Goal: Information Seeking & Learning: Learn about a topic

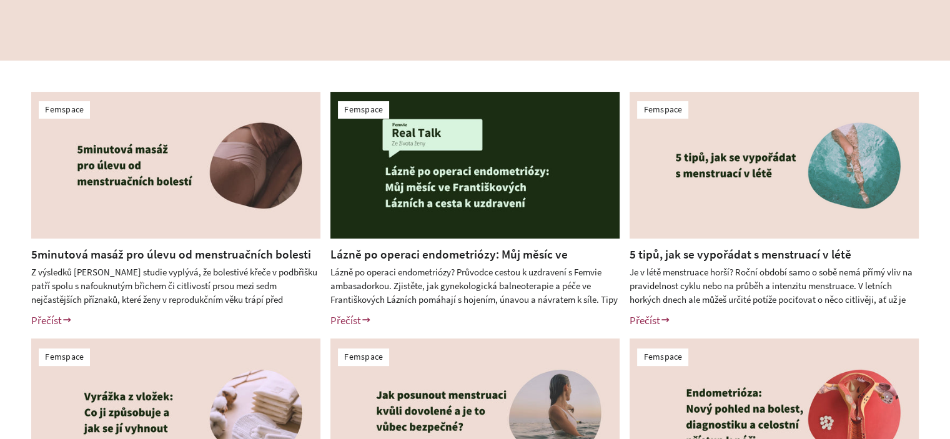
scroll to position [250, 0]
click at [0, 245] on div "Femspace 5minutová masáž pro úlevu od menstruačních bolesti Přečíst Štítky: e-b…" at bounding box center [475, 333] width 950 height 546
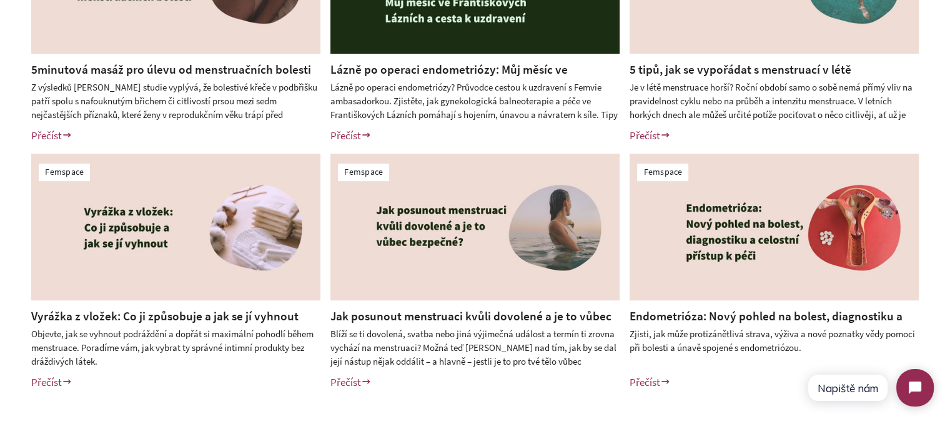
scroll to position [437, 0]
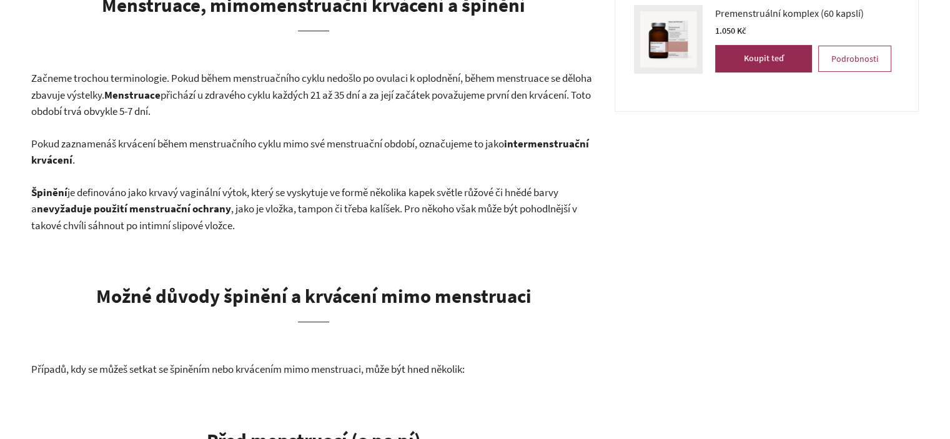
scroll to position [562, 0]
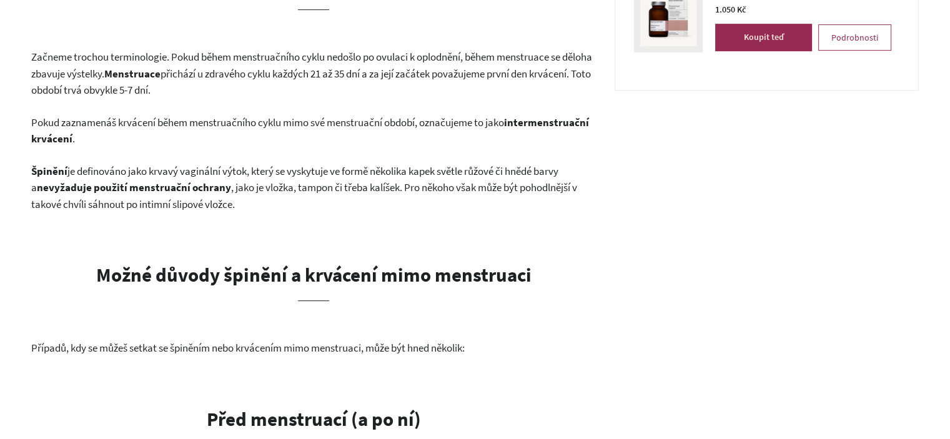
click at [127, 82] on p "Začneme trochou terminologie. Pokud během menstruačního cyklu nedošlo po ovulac…" at bounding box center [313, 74] width 564 height 50
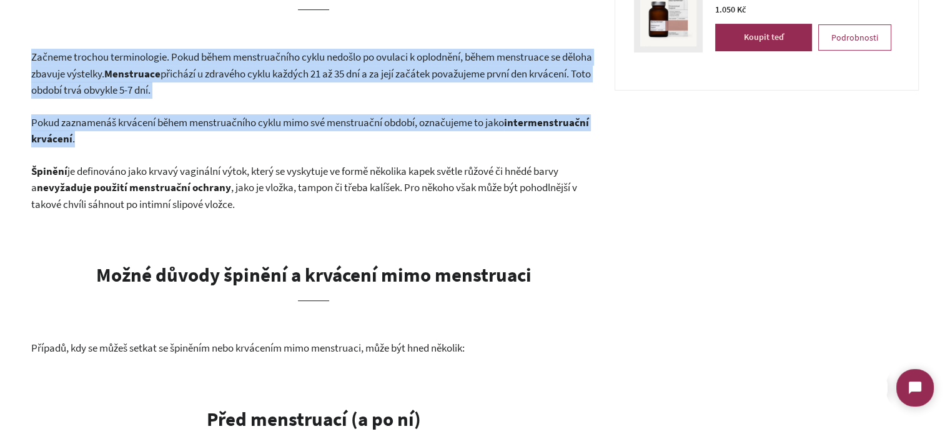
scroll to position [0, 0]
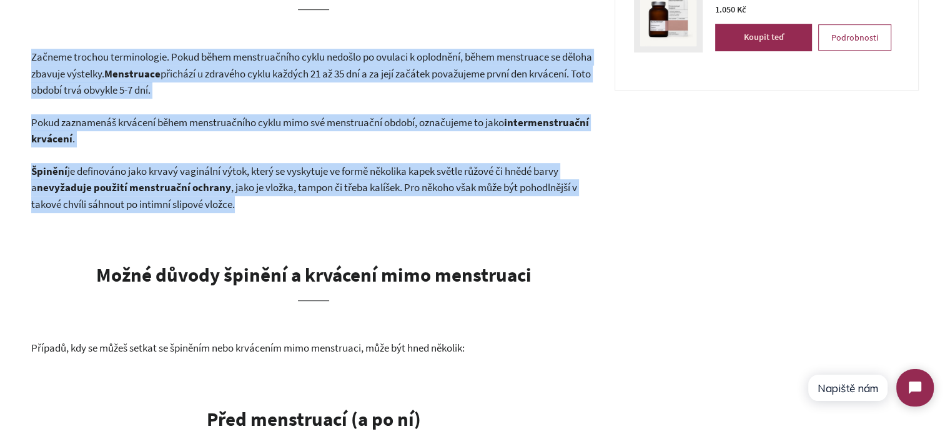
drag, startPoint x: 127, startPoint y: 82, endPoint x: 244, endPoint y: 192, distance: 160.3
click at [244, 192] on span ", jako je vložka, tampon či třeba kalíšek. Pro někoho však může být pohodlnější…" at bounding box center [304, 195] width 546 height 31
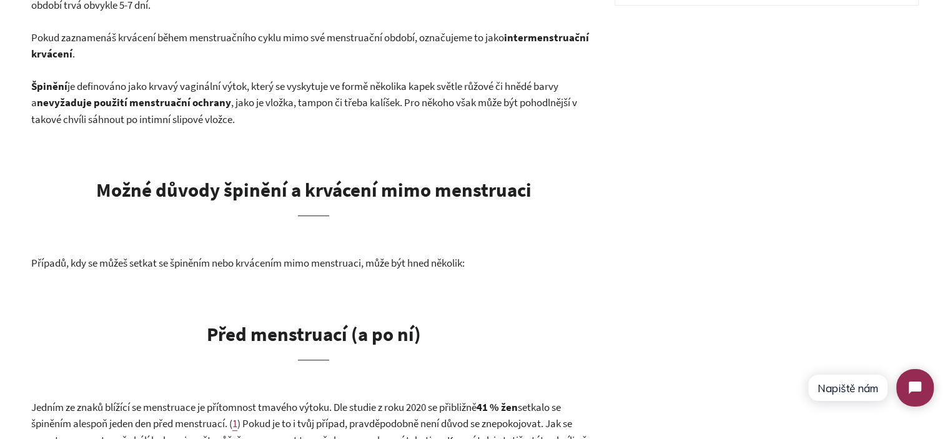
scroll to position [812, 0]
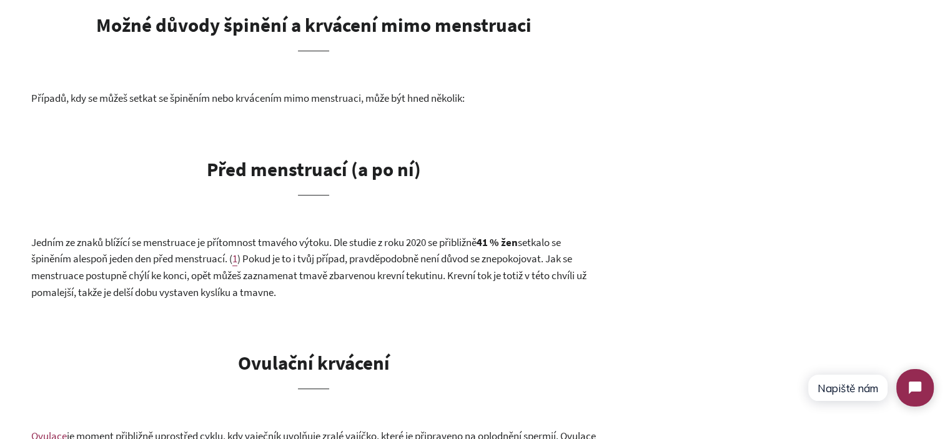
click at [140, 99] on span "Případů, kdy se můžeš setkat se špiněním nebo krvácením mimo menstruaci, může b…" at bounding box center [247, 98] width 433 height 14
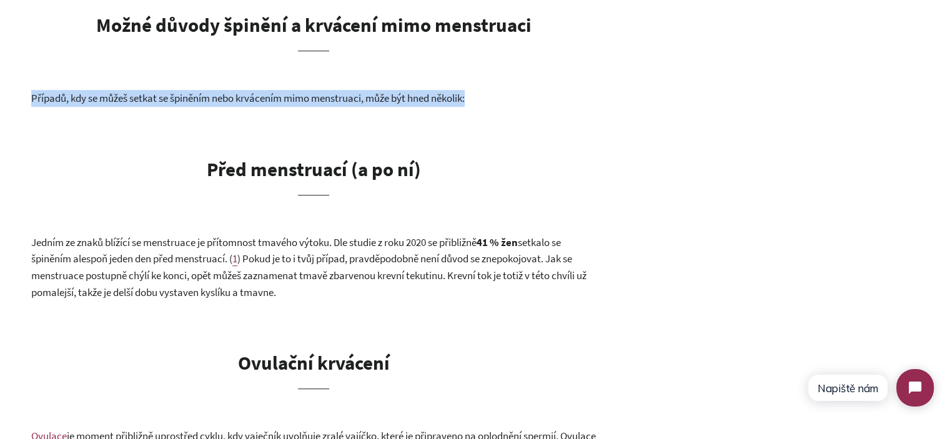
click at [140, 99] on span "Případů, kdy se můžeš setkat se špiněním nebo krvácením mimo menstruaci, může b…" at bounding box center [247, 98] width 433 height 14
click at [250, 104] on span "Případů, kdy se můžeš setkat se špiněním nebo krvácením mimo menstruaci, může b…" at bounding box center [247, 98] width 433 height 14
click at [260, 103] on span "Případů, kdy se můžeš setkat se špiněním nebo krvácením mimo menstruaci, může b…" at bounding box center [247, 98] width 433 height 14
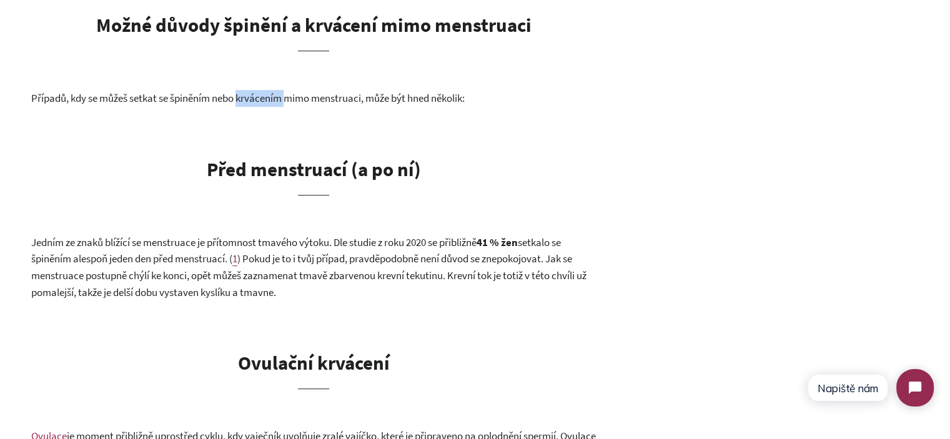
click at [260, 103] on span "Případů, kdy se můžeš setkat se špiněním nebo krvácením mimo menstruaci, může b…" at bounding box center [247, 98] width 433 height 14
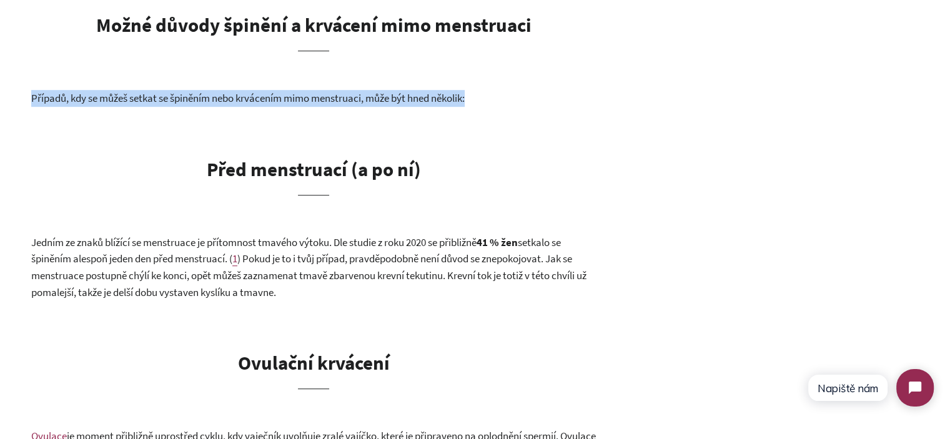
click at [260, 103] on span "Případů, kdy se můžeš setkat se špiněním nebo krvácením mimo menstruaci, může b…" at bounding box center [247, 98] width 433 height 14
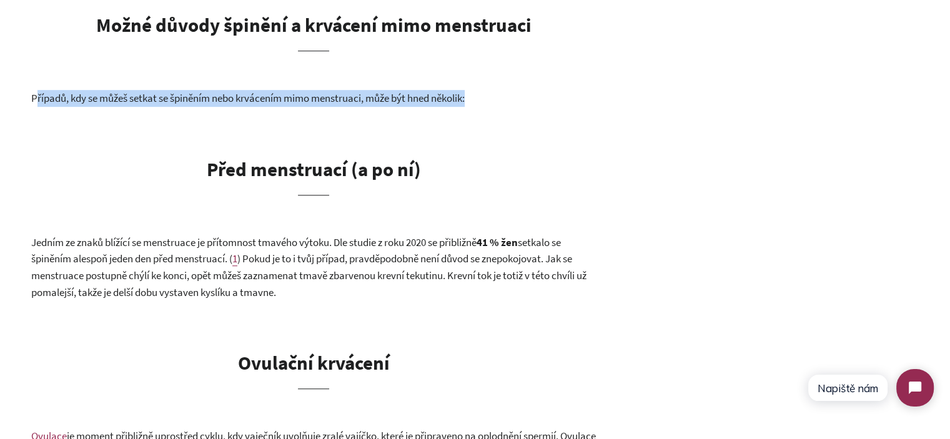
drag, startPoint x: 479, startPoint y: 99, endPoint x: 37, endPoint y: 104, distance: 442.1
click at [37, 104] on p "Případů, kdy se můžeš setkat se špiněním nebo krvácením mimo menstruaci, může b…" at bounding box center [313, 98] width 564 height 17
click at [152, 101] on span "Případů, kdy se můžeš setkat se špiněním nebo krvácením mimo menstruaci, může b…" at bounding box center [247, 98] width 433 height 14
click at [154, 101] on span "Případů, kdy se můžeš setkat se špiněním nebo krvácením mimo menstruaci, může b…" at bounding box center [247, 98] width 433 height 14
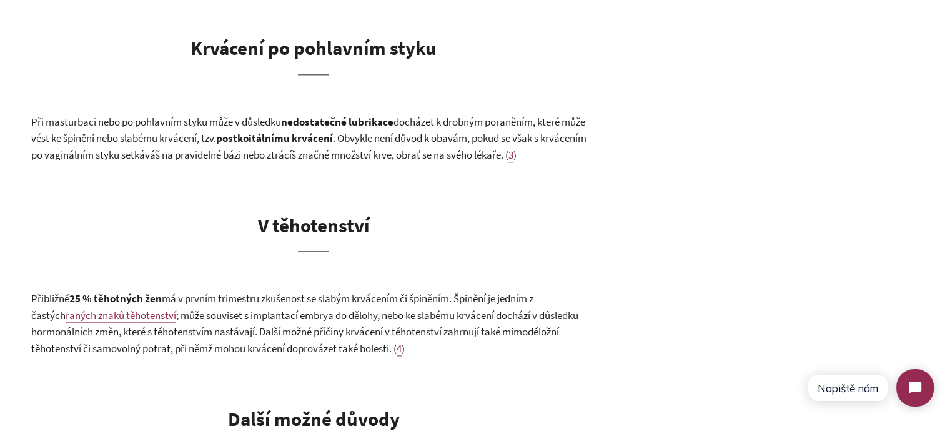
scroll to position [1498, 0]
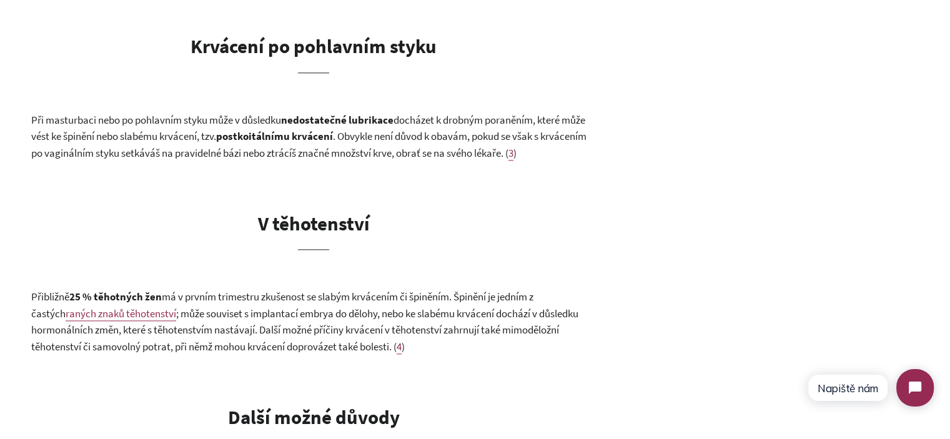
click at [287, 57] on b "Krvácení po pohlavním styku" at bounding box center [313, 46] width 246 height 24
click at [287, 56] on b "Krvácení po pohlavním styku" at bounding box center [313, 46] width 246 height 24
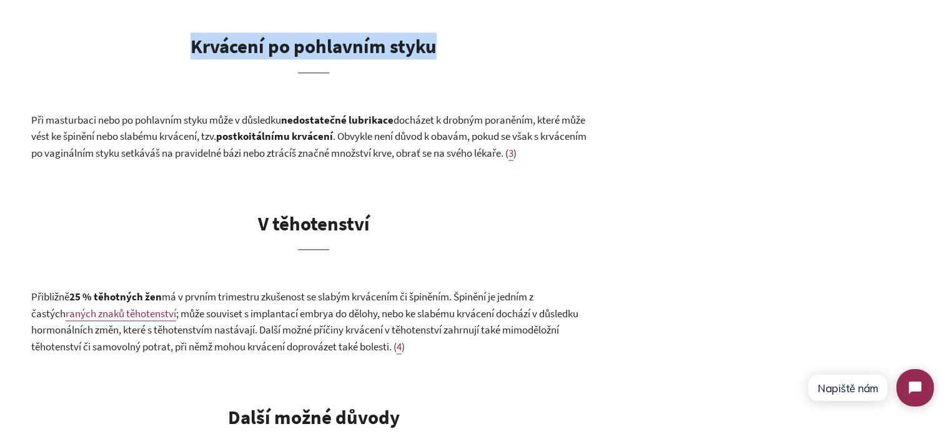
click at [287, 56] on b "Krvácení po pohlavním styku" at bounding box center [313, 46] width 246 height 24
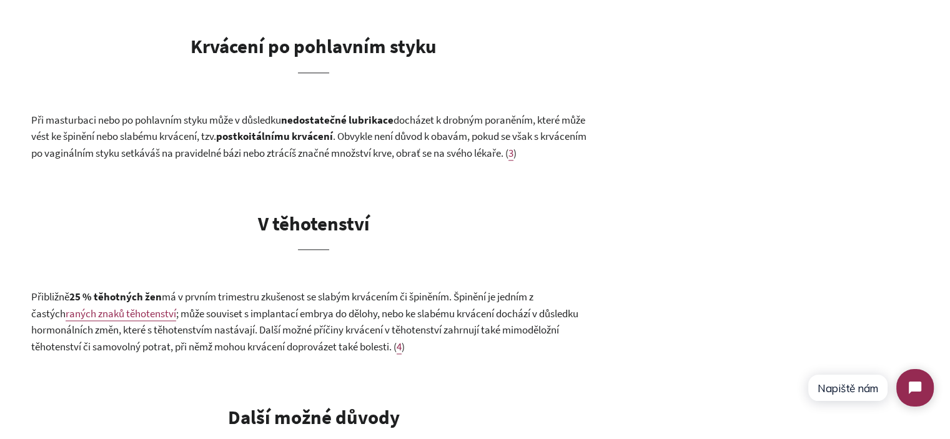
click at [333, 142] on b "postkoitálnímu krvácení" at bounding box center [274, 136] width 117 height 14
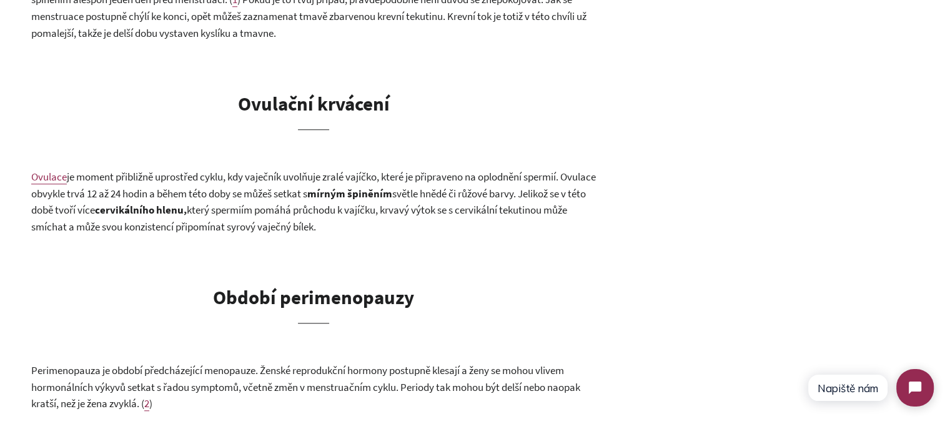
scroll to position [0, 0]
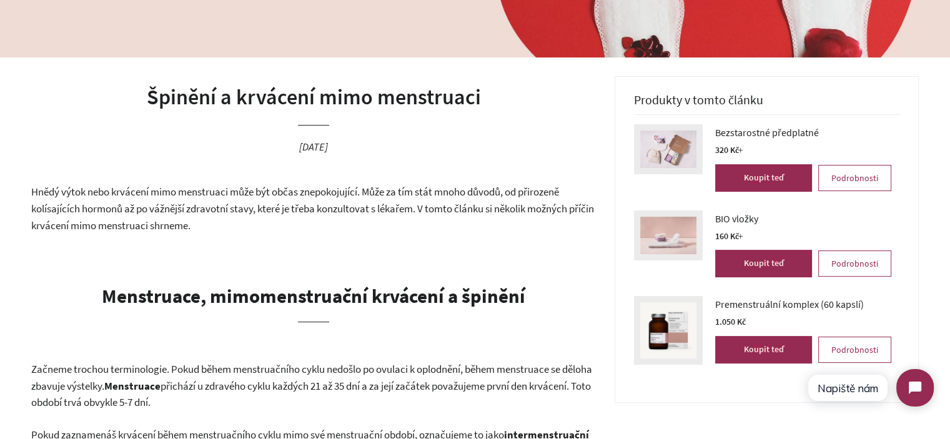
click at [329, 283] on b "Menstruace, mimomenstruační krvácení a špinění" at bounding box center [313, 295] width 423 height 24
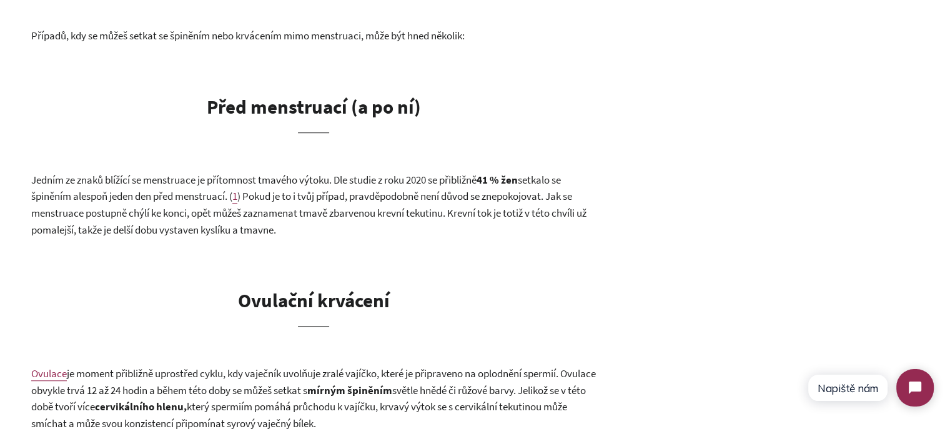
scroll to position [874, 0]
click at [232, 104] on b "Před menstruací (a po ní)" at bounding box center [314, 106] width 214 height 24
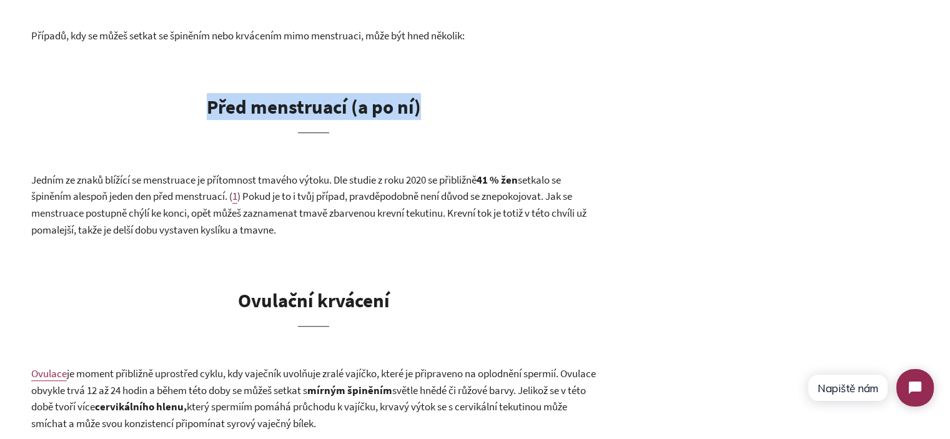
click at [232, 104] on b "Před menstruací (a po ní)" at bounding box center [314, 106] width 214 height 24
click at [387, 106] on b "Před menstruací (a po ní)" at bounding box center [314, 106] width 214 height 24
drag, startPoint x: 454, startPoint y: 106, endPoint x: 192, endPoint y: 109, distance: 262.2
click at [192, 109] on h2 "Před menstruací (a po ní)" at bounding box center [313, 113] width 564 height 40
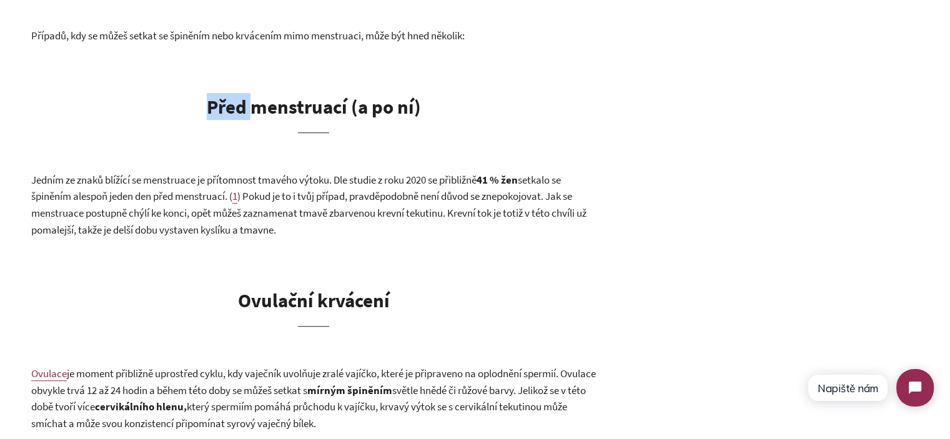
click at [192, 109] on h2 "Před menstruací (a po ní)" at bounding box center [313, 113] width 564 height 40
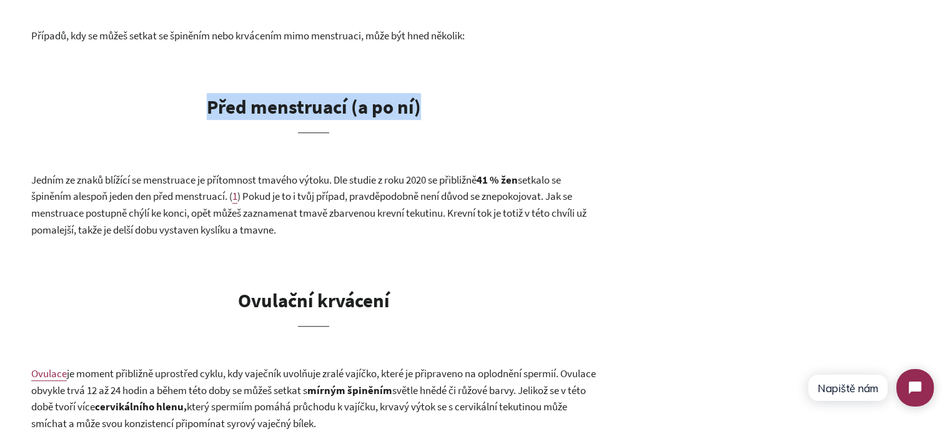
click at [192, 109] on h2 "Před menstruací (a po ní)" at bounding box center [313, 113] width 564 height 40
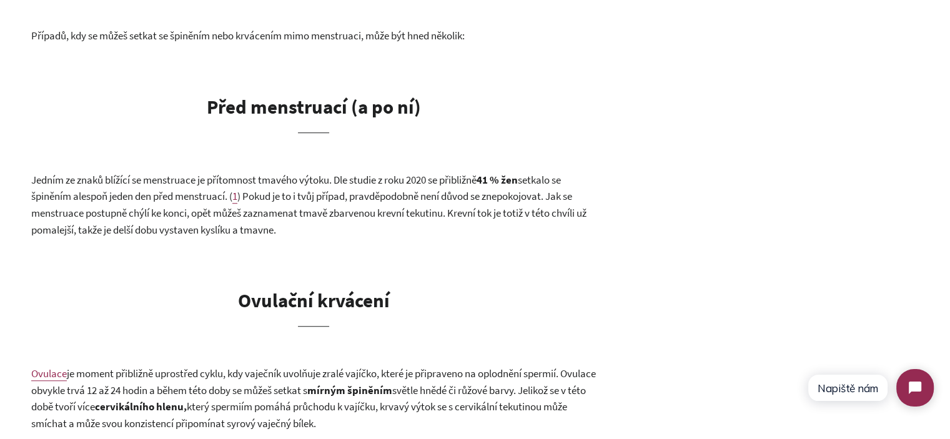
click at [277, 222] on p "Jedním ze znaků blížící se menstruace je přítomnost tmavého výtoku. Dle studie …" at bounding box center [313, 205] width 564 height 66
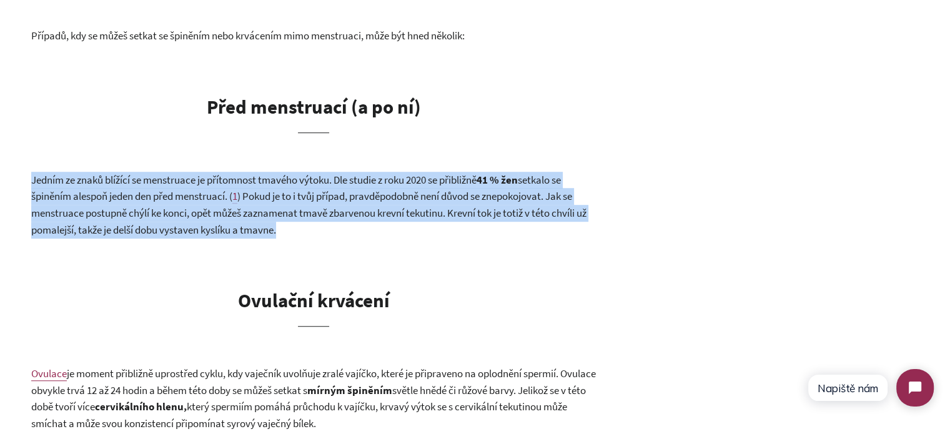
click at [277, 222] on p "Jedním ze znaků blížící se menstruace je přítomnost tmavého výtoku. Dle studie …" at bounding box center [313, 205] width 564 height 66
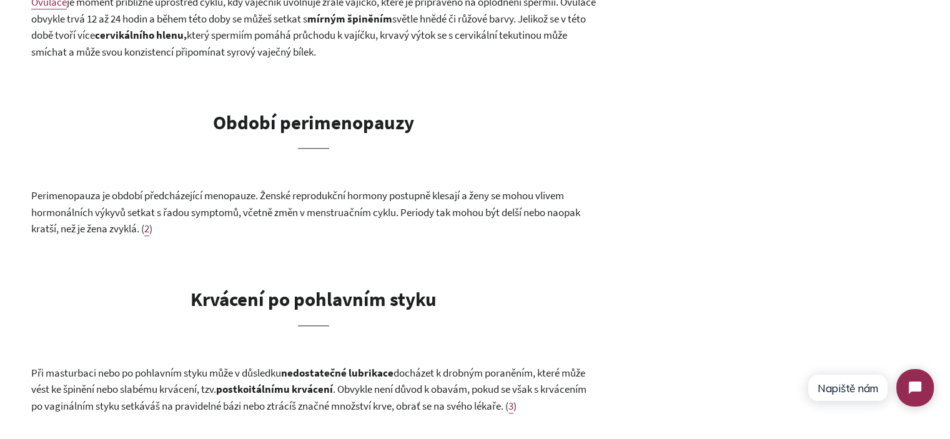
scroll to position [1249, 0]
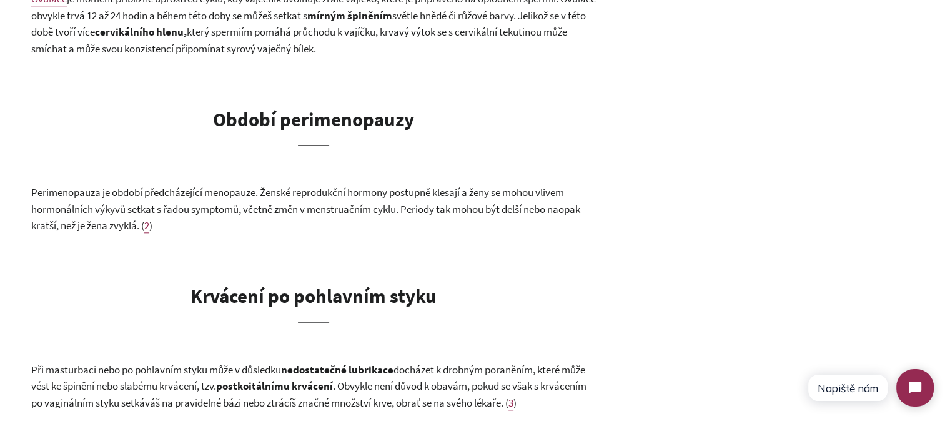
click at [332, 120] on b "Období perimenopauzy" at bounding box center [313, 119] width 201 height 24
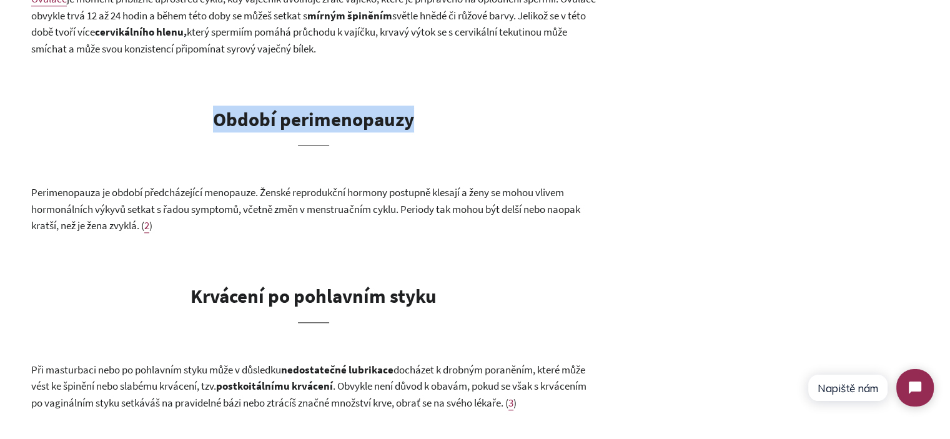
click at [332, 120] on b "Období perimenopauzy" at bounding box center [313, 119] width 201 height 24
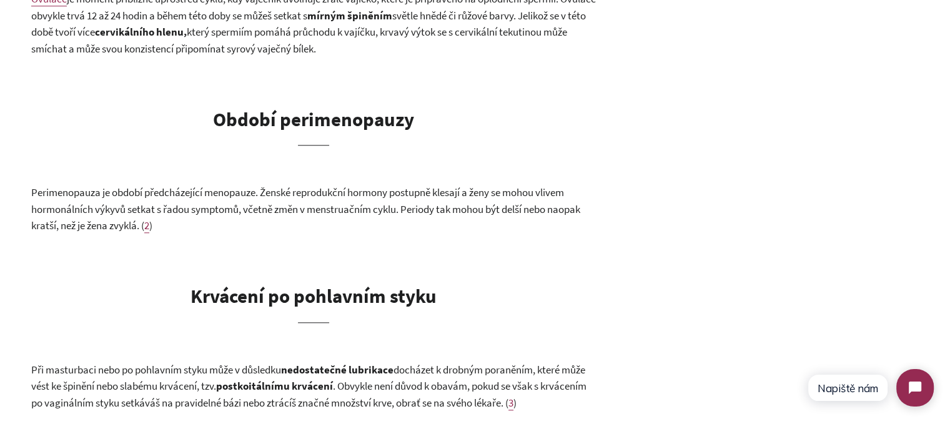
click at [354, 296] on b "Krvácení po pohlavním styku" at bounding box center [313, 295] width 246 height 24
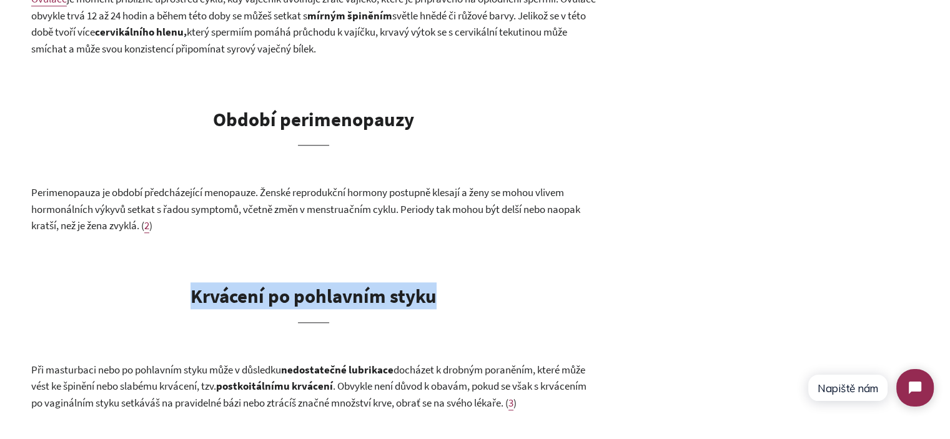
click at [354, 296] on b "Krvácení po pohlavním styku" at bounding box center [313, 295] width 246 height 24
click at [434, 302] on b "Krvácení po pohlavním styku" at bounding box center [313, 295] width 246 height 24
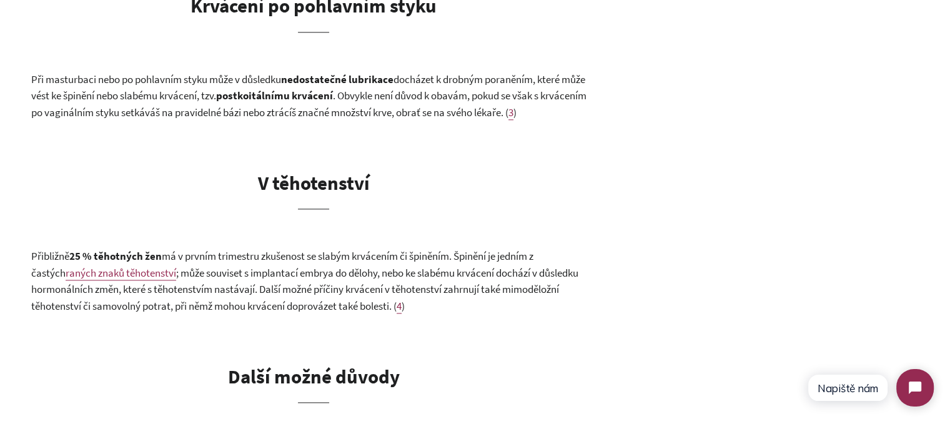
scroll to position [1561, 0]
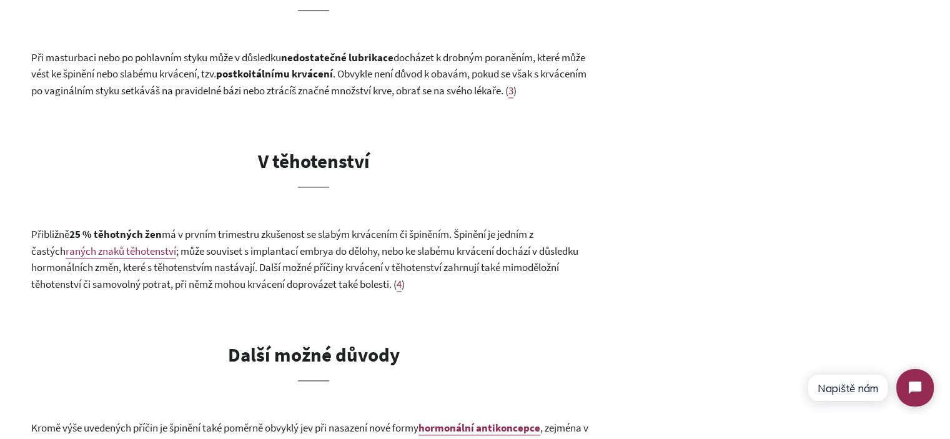
click at [340, 253] on span "; může souviset s implantací embrya do dělohy, nebo ke slabému krvácení dochází…" at bounding box center [304, 267] width 547 height 47
click at [339, 253] on span "; může souviset s implantací embrya do dělohy, nebo ke slabému krvácení dochází…" at bounding box center [304, 267] width 547 height 47
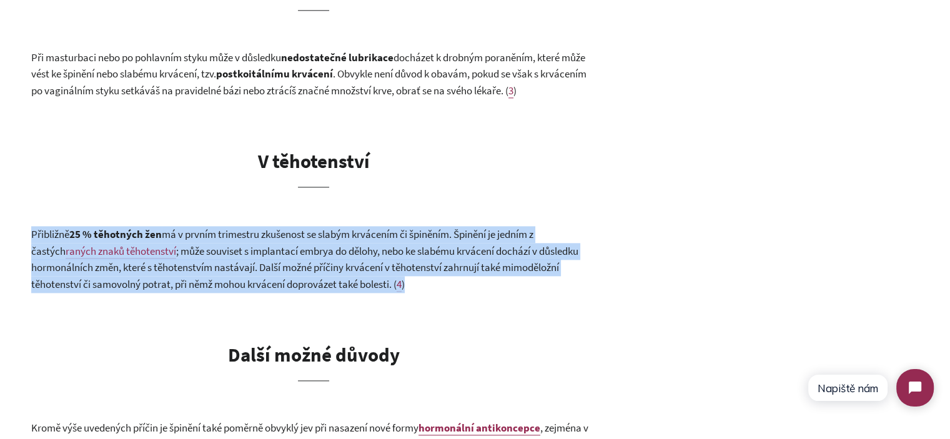
click at [339, 253] on span "; může souviset s implantací embrya do dělohy, nebo ke slabému krvácení dochází…" at bounding box center [304, 267] width 547 height 47
click at [487, 242] on p "Přibližně 25 % těhotných žen má v prvním trimestru zkušenost se slabým krvácení…" at bounding box center [313, 259] width 564 height 66
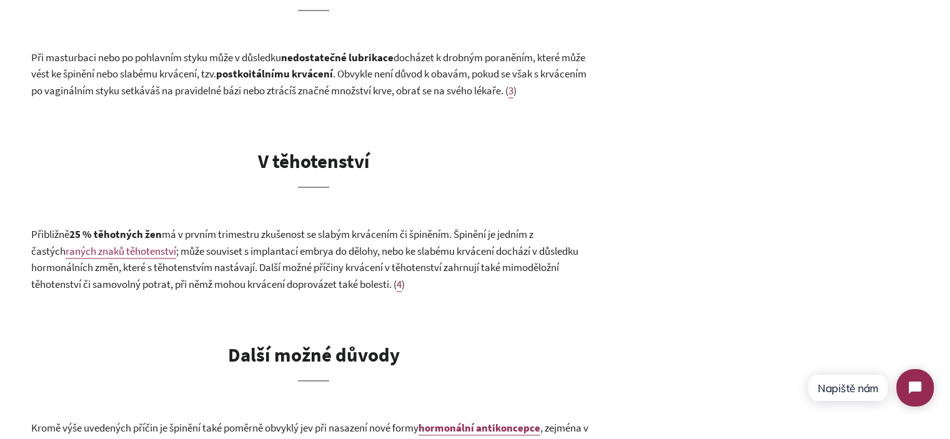
click at [498, 235] on span "má v prvním trimestru zkušenost se slabým krvácením či špiněním. Špinění je jed…" at bounding box center [282, 242] width 502 height 31
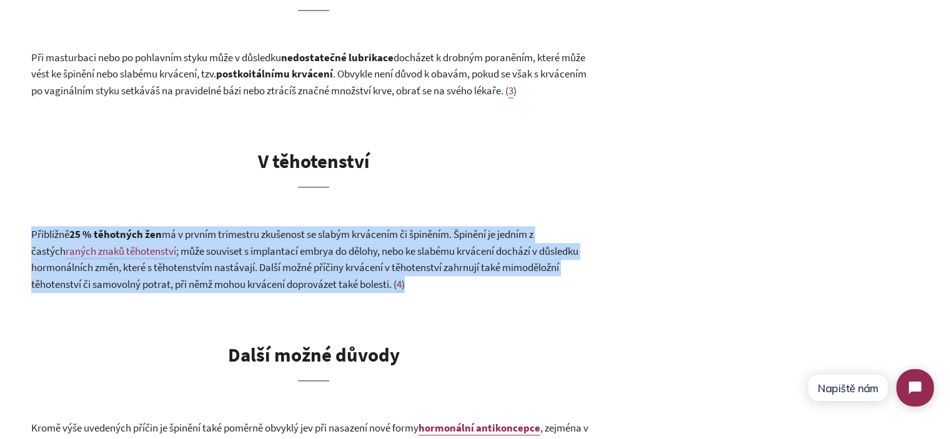
click at [498, 235] on span "má v prvním trimestru zkušenost se slabým krvácením či špiněním. Špinění je jed…" at bounding box center [282, 242] width 502 height 31
click at [500, 263] on span "; může souviset s implantací embrya do dělohy, nebo ke slabému krvácení dochází…" at bounding box center [304, 267] width 547 height 47
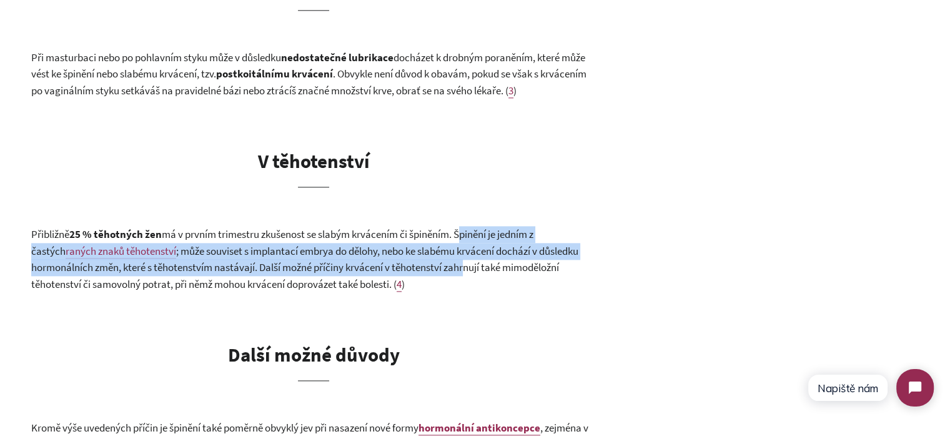
drag, startPoint x: 462, startPoint y: 234, endPoint x: 467, endPoint y: 260, distance: 26.7
click at [467, 260] on p "Přibližně 25 % těhotných žen má v prvním trimestru zkušenost se slabým krvácení…" at bounding box center [313, 259] width 564 height 66
click at [465, 235] on span "má v prvním trimestru zkušenost se slabým krvácením či špiněním. Špinění je jed…" at bounding box center [282, 242] width 502 height 31
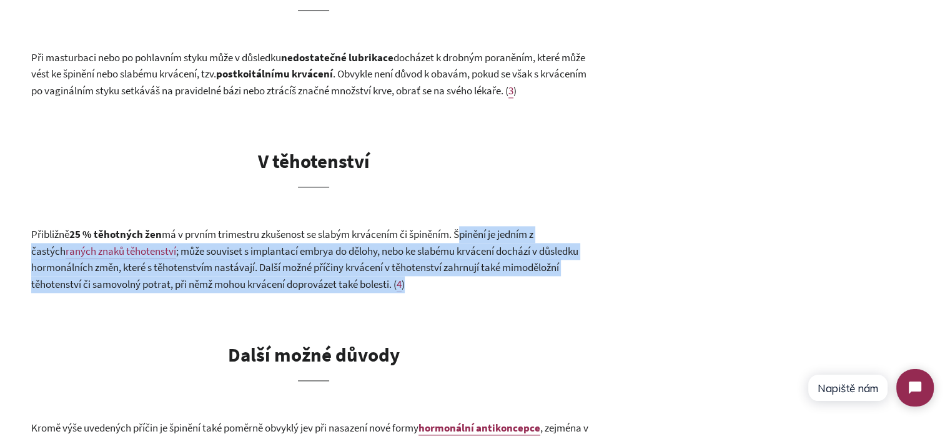
drag, startPoint x: 465, startPoint y: 229, endPoint x: 458, endPoint y: 292, distance: 62.7
click at [458, 292] on p "Přibližně 25 % těhotných žen má v prvním trimestru zkušenost se slabým krvácení…" at bounding box center [313, 259] width 564 height 66
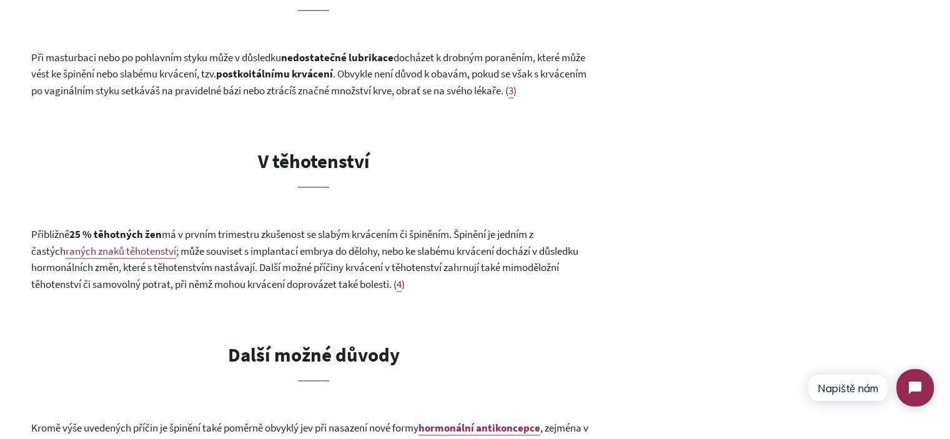
click at [55, 232] on span "Přibližně" at bounding box center [50, 234] width 38 height 14
drag, startPoint x: 55, startPoint y: 232, endPoint x: 199, endPoint y: 232, distance: 143.6
click at [197, 232] on p "Přibližně 25 % těhotných žen má v prvním trimestru zkušenost se slabým krvácení…" at bounding box center [313, 259] width 564 height 66
drag, startPoint x: 207, startPoint y: 232, endPoint x: 524, endPoint y: 421, distance: 368.4
click at [209, 232] on span "má v prvním trimestru zkušenost se slabým krvácením či špiněním. Špinění je jed…" at bounding box center [282, 242] width 502 height 31
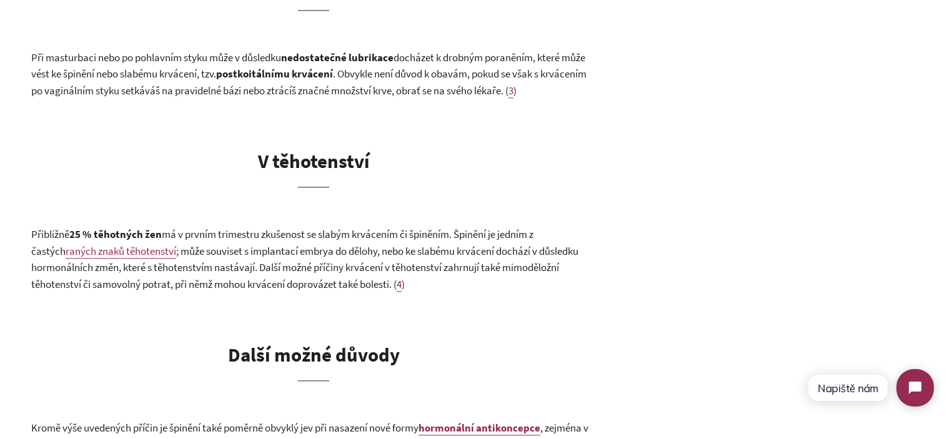
click at [499, 257] on span "; může souviset s implantací embrya do dělohy, nebo ke slabému krvácení dochází…" at bounding box center [304, 267] width 547 height 47
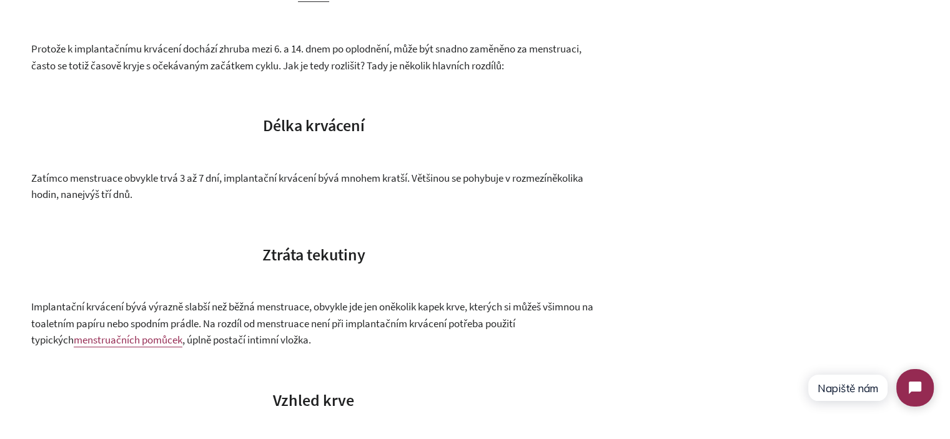
scroll to position [749, 0]
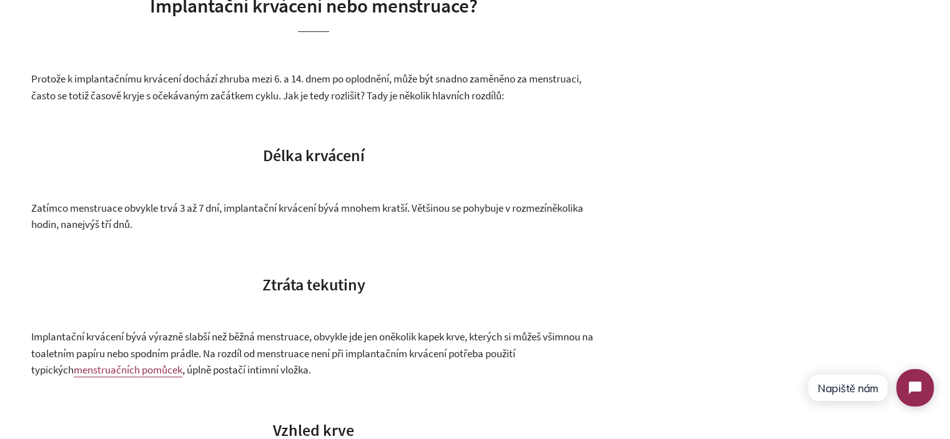
click at [295, 207] on span "Zatímco menstruace obvykle trvá 3 až 7 dní, implantační krvácení bývá mnohem kr…" at bounding box center [288, 208] width 515 height 14
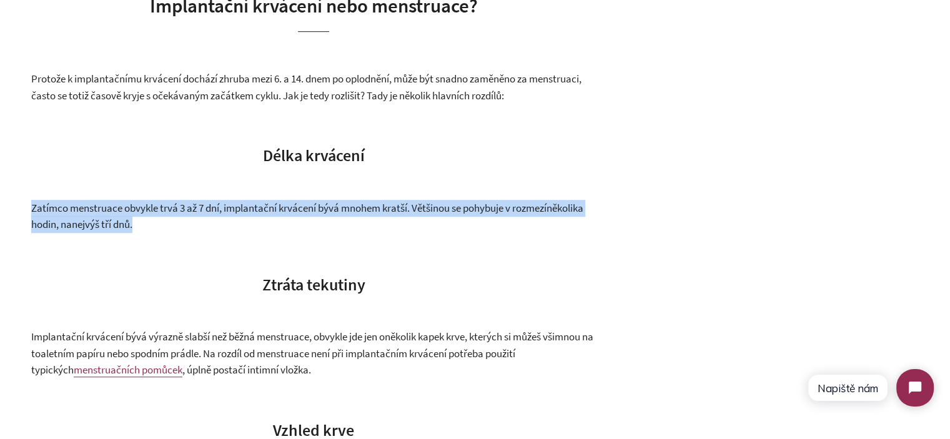
click at [295, 207] on span "Zatímco menstruace obvykle trvá 3 až 7 dní, implantační krvácení bývá mnohem kr…" at bounding box center [288, 208] width 515 height 14
click at [333, 229] on p "Zatímco menstruace obvykle trvá 3 až 7 dní, implantační krvácení bývá mnohem kr…" at bounding box center [313, 216] width 564 height 33
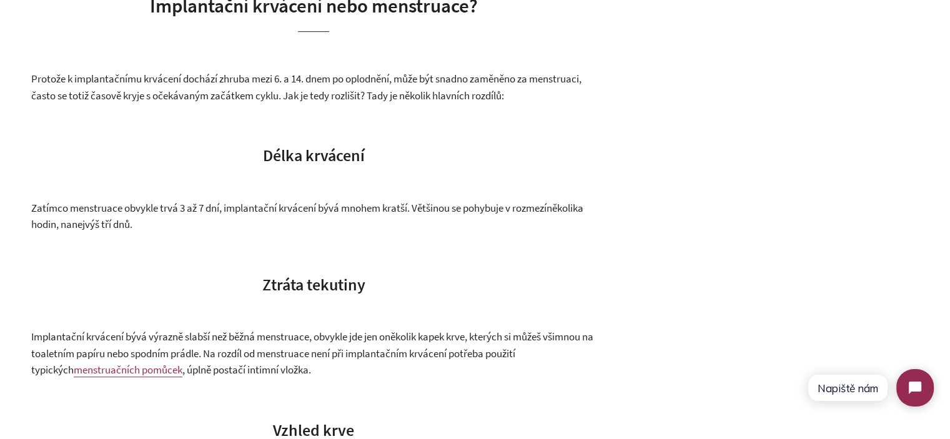
click at [228, 79] on span "Protože k implantačnímu krvácení dochází zhruba mezi 6. a 14. dnem po oplodnění…" at bounding box center [306, 87] width 550 height 31
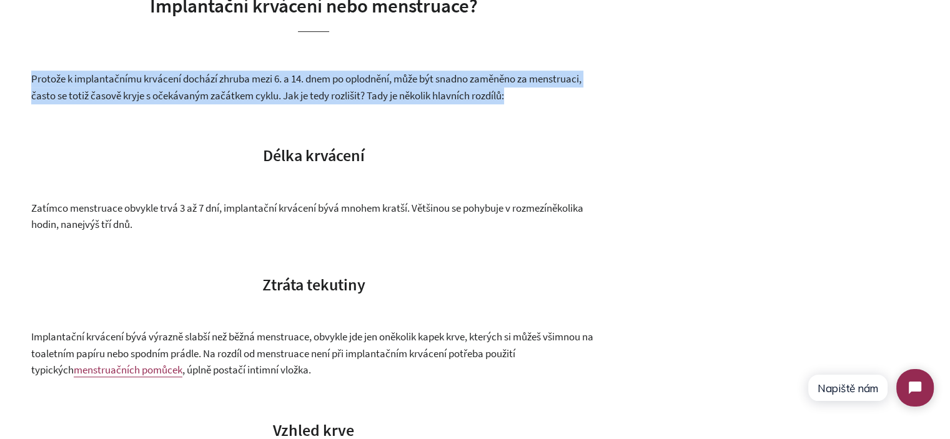
click at [228, 79] on span "Protože k implantačnímu krvácení dochází zhruba mezi 6. a 14. dnem po oplodnění…" at bounding box center [306, 87] width 550 height 31
click at [333, 78] on span "Protože k implantačnímu krvácení dochází zhruba mezi 6. a 14. dnem po oplodnění…" at bounding box center [306, 87] width 550 height 31
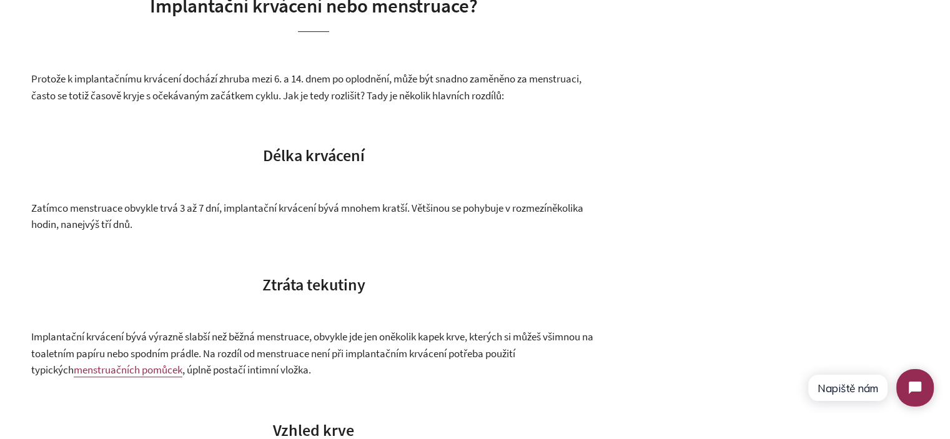
click at [374, 77] on span "Protože k implantačnímu krvácení dochází zhruba mezi 6. a 14. dnem po oplodnění…" at bounding box center [306, 87] width 550 height 31
drag, startPoint x: 374, startPoint y: 77, endPoint x: 278, endPoint y: 81, distance: 96.2
click at [278, 81] on span "Protože k implantačnímu krvácení dochází zhruba mezi 6. a 14. dnem po oplodnění…" at bounding box center [306, 87] width 550 height 31
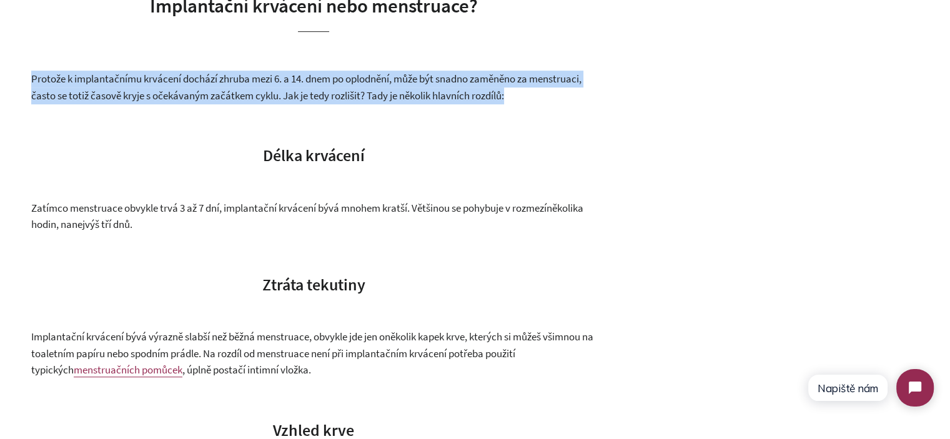
drag, startPoint x: 278, startPoint y: 81, endPoint x: 372, endPoint y: 81, distance: 94.3
click at [370, 81] on span "Protože k implantačnímu krvácení dochází zhruba mezi 6. a 14. dnem po oplodnění…" at bounding box center [306, 87] width 550 height 31
click at [388, 81] on span "Protože k implantačnímu krvácení dochází zhruba mezi 6. a 14. dnem po oplodnění…" at bounding box center [306, 87] width 550 height 31
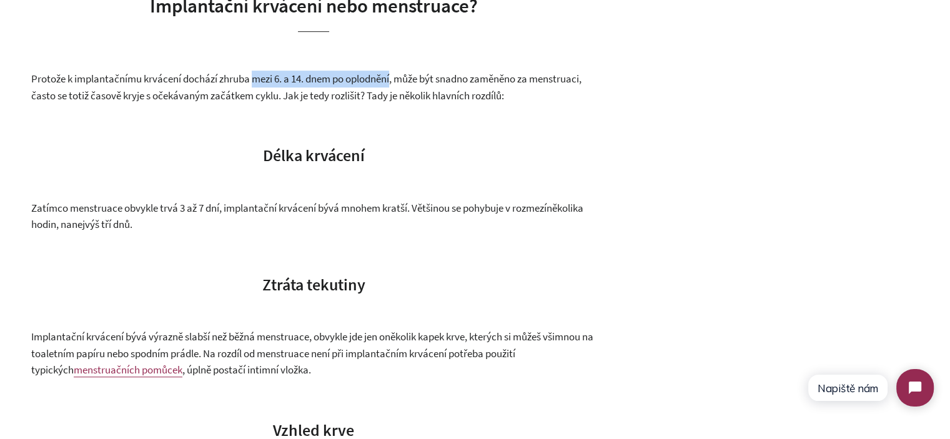
drag, startPoint x: 388, startPoint y: 81, endPoint x: 265, endPoint y: 81, distance: 123.6
click at [265, 81] on span "Protože k implantačnímu krvácení dochází zhruba mezi 6. a 14. dnem po oplodnění…" at bounding box center [306, 87] width 550 height 31
click at [252, 84] on span "Protože k implantačnímu krvácení dochází zhruba mezi 6. a 14. dnem po oplodnění…" at bounding box center [306, 87] width 550 height 31
click at [404, 275] on h3 "Ztráta tekutiny" at bounding box center [313, 284] width 564 height 22
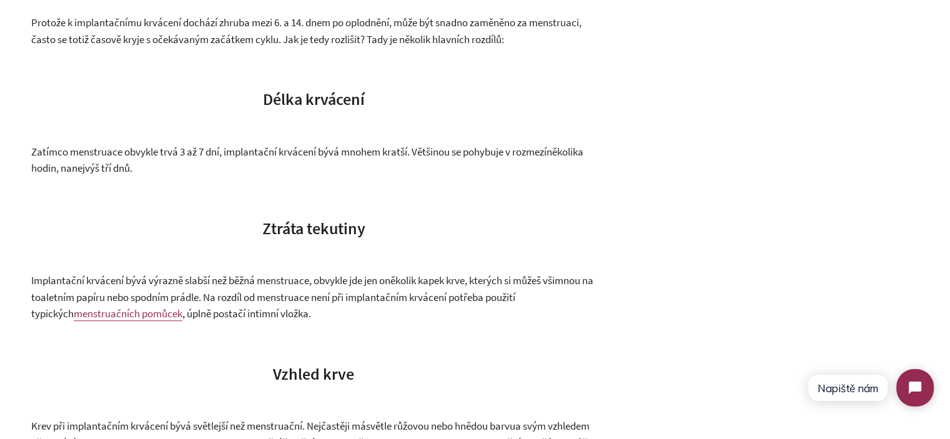
scroll to position [936, 0]
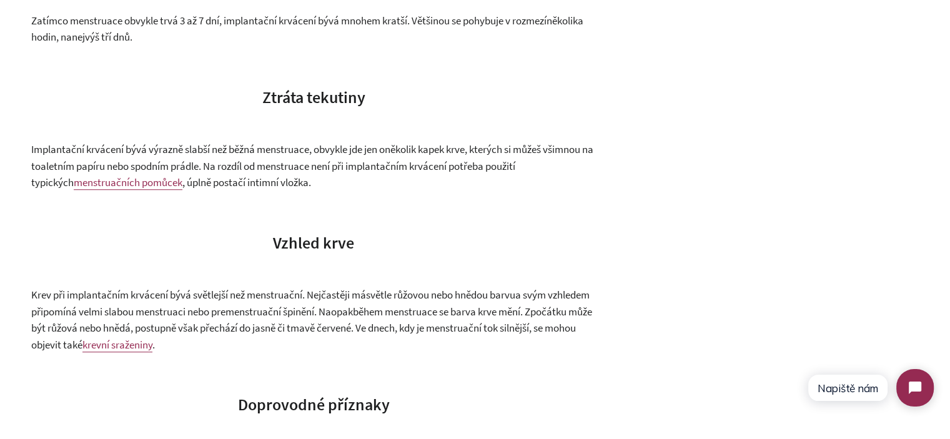
click at [259, 164] on span ", kterých si můžeš všimnou na toaletním papíru nebo spodním prádle. Na rozdíl o…" at bounding box center [312, 165] width 562 height 47
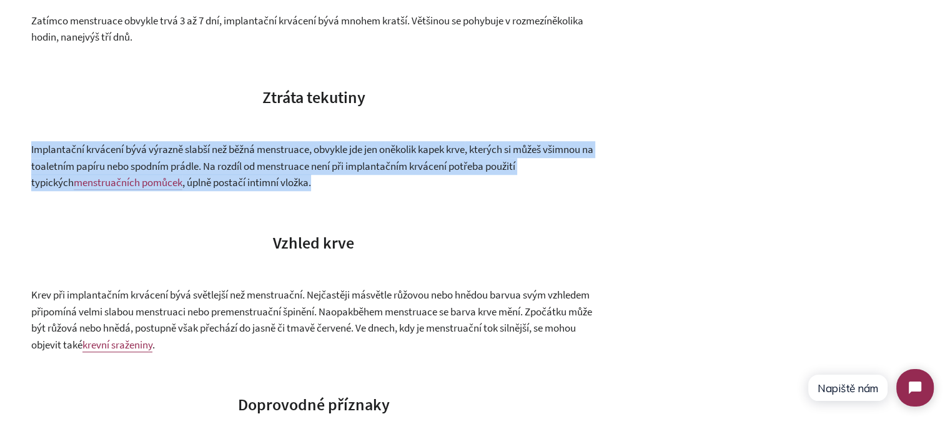
click at [259, 164] on span ", kterých si můžeš všimnou na toaletním papíru nebo spodním prádle. Na rozdíl o…" at bounding box center [312, 165] width 562 height 47
click at [295, 176] on p "Implantační krvácení bývá výrazně slabší než běžná menstruace, obvykle jde jen …" at bounding box center [313, 166] width 564 height 50
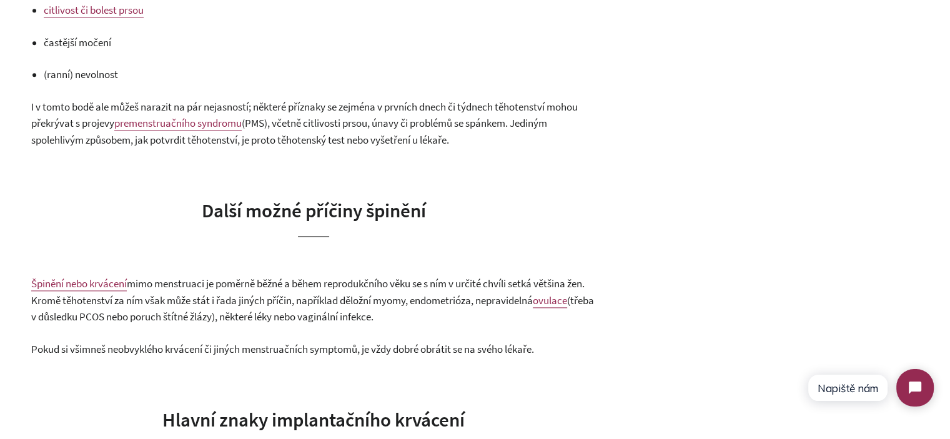
scroll to position [1249, 0]
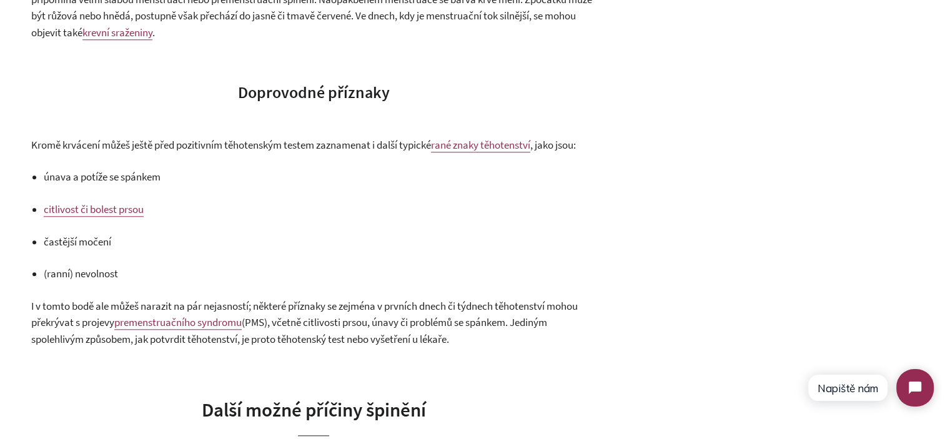
click at [50, 177] on span "únava a potíže se spánkem" at bounding box center [102, 177] width 117 height 14
drag, startPoint x: 50, startPoint y: 177, endPoint x: 180, endPoint y: 177, distance: 130.5
click at [180, 177] on p "únava a potíže se spánkem" at bounding box center [320, 177] width 552 height 17
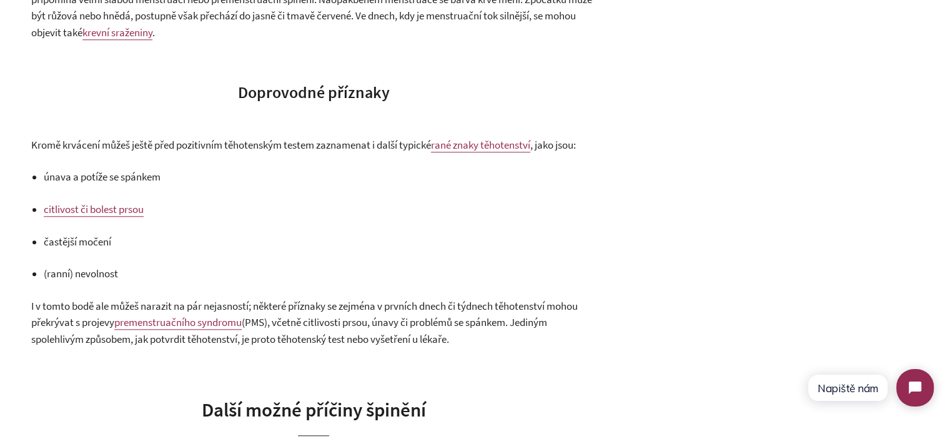
click at [135, 142] on span "Kromě krvácení můžeš ještě před pozitivním těhotenským testem zaznamenat i dalš…" at bounding box center [231, 145] width 400 height 14
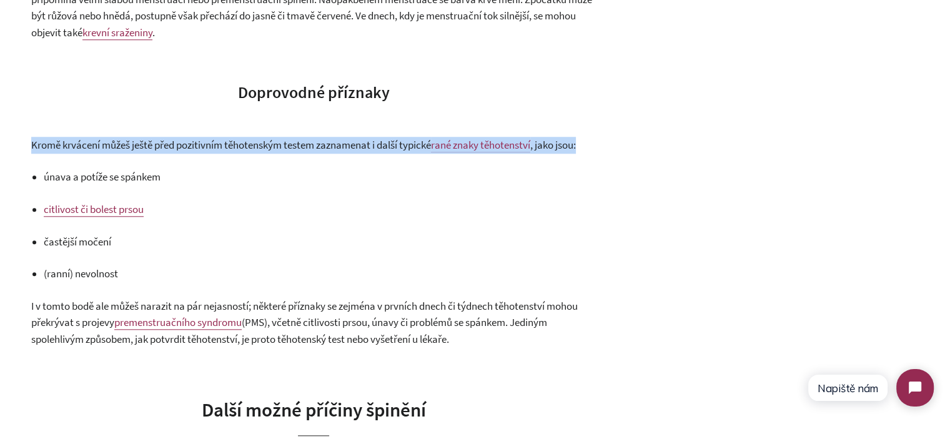
click at [135, 142] on span "Kromě krvácení můžeš ještě před pozitivním těhotenským testem zaznamenat i dalš…" at bounding box center [231, 145] width 400 height 14
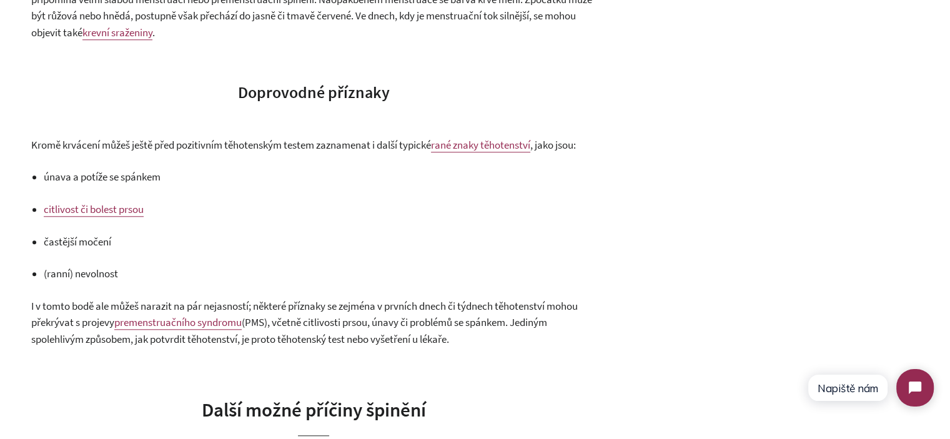
click at [225, 179] on p "únava a potíže se spánkem" at bounding box center [320, 177] width 552 height 17
click at [23, 145] on div "Implantační krvácení nebo menstruace? 12. červen 2025 Zaznamenala jsi lehké krv…" at bounding box center [475, 274] width 950 height 2394
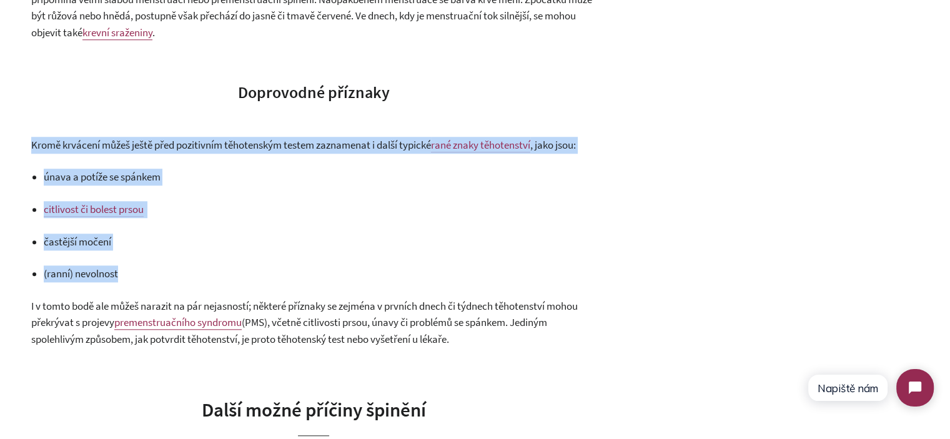
drag, startPoint x: 23, startPoint y: 145, endPoint x: 160, endPoint y: 273, distance: 188.2
click at [162, 275] on div "Implantační krvácení nebo menstruace? 12. červen 2025 Zaznamenala jsi lehké krv…" at bounding box center [475, 274] width 950 height 2394
click at [157, 272] on p "(ranní) nevolnost" at bounding box center [320, 273] width 552 height 17
drag, startPoint x: 139, startPoint y: 253, endPoint x: 32, endPoint y: 147, distance: 150.5
click at [32, 147] on div "Zaznamenala jsi lehké krvácení a nevíš, jestli přichází menstruace nebo jde o p…" at bounding box center [313, 297] width 564 height 2224
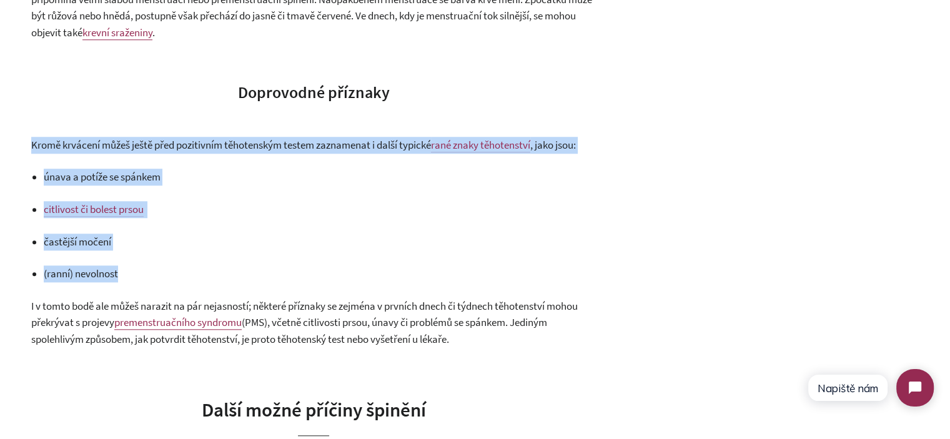
click at [32, 147] on span "Kromě krvácení můžeš ještě před pozitivním těhotenským testem zaznamenat i dalš…" at bounding box center [231, 145] width 400 height 14
drag, startPoint x: 32, startPoint y: 147, endPoint x: 150, endPoint y: 281, distance: 178.7
click at [150, 281] on div "Zaznamenala jsi lehké krvácení a nevíš, jestli přichází menstruace nebo jde o p…" at bounding box center [313, 297] width 564 height 2224
drag, startPoint x: 150, startPoint y: 281, endPoint x: 175, endPoint y: 276, distance: 24.9
click at [152, 280] on p "(ranní) nevolnost" at bounding box center [320, 273] width 552 height 17
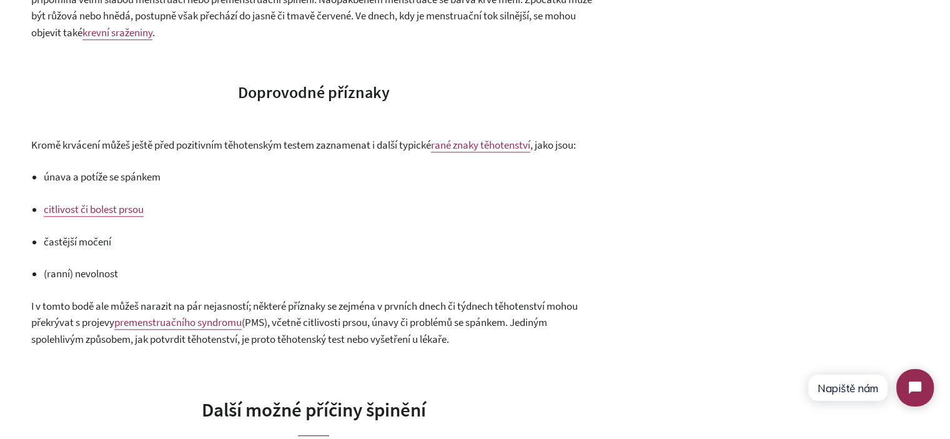
click at [405, 310] on span "I v tomto bodě ale můžeš narazit na pár nejasností; některé příznaky se zejména…" at bounding box center [304, 314] width 546 height 31
click at [59, 181] on span "únava a potíže se spánkem" at bounding box center [102, 177] width 117 height 14
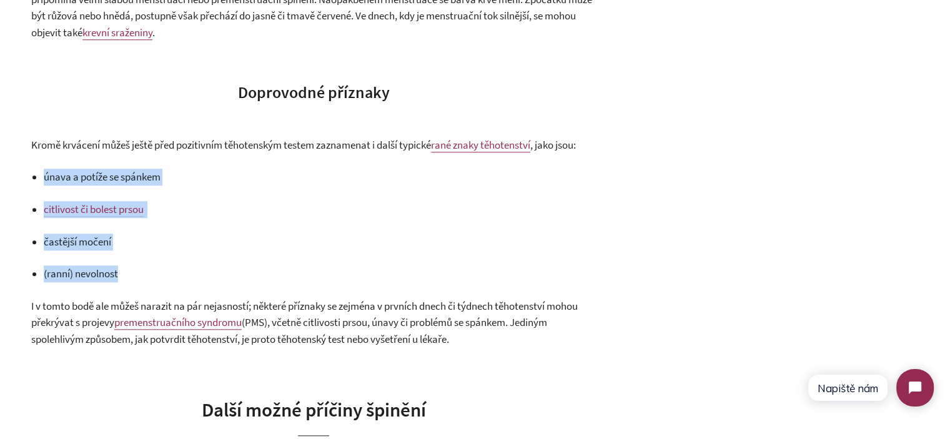
drag, startPoint x: 59, startPoint y: 181, endPoint x: 187, endPoint y: 272, distance: 156.8
click at [187, 272] on ul "únava a potíže se spánkem citlivost či bolest prsou častější močení (ranní) nev…" at bounding box center [320, 225] width 552 height 113
click at [187, 272] on p "(ranní) nevolnost" at bounding box center [320, 273] width 552 height 17
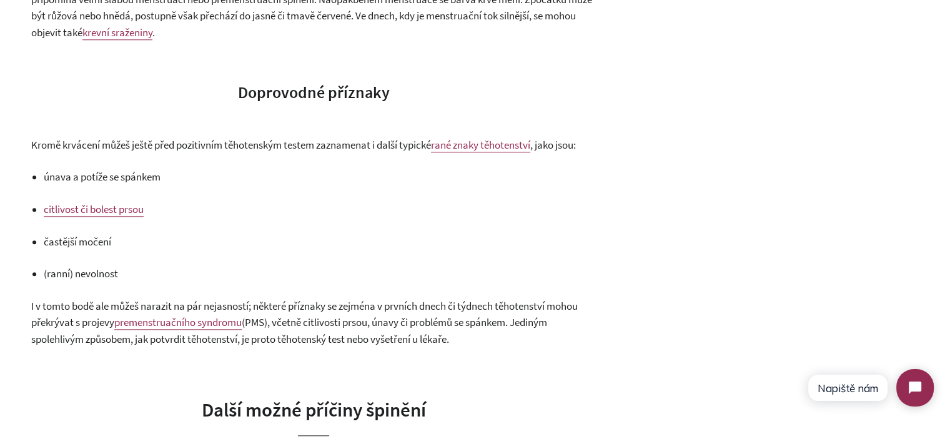
click at [463, 320] on span "(PMS), včetně citlivosti prsou, únavy či problémů se spánkem. Jediným spolehliv…" at bounding box center [289, 330] width 516 height 31
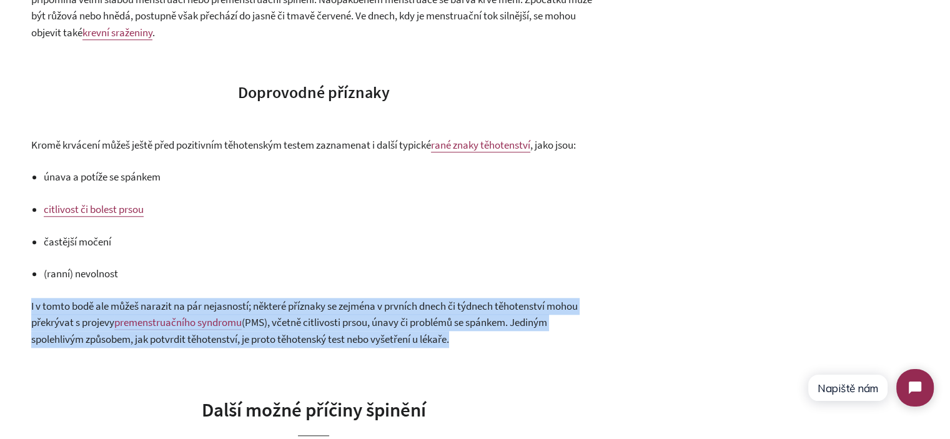
click at [463, 320] on span "(PMS), včetně citlivosti prsou, únavy či problémů se spánkem. Jediným spolehliv…" at bounding box center [289, 330] width 516 height 31
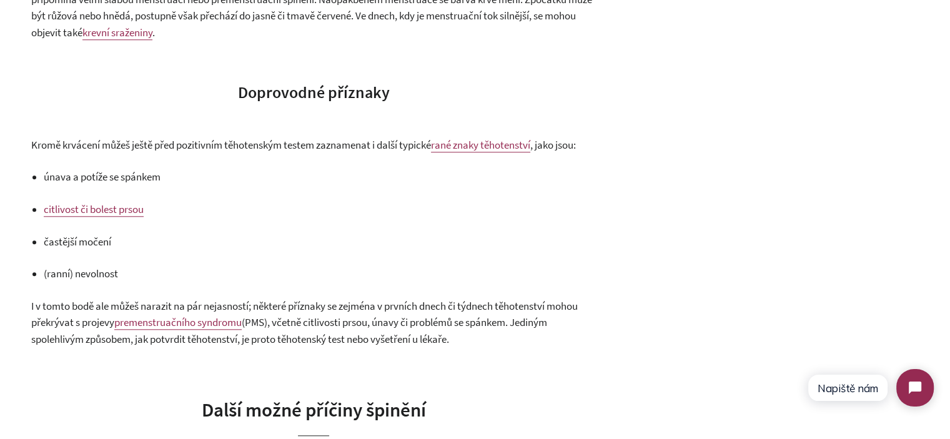
click at [411, 265] on p "(ranní) nevolnost" at bounding box center [320, 273] width 552 height 17
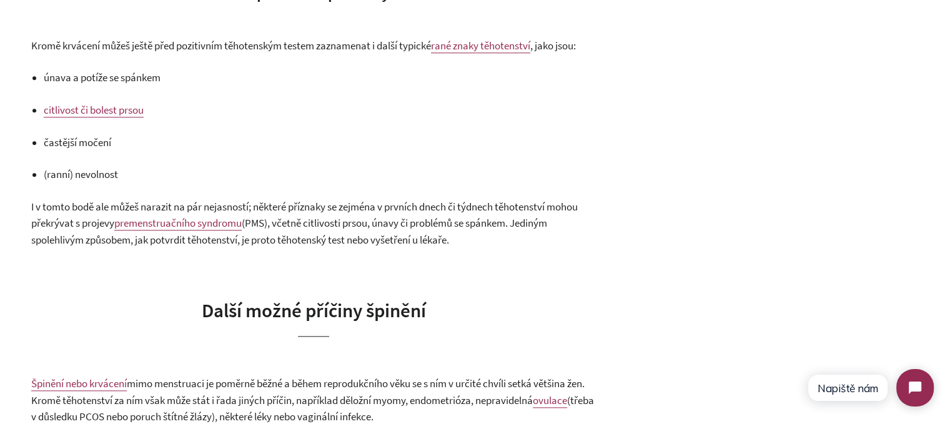
scroll to position [1311, 0]
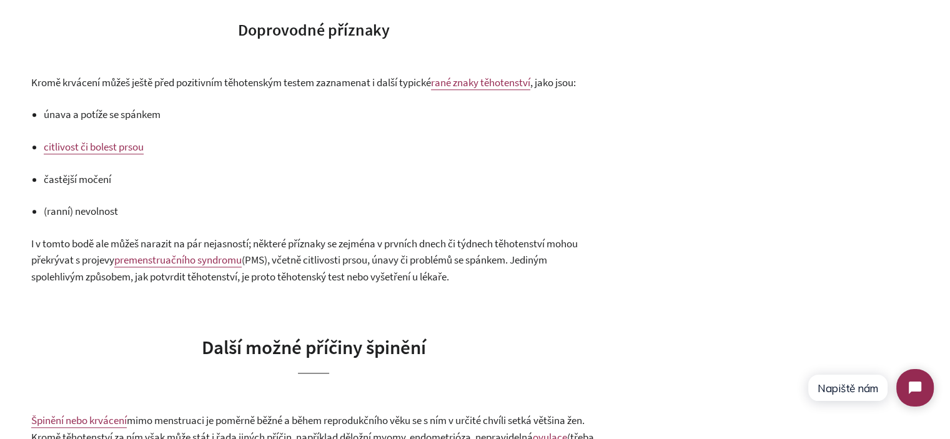
click at [55, 111] on span "únava a potíže se spánkem" at bounding box center [102, 114] width 117 height 14
drag, startPoint x: 55, startPoint y: 111, endPoint x: 150, endPoint y: 120, distance: 95.4
click at [150, 120] on span "únava a potíže se spánkem" at bounding box center [102, 114] width 117 height 14
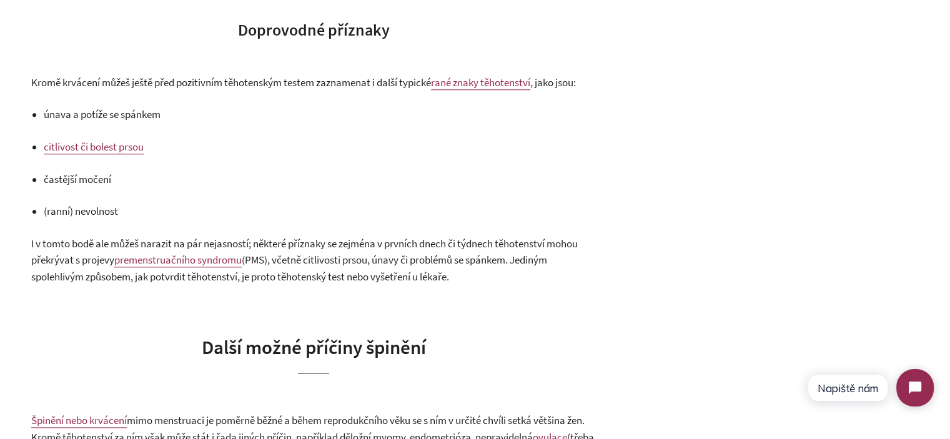
click at [42, 120] on div "Zaznamenala jsi lehké krvácení a nevíš, jestli přichází menstruace nebo jde o p…" at bounding box center [313, 234] width 564 height 2224
click at [51, 117] on span "únava a potíže se spánkem" at bounding box center [102, 114] width 117 height 14
drag, startPoint x: 51, startPoint y: 117, endPoint x: 181, endPoint y: 118, distance: 129.9
click at [180, 117] on p "únava a potíže se spánkem" at bounding box center [320, 114] width 552 height 17
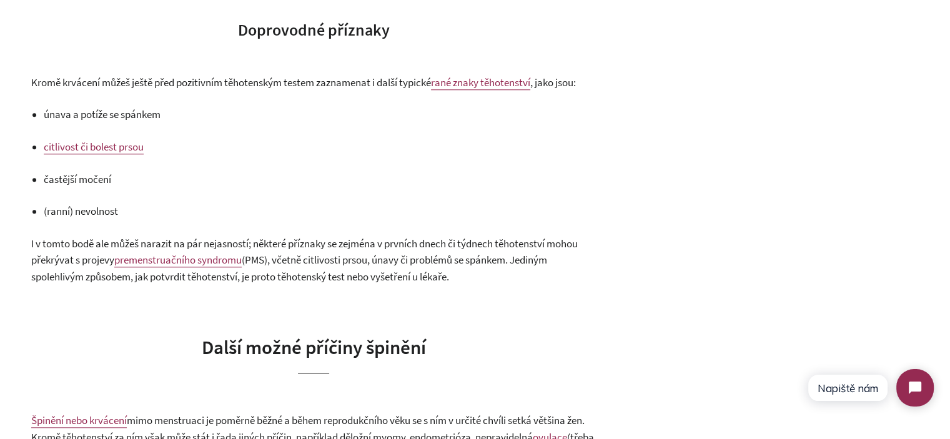
drag, startPoint x: 157, startPoint y: 207, endPoint x: 131, endPoint y: 214, distance: 27.3
click at [157, 207] on p "(ranní) nevolnost" at bounding box center [320, 211] width 552 height 17
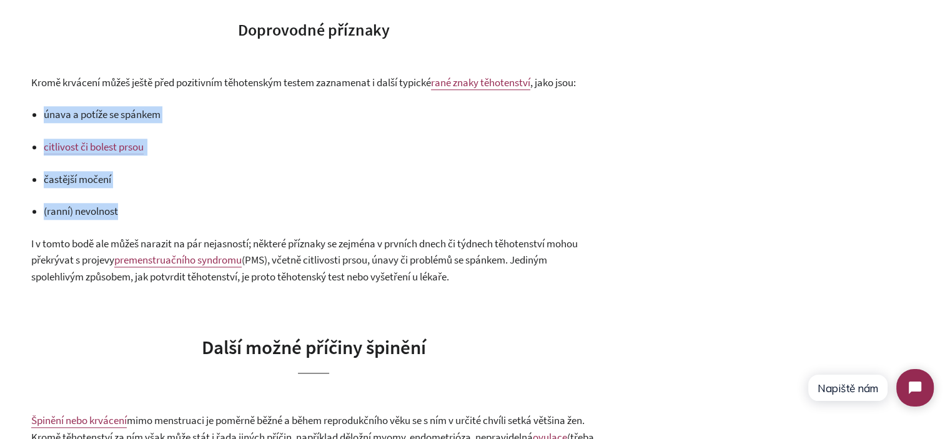
drag, startPoint x: 130, startPoint y: 214, endPoint x: 40, endPoint y: 113, distance: 135.7
click at [39, 114] on div "Zaznamenala jsi lehké krvácení a nevíš, jestli přichází menstruace nebo jde o p…" at bounding box center [313, 234] width 564 height 2224
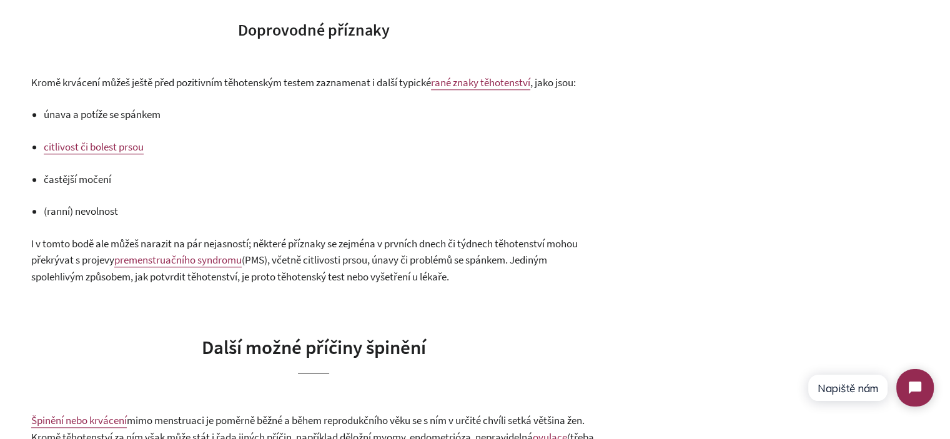
click at [40, 113] on div "Zaznamenala jsi lehké krvácení a nevíš, jestli přichází menstruace nebo jde o p…" at bounding box center [313, 234] width 564 height 2224
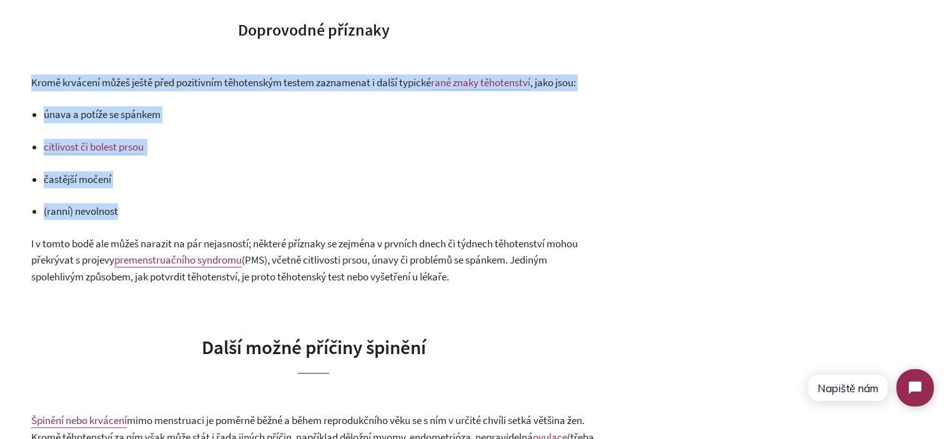
drag, startPoint x: 27, startPoint y: 84, endPoint x: 132, endPoint y: 215, distance: 168.4
click at [132, 215] on div "Implantační krvácení nebo menstruace? 12. červen 2025 Zaznamenala jsi lehké krv…" at bounding box center [475, 212] width 950 height 2394
click at [132, 215] on p "(ranní) nevolnost" at bounding box center [320, 211] width 552 height 17
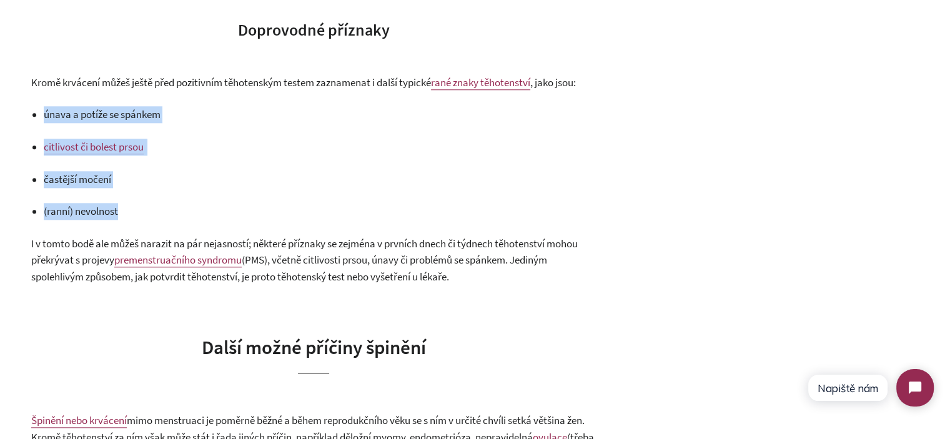
drag, startPoint x: 132, startPoint y: 215, endPoint x: 132, endPoint y: 92, distance: 123.6
click at [33, 91] on div "Zaznamenala jsi lehké krvácení a nevíš, jestli přichází menstruace nebo jde o p…" at bounding box center [313, 234] width 564 height 2224
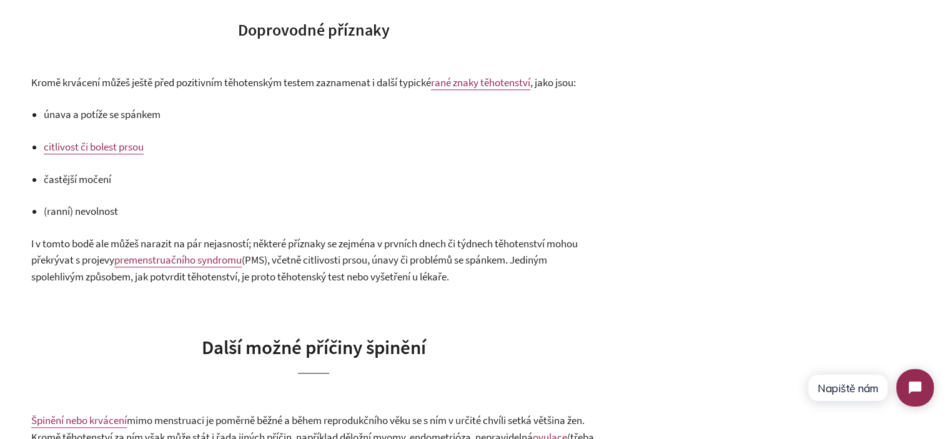
click at [143, 94] on div "Zaznamenala jsi lehké krvácení a nevíš, jestli přichází menstruace nebo jde o p…" at bounding box center [313, 234] width 564 height 2224
click at [47, 114] on span "únava a potíže se spánkem" at bounding box center [102, 114] width 117 height 14
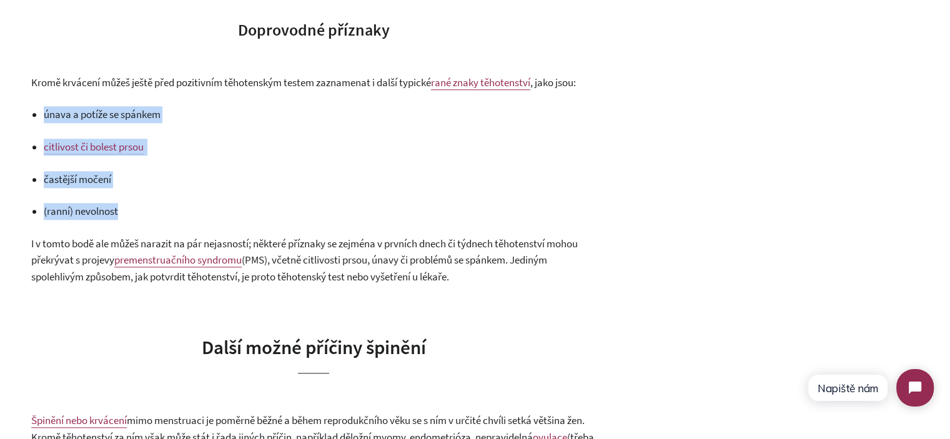
drag, startPoint x: 47, startPoint y: 114, endPoint x: 148, endPoint y: 218, distance: 144.8
click at [148, 218] on ul "únava a potíže se spánkem citlivost či bolest prsou častější močení (ranní) nev…" at bounding box center [320, 162] width 552 height 113
drag, startPoint x: 148, startPoint y: 218, endPoint x: 197, endPoint y: 219, distance: 49.3
click at [148, 219] on p "(ranní) nevolnost" at bounding box center [320, 211] width 552 height 17
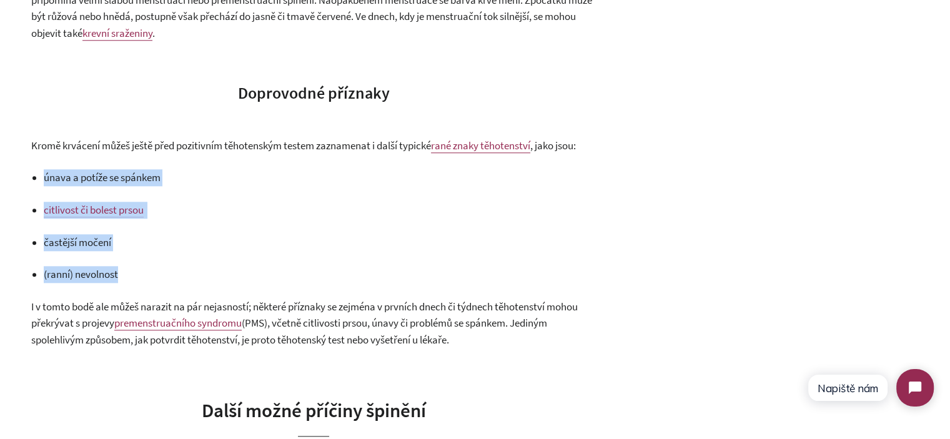
scroll to position [1249, 0]
click at [280, 237] on p "častější močení" at bounding box center [320, 241] width 552 height 17
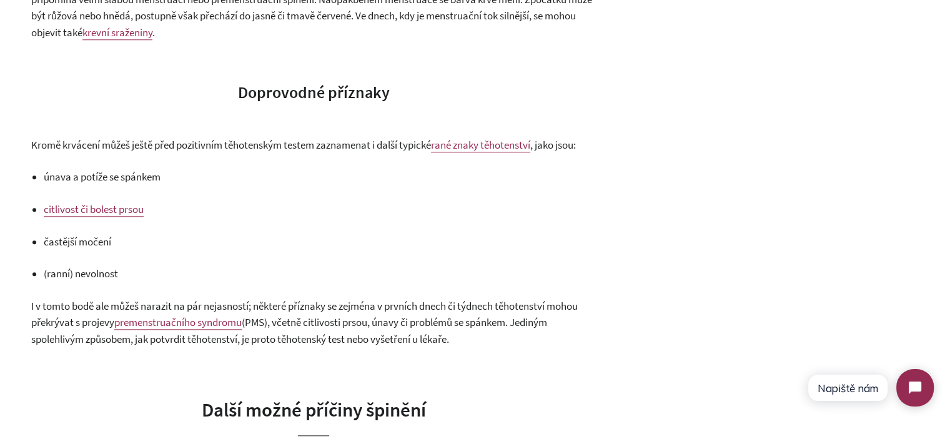
click at [401, 298] on p "I v tomto bodě ale můžeš narazit na pár nejasností; některé příznaky se zejména…" at bounding box center [313, 323] width 564 height 50
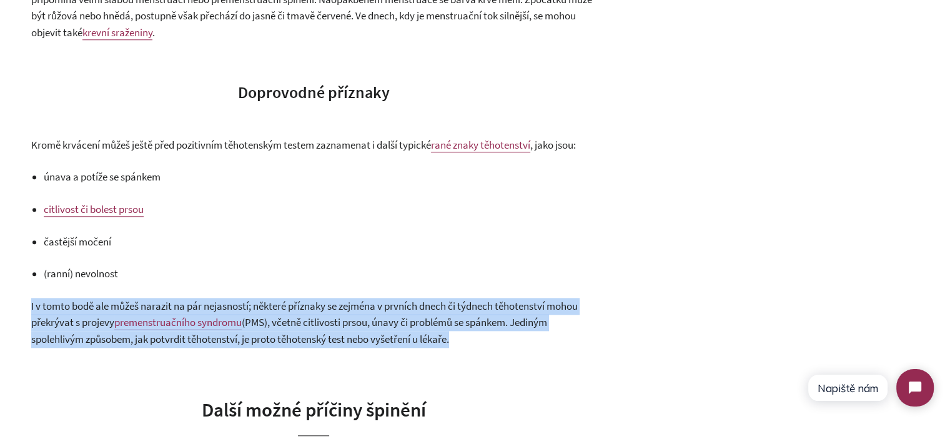
click at [401, 298] on p "I v tomto bodě ale můžeš narazit na pár nejasností; některé příznaky se zejména…" at bounding box center [313, 323] width 564 height 50
click at [547, 328] on span "(PMS), včetně citlivosti prsou, únavy či problémů se spánkem. Jediným spolehliv…" at bounding box center [289, 330] width 516 height 31
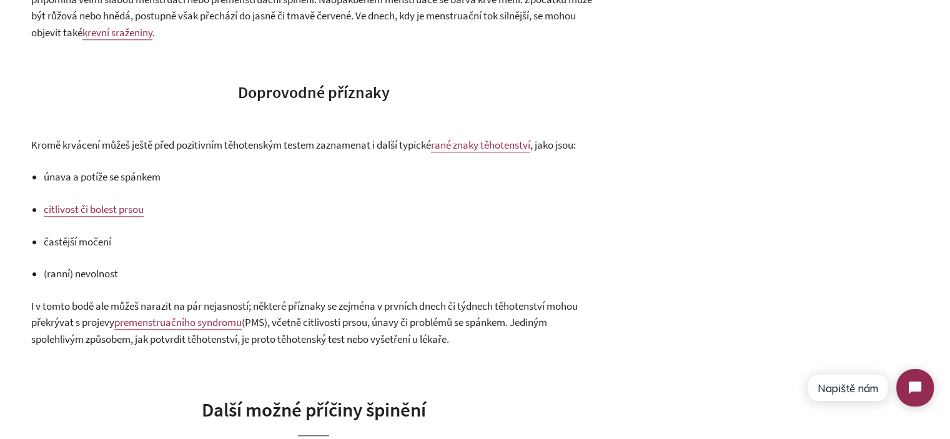
click at [443, 268] on p "(ranní) nevolnost" at bounding box center [320, 273] width 552 height 17
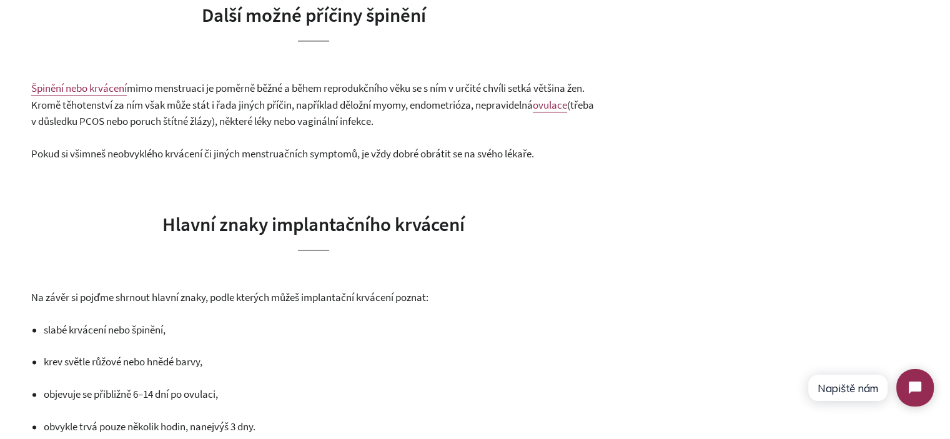
scroll to position [1623, 0]
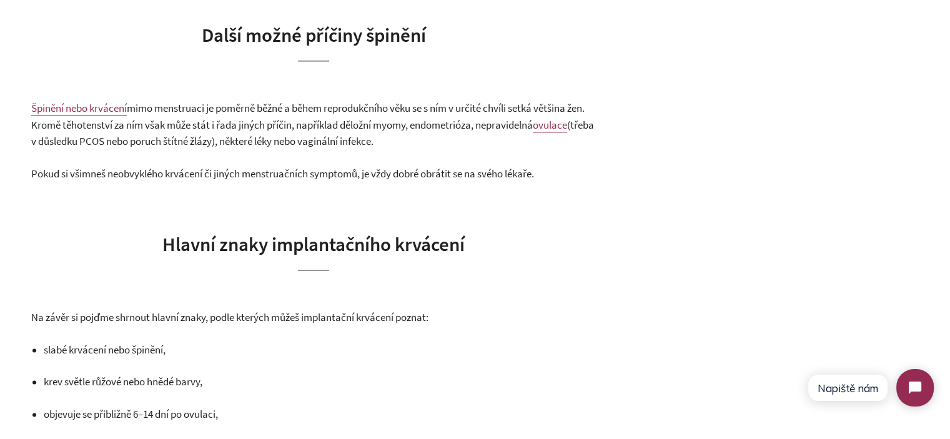
click at [287, 137] on span "(třeba v důsledku PCOS nebo poruch štítné žlázy), některé léky nebo vaginální i…" at bounding box center [312, 133] width 563 height 31
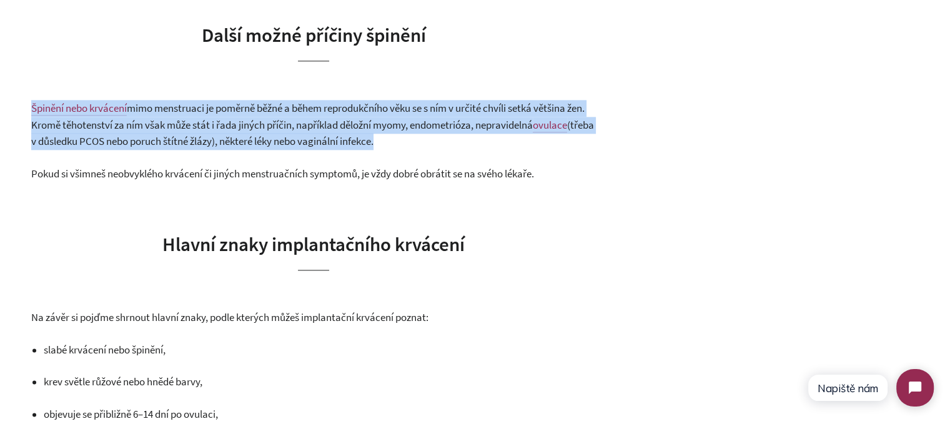
click at [287, 137] on span "(třeba v důsledku PCOS nebo poruch štítné žlázy), některé léky nebo vaginální i…" at bounding box center [312, 133] width 563 height 31
click at [433, 137] on span "(třeba v důsledku PCOS nebo poruch štítné žlázy), některé léky nebo vaginální i…" at bounding box center [312, 133] width 563 height 31
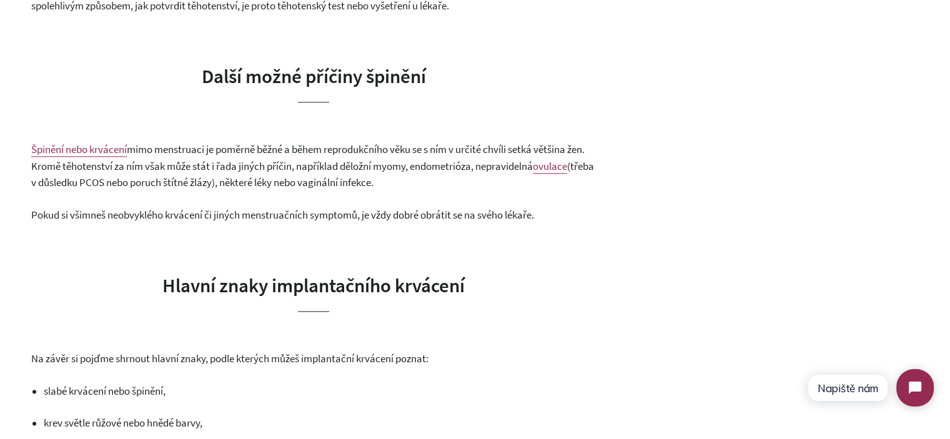
scroll to position [1561, 0]
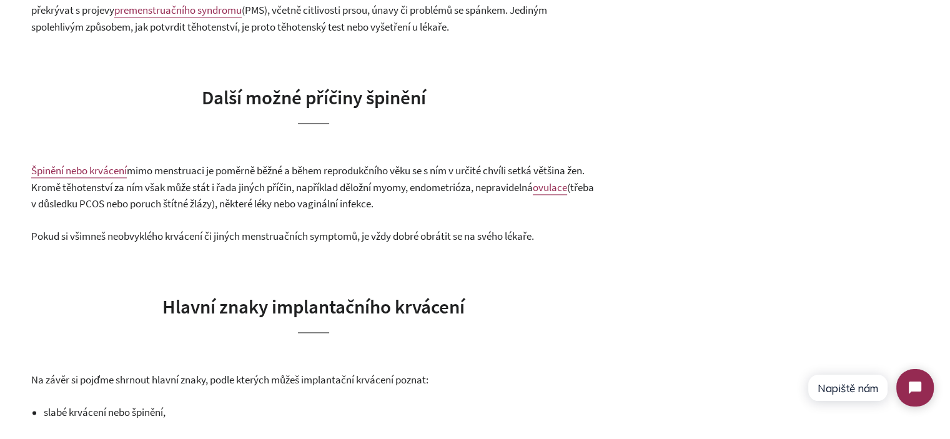
click at [180, 182] on span "mimo menstruaci je poměrně běžné a během reprodukčního věku se s ním v určité c…" at bounding box center [307, 179] width 553 height 31
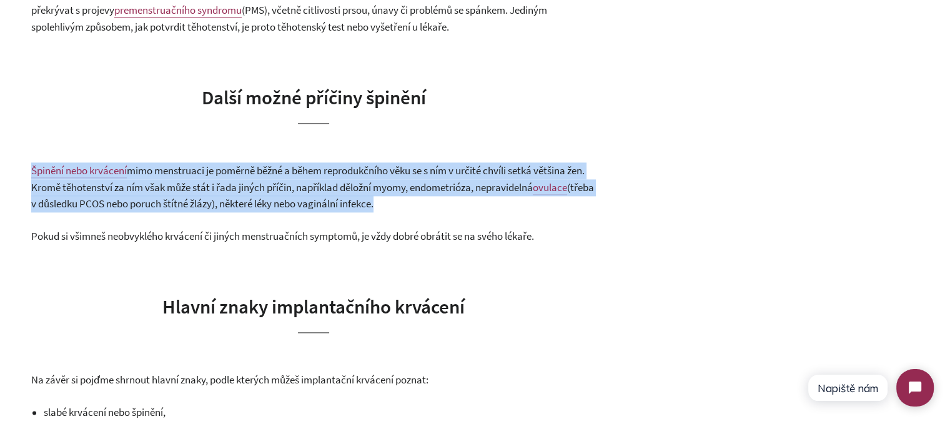
click at [180, 182] on span "mimo menstruaci je poměrně běžné a během reprodukčního věku se s ním v určité c…" at bounding box center [307, 179] width 553 height 31
click at [277, 181] on span "mimo menstruaci je poměrně běžné a během reprodukčního věku se s ním v určité c…" at bounding box center [307, 179] width 553 height 31
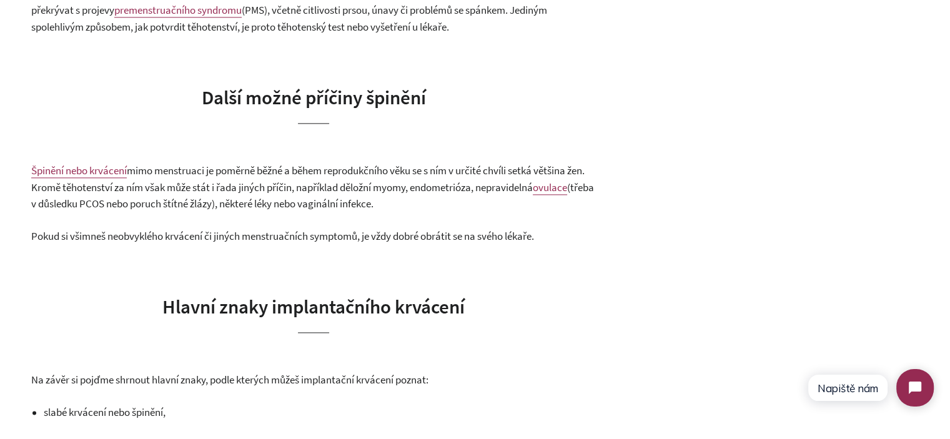
click at [235, 177] on p "Špinění nebo krvácení mimo menstruaci je poměrně běžné a během reprodukčního vě…" at bounding box center [313, 187] width 564 height 50
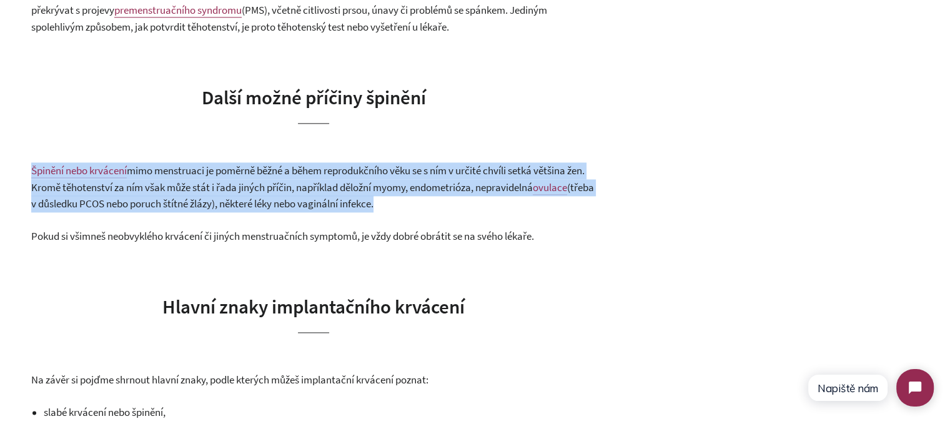
click at [235, 177] on p "Špinění nebo krvácení mimo menstruaci je poměrně běžné a během reprodukčního vě…" at bounding box center [313, 187] width 564 height 50
click at [240, 175] on span "mimo menstruaci je poměrně běžné a během reprodukčního věku se s ním v určité c…" at bounding box center [307, 179] width 553 height 31
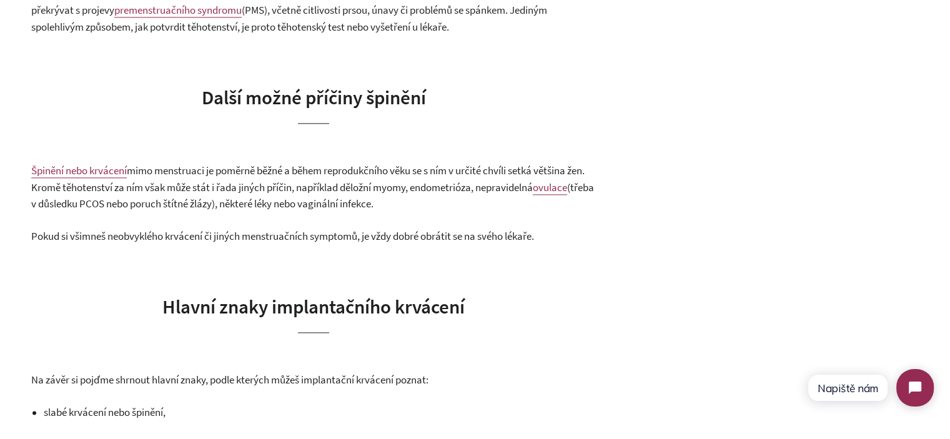
click at [212, 172] on span "mimo menstruaci je poměrně běžné a během reprodukčního věku se s ním v určité c…" at bounding box center [307, 179] width 553 height 31
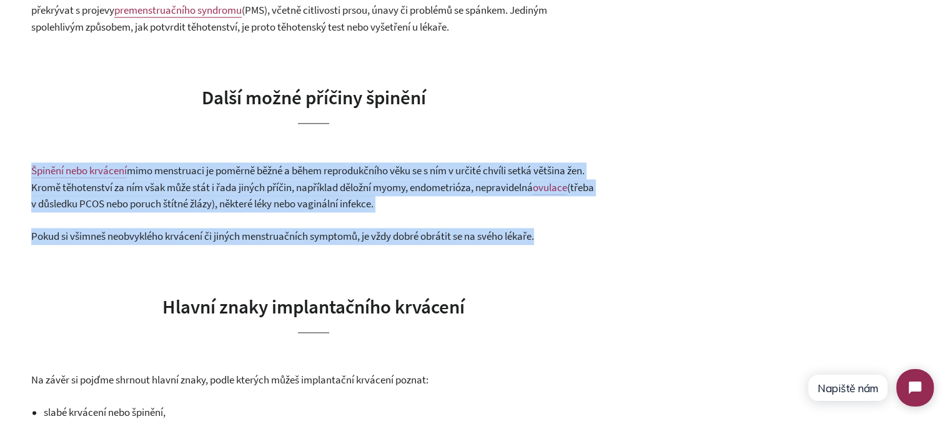
drag, startPoint x: 212, startPoint y: 172, endPoint x: 581, endPoint y: 229, distance: 373.3
copy div "Špinění nebo krvácení mimo menstruaci je poměrně běžné a během reprodukčního vě…"
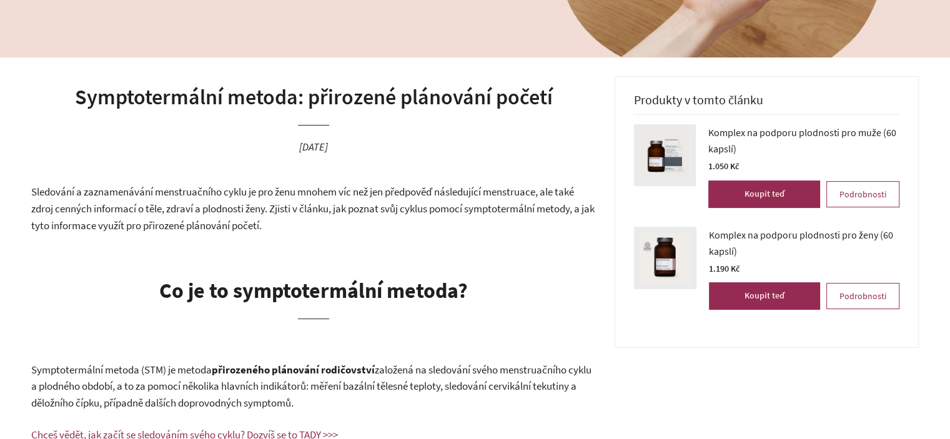
click at [284, 104] on h1 "Symptotermální metoda: přirozené plánování početí" at bounding box center [313, 97] width 564 height 30
click at [284, 103] on h1 "Symptotermální metoda: přirozené plánování početí" at bounding box center [313, 97] width 564 height 30
click at [287, 210] on span "Sledování a zaznamenávání menstruačního cyklu je pro ženu mnohem víc než jen př…" at bounding box center [312, 208] width 563 height 47
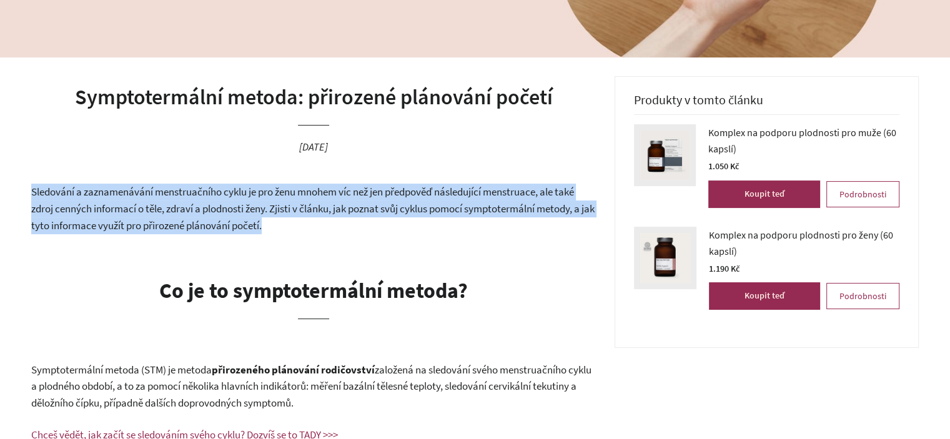
click at [287, 210] on span "Sledování a zaznamenávání menstruačního cyklu je pro ženu mnohem víc než jen př…" at bounding box center [312, 208] width 563 height 47
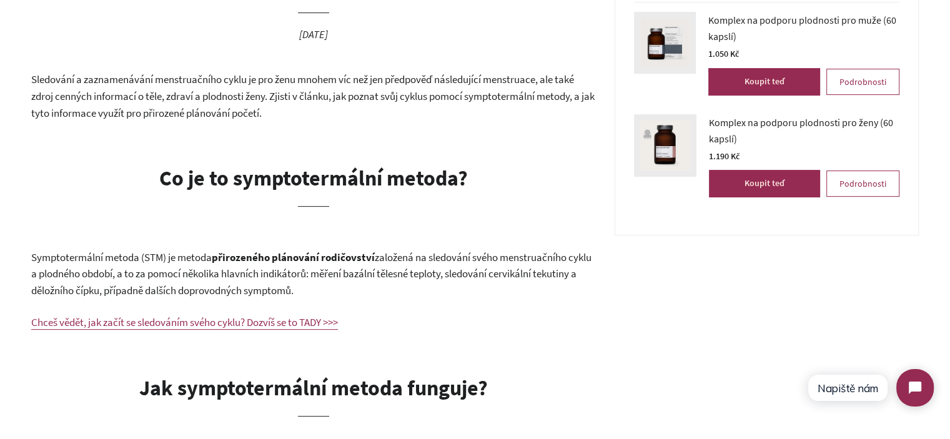
scroll to position [499, 0]
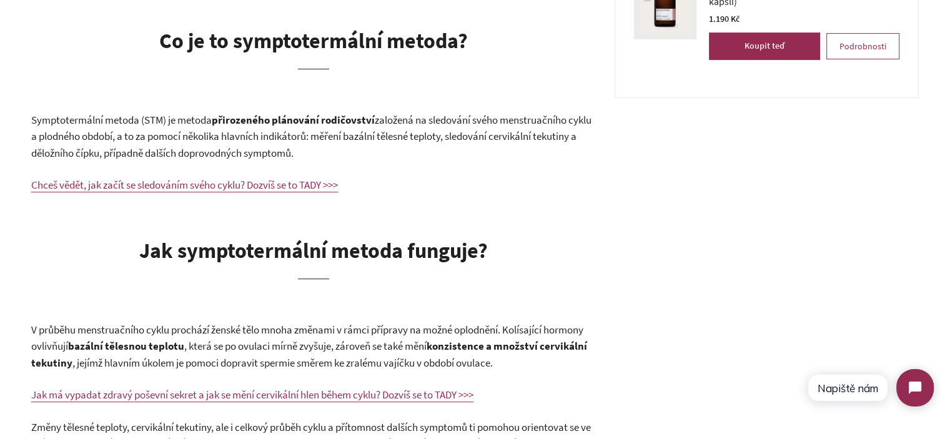
click at [285, 138] on span "založená na sledování svého menstruačního cyklu a plodného období, a to za pomo…" at bounding box center [311, 136] width 560 height 47
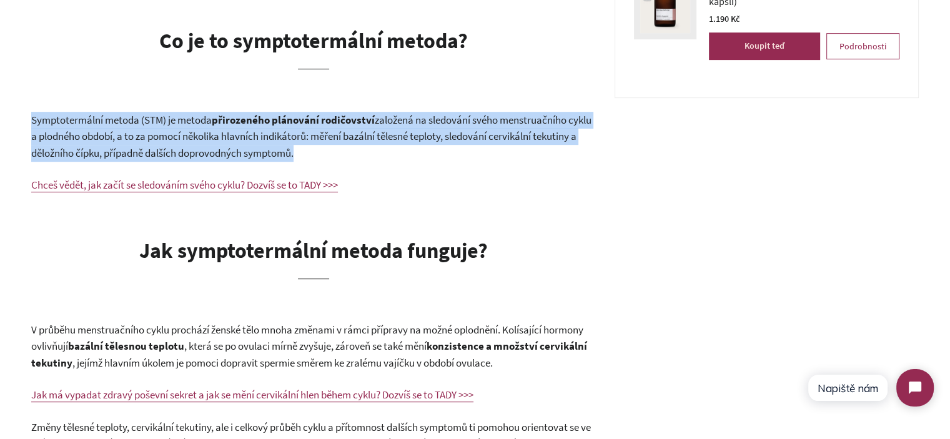
click at [285, 138] on span "založená na sledování svého menstruačního cyklu a plodného období, a to za pomo…" at bounding box center [311, 136] width 560 height 47
click at [418, 154] on p "Symptotermální metoda (STM) je metoda přirozeného plánování rodičovství založen…" at bounding box center [313, 137] width 564 height 50
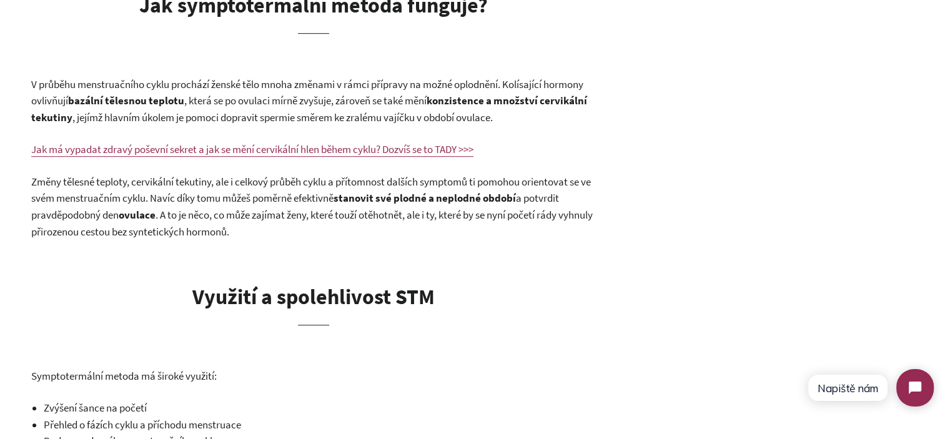
scroll to position [749, 0]
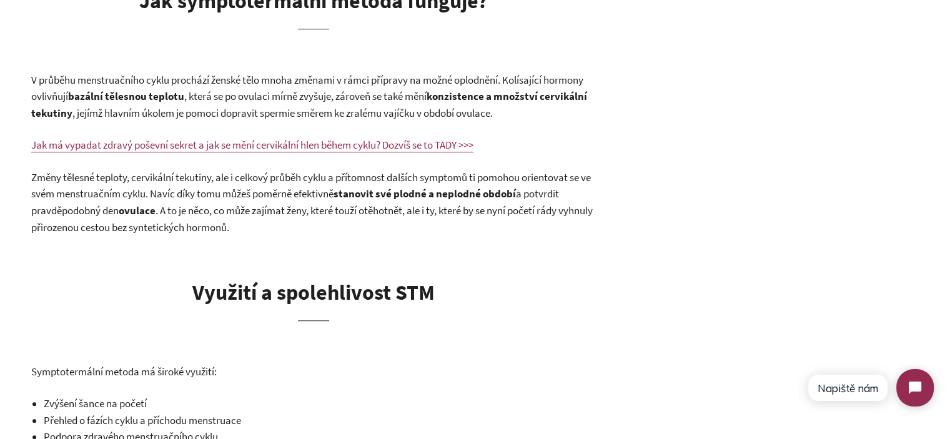
click at [248, 229] on span ". A to je něco, co může zajímat ženy, které touží otěhotnět, ale i ty, které by…" at bounding box center [311, 219] width 561 height 31
click at [252, 229] on span ". A to je něco, co může zajímat ženy, které touží otěhotnět, ale i ty, které by…" at bounding box center [311, 219] width 561 height 31
click at [350, 242] on div "Sledování a zaznamenávání menstruačního cyklu je pro ženu mnohem víc než jen př…" at bounding box center [313, 359] width 564 height 1351
click at [355, 219] on p "Změny tělesné teploty, cervikální tekutiny, ale i celkový průběh cyklu a přítom…" at bounding box center [313, 202] width 564 height 66
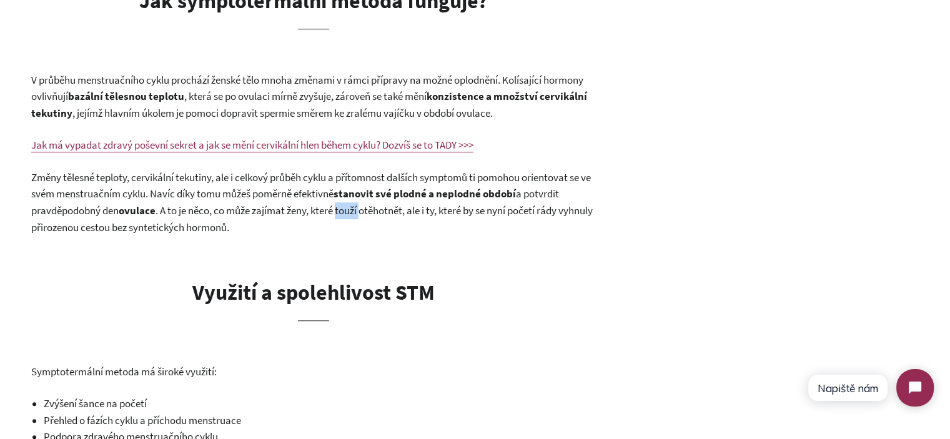
click at [355, 219] on p "Změny tělesné teploty, cervikální tekutiny, ale i celkový průběh cyklu a přítom…" at bounding box center [313, 202] width 564 height 66
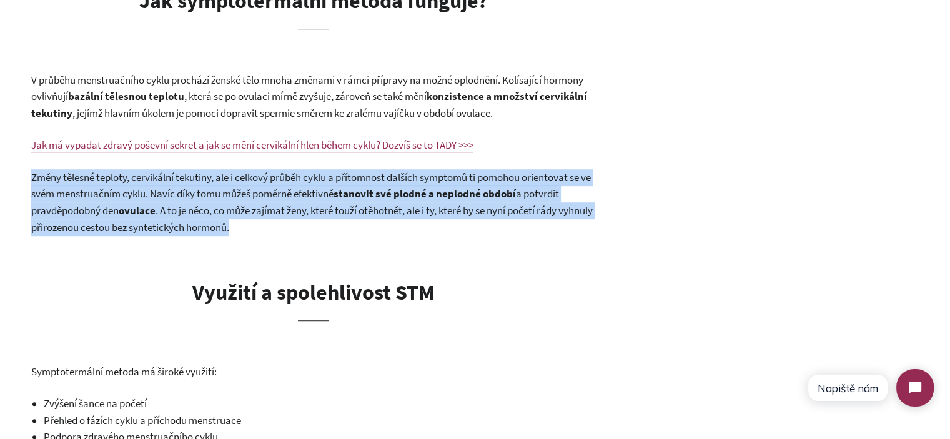
click at [355, 219] on p "Změny tělesné teploty, cervikální tekutiny, ale i celkový průběh cyklu a přítom…" at bounding box center [313, 202] width 564 height 66
click at [405, 234] on p "Změny tělesné teploty, cervikální tekutiny, ale i celkový průběh cyklu a přítom…" at bounding box center [313, 202] width 564 height 66
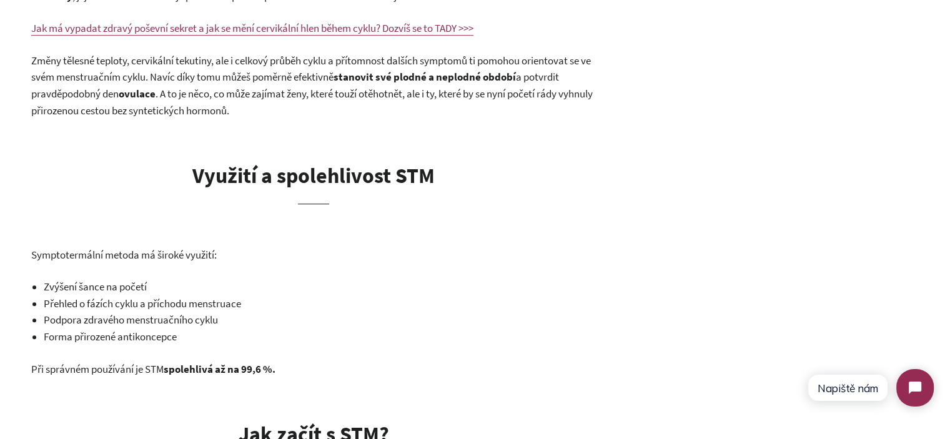
scroll to position [1061, 0]
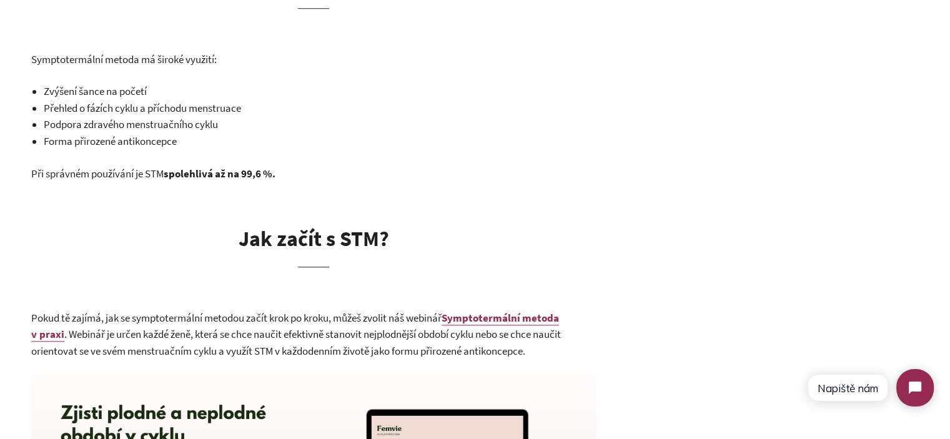
click at [343, 348] on span ". Webinář je určen každé ženě, která se chce naučit efektivně stanovit nejplodn…" at bounding box center [295, 342] width 529 height 31
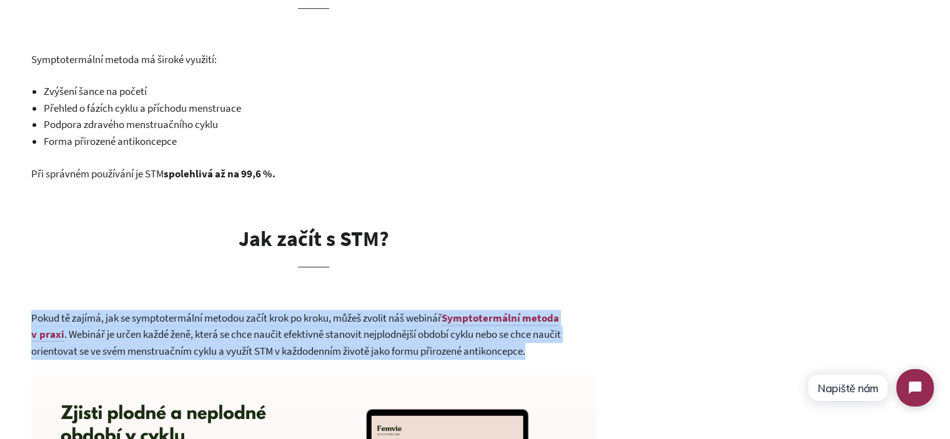
click at [343, 348] on span ". Webinář je určen každé ženě, která se chce naučit efektivně stanovit nejplodn…" at bounding box center [295, 342] width 529 height 31
click at [373, 339] on span ". Webinář je určen každé ženě, která se chce naučit efektivně stanovit nejplodn…" at bounding box center [295, 342] width 529 height 31
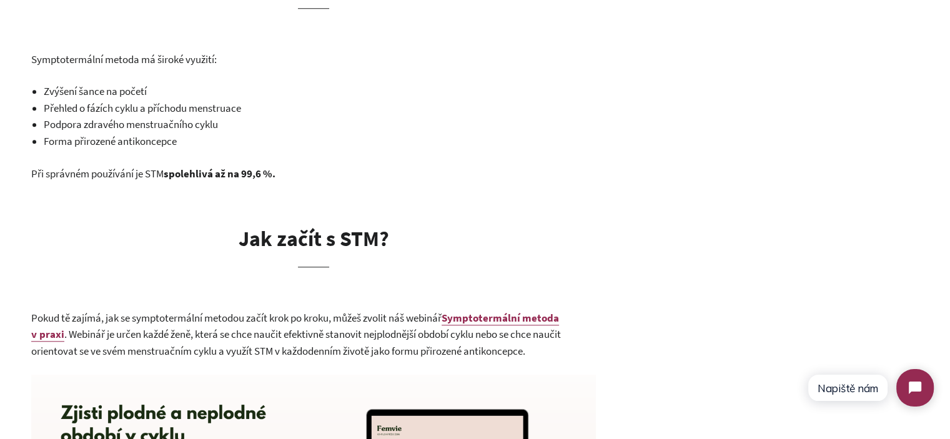
click at [164, 177] on span "Při správném používání je STM" at bounding box center [97, 174] width 132 height 14
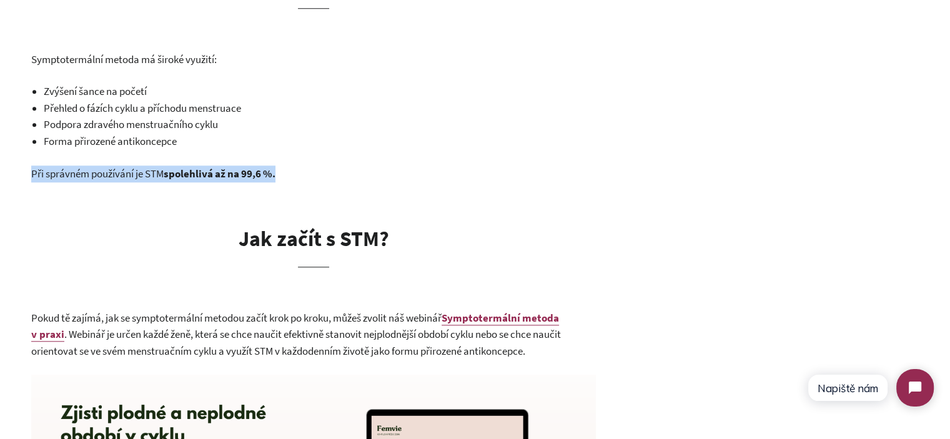
click at [164, 177] on span "Při správném používání je STM" at bounding box center [97, 174] width 132 height 14
click at [292, 175] on p "Při správném používání je STM spolehlivá až na 99,6 %." at bounding box center [313, 173] width 564 height 17
click at [265, 175] on b "spolehlivá až na 99,6 %." at bounding box center [220, 174] width 112 height 14
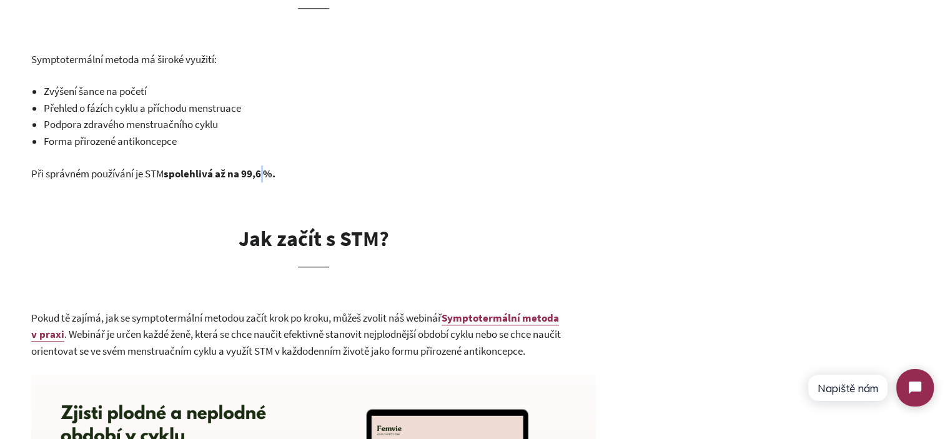
click at [265, 175] on b "spolehlivá až na 99,6 %." at bounding box center [220, 174] width 112 height 14
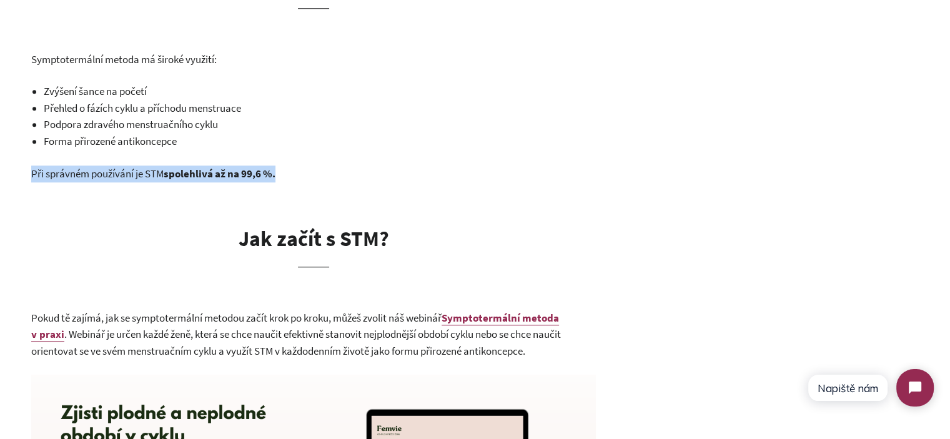
click at [265, 175] on b "spolehlivá až na 99,6 %." at bounding box center [220, 174] width 112 height 14
click at [328, 175] on p "Při správném používání je STM spolehlivá až na 99,6 %." at bounding box center [313, 173] width 564 height 17
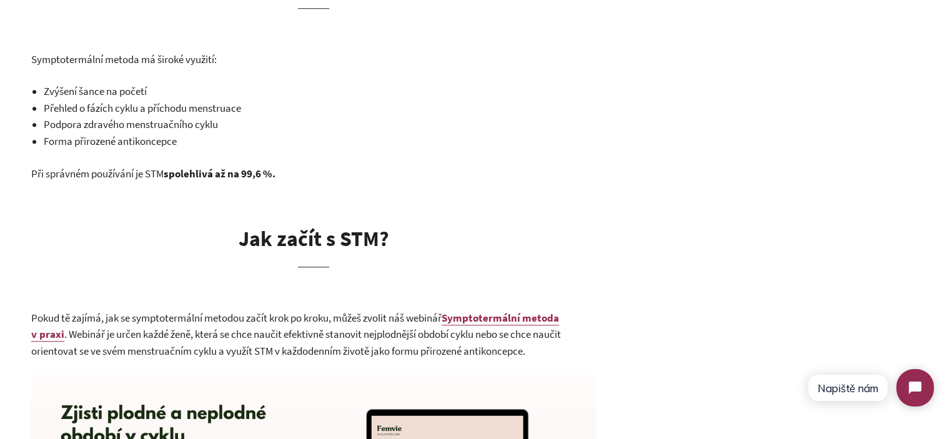
click at [60, 90] on span "Zvýšení šance na početí" at bounding box center [95, 91] width 103 height 14
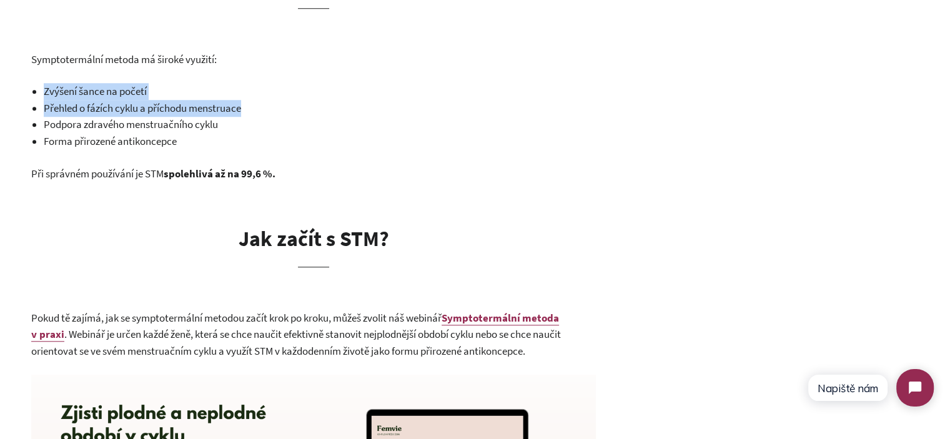
drag, startPoint x: 60, startPoint y: 90, endPoint x: 237, endPoint y: 106, distance: 177.4
click at [237, 106] on ul "Zvýšení šance na početí Přehled o fázích cyklu a příchodu menstruace Podpora zd…" at bounding box center [320, 116] width 552 height 66
drag, startPoint x: 239, startPoint y: 107, endPoint x: 220, endPoint y: 167, distance: 63.6
click at [239, 107] on span "Přehled o fázích cyklu a příchodu menstruace" at bounding box center [142, 108] width 197 height 14
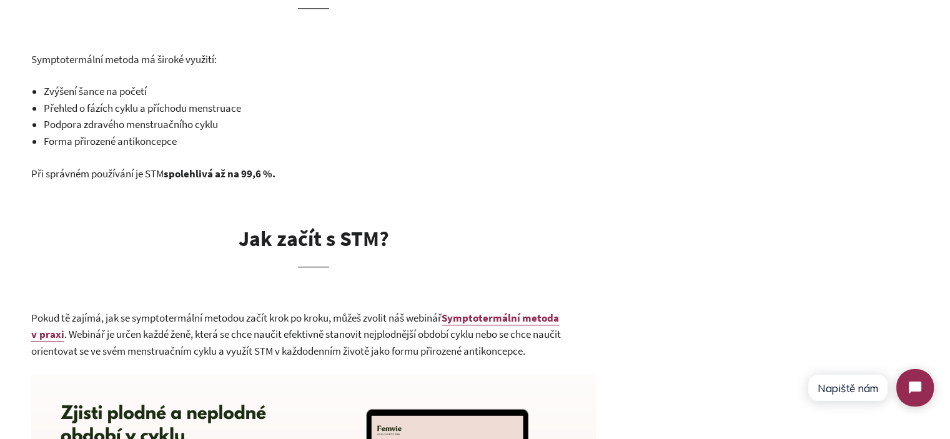
drag, startPoint x: 190, startPoint y: 138, endPoint x: 320, endPoint y: 187, distance: 138.3
click at [190, 137] on li "Forma přirozené antikoncepce" at bounding box center [320, 141] width 552 height 17
click at [467, 277] on div "Sledování a zaznamenávání menstruačního cyklu je pro ženu mnohem víc než jen př…" at bounding box center [313, 47] width 564 height 1351
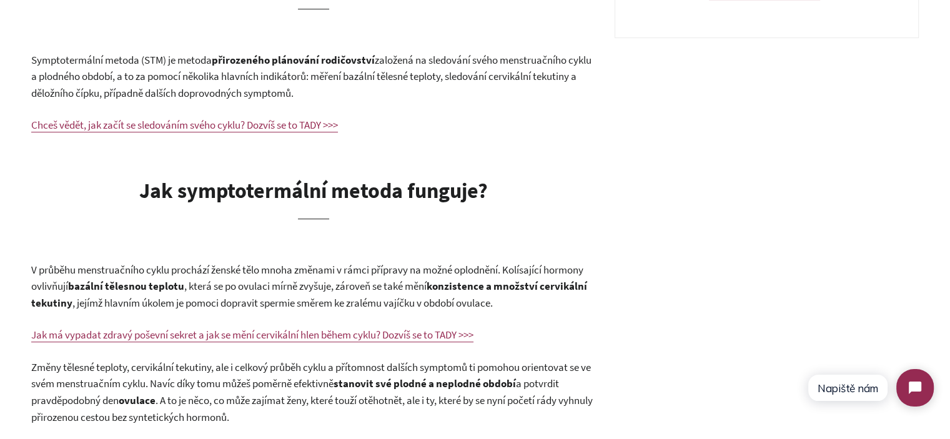
scroll to position [0, 0]
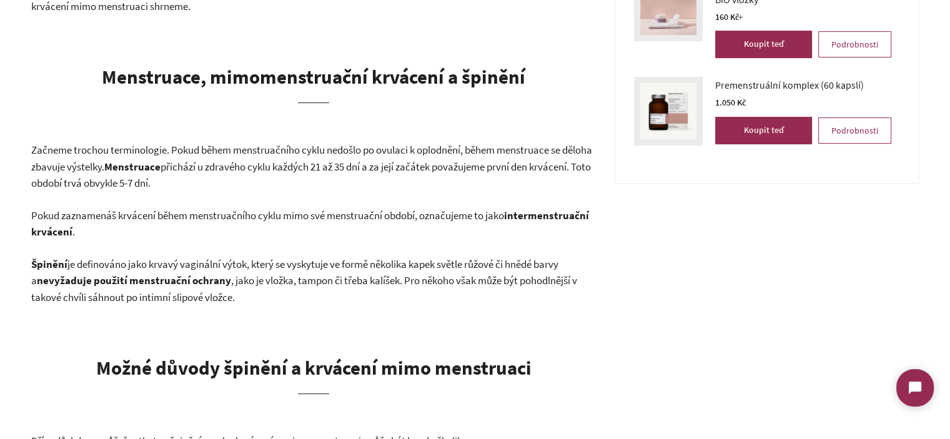
scroll to position [499, 0]
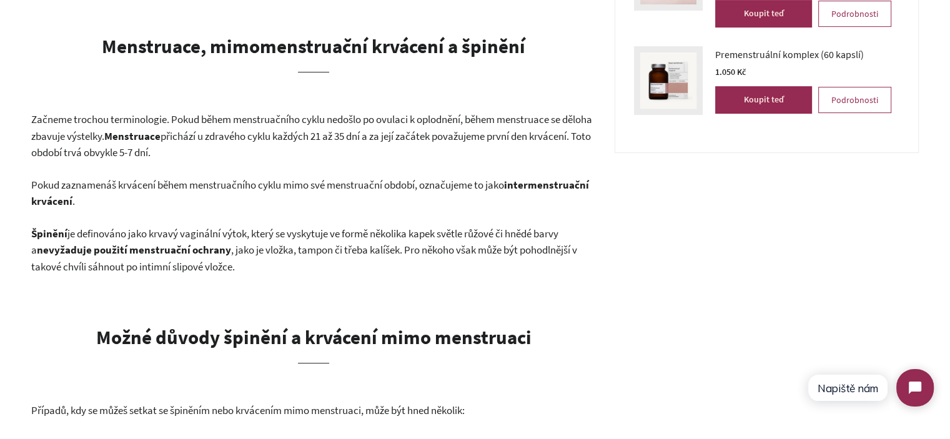
click at [130, 200] on b "intermenstruační krvácení" at bounding box center [310, 193] width 558 height 31
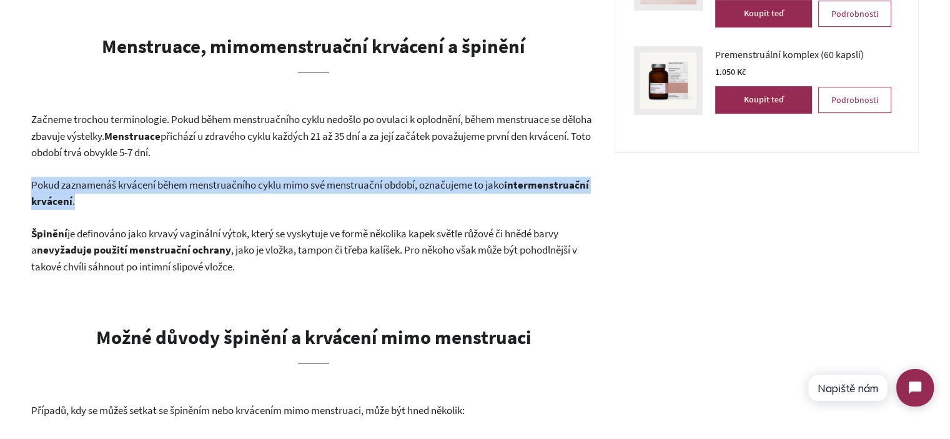
click at [130, 200] on b "intermenstruační krvácení" at bounding box center [310, 193] width 558 height 31
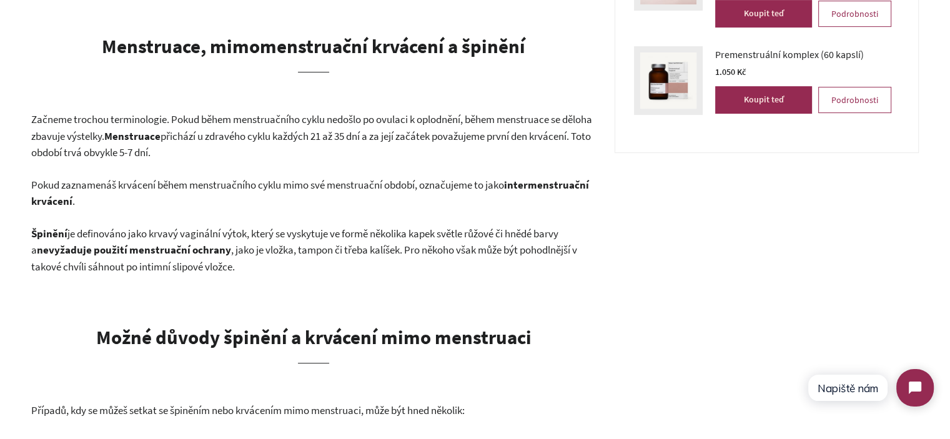
click at [167, 241] on p "Špinění je definováno jako krvavý vaginální výtok, který se vyskytuje ve formě …" at bounding box center [313, 250] width 564 height 50
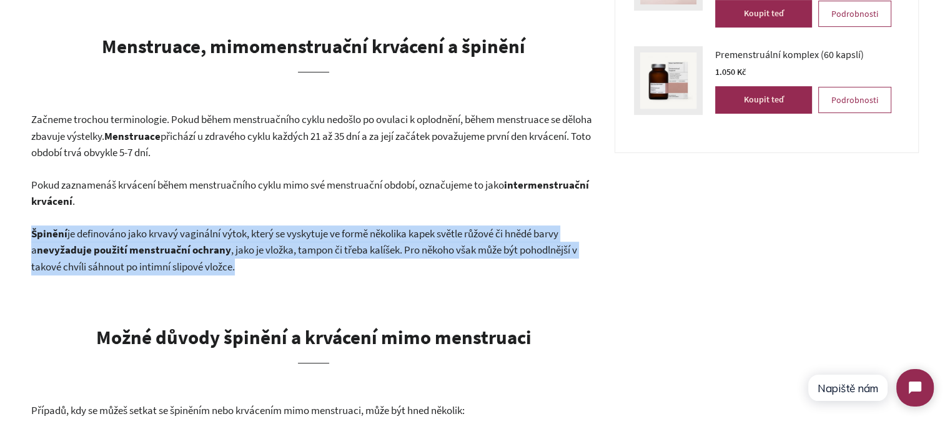
click at [167, 241] on p "Špinění je definováno jako krvavý vaginální výtok, který se vyskytuje ve formě …" at bounding box center [313, 250] width 564 height 50
click at [285, 265] on p "Špinění je definováno jako krvavý vaginální výtok, který se vyskytuje ve formě …" at bounding box center [313, 250] width 564 height 50
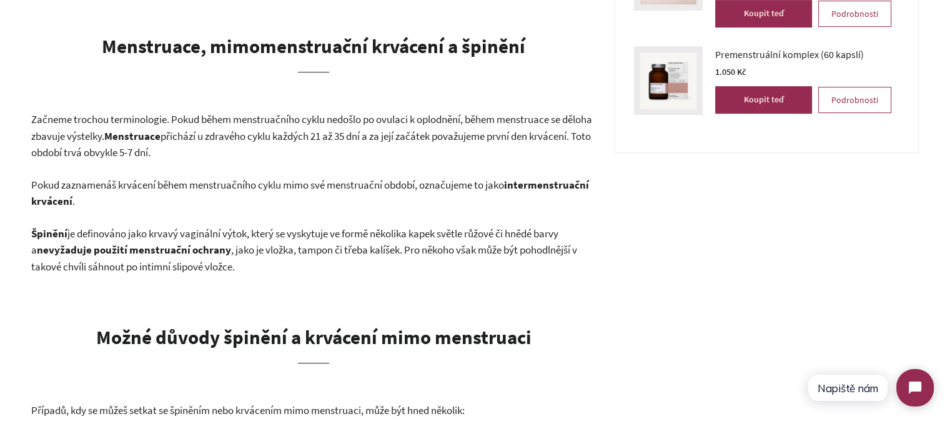
click at [353, 235] on span "je definováno jako krvavý vaginální výtok, který se vyskytuje ve formě několika…" at bounding box center [294, 242] width 527 height 31
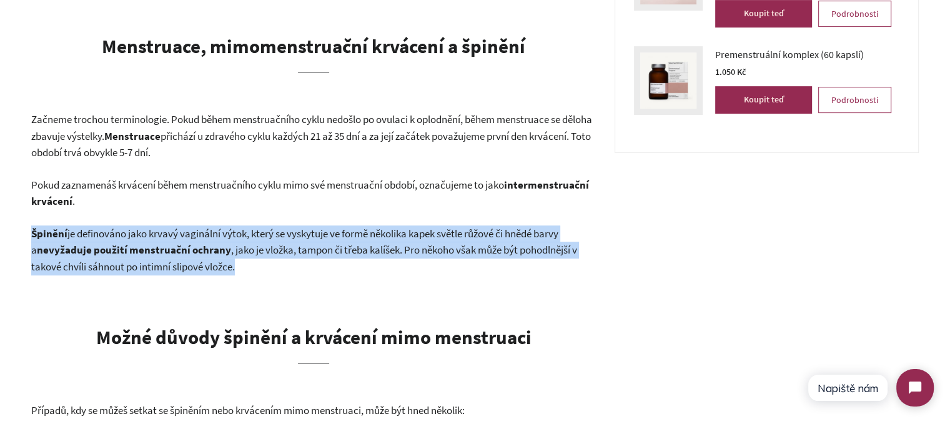
click at [353, 235] on span "je definováno jako krvavý vaginální výtok, který se vyskytuje ve formě několika…" at bounding box center [294, 242] width 527 height 31
click at [333, 259] on p "Špinění je definováno jako krvavý vaginální výtok, který se vyskytuje ve formě …" at bounding box center [313, 250] width 564 height 50
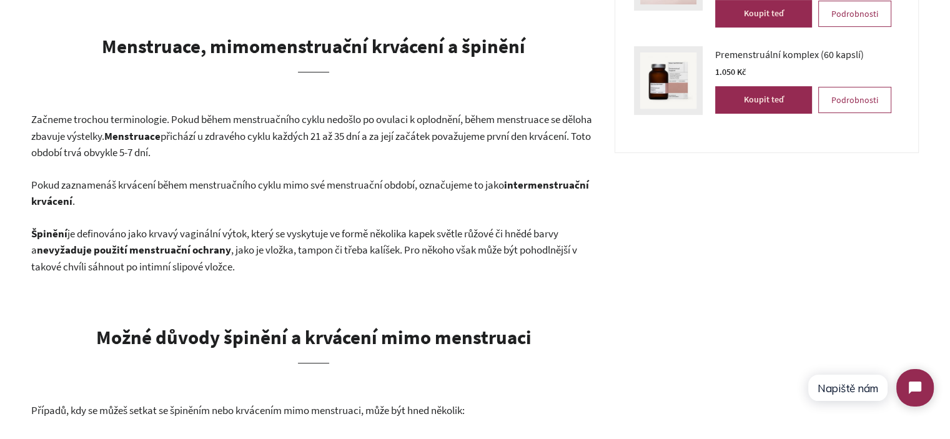
click at [85, 232] on span "je definováno jako krvavý vaginální výtok, který se vyskytuje ve formě několika…" at bounding box center [294, 242] width 527 height 31
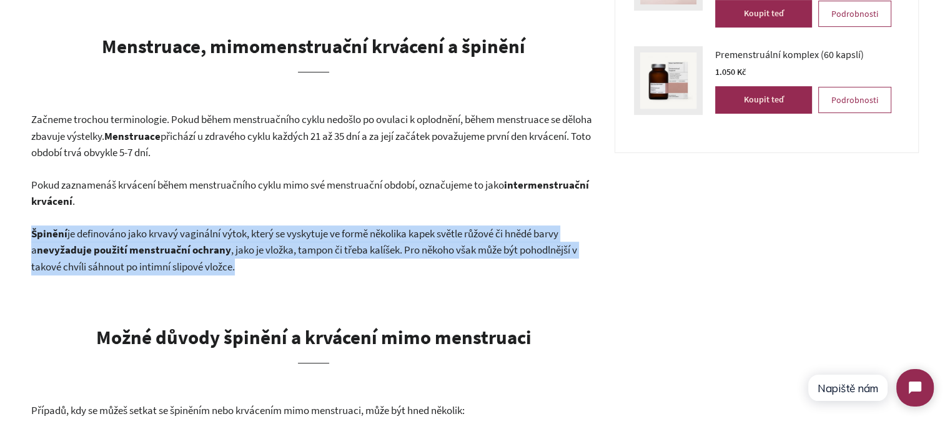
click at [85, 232] on span "je definováno jako krvavý vaginální výtok, který se vyskytuje ve formě několika…" at bounding box center [294, 242] width 527 height 31
copy div "Špinění je definováno jako krvavý vaginální výtok, který se vyskytuje ve formě …"
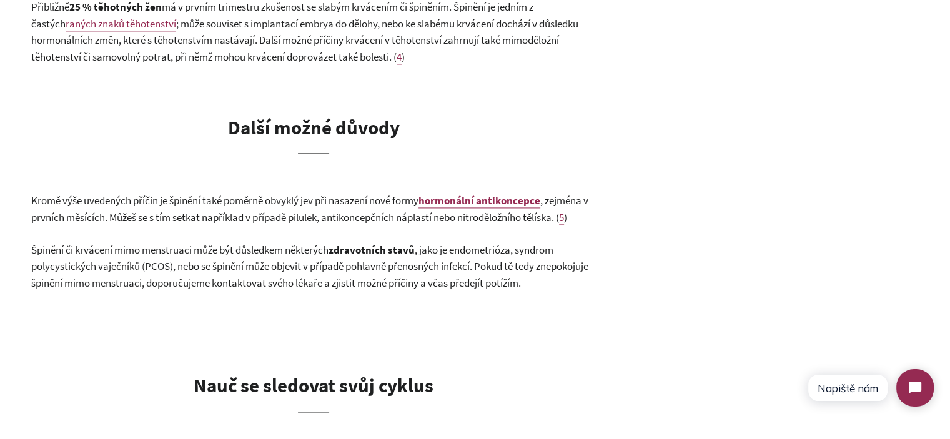
scroll to position [1811, 0]
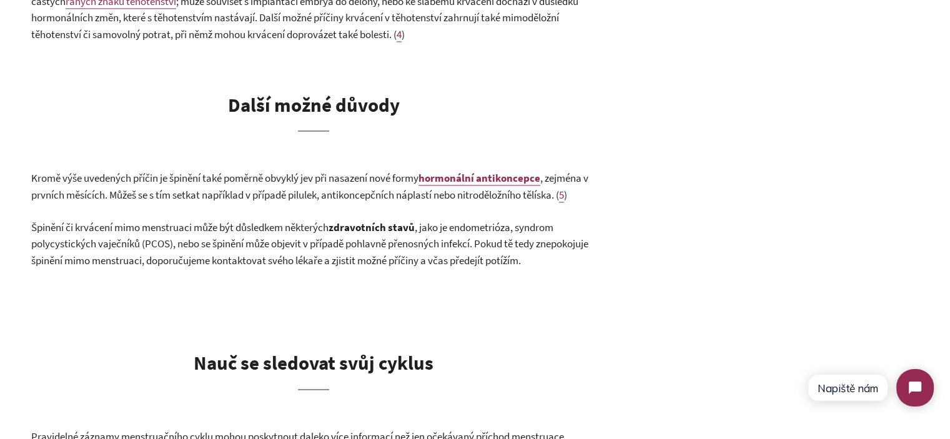
click at [347, 194] on span ", zejména v prvních měsících. Můžeš se s tím setkat například v případě pilulek…" at bounding box center [309, 186] width 557 height 31
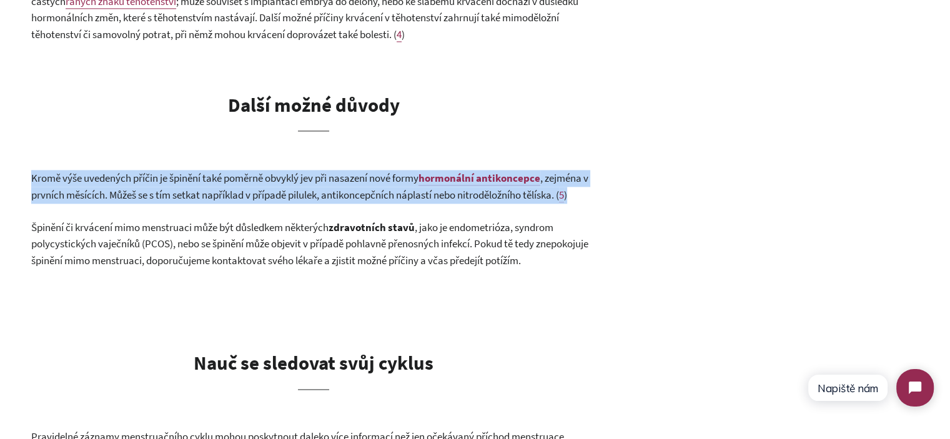
click at [347, 194] on span ", zejména v prvních měsících. Můžeš se s tím setkat například v případě pilulek…" at bounding box center [309, 186] width 557 height 31
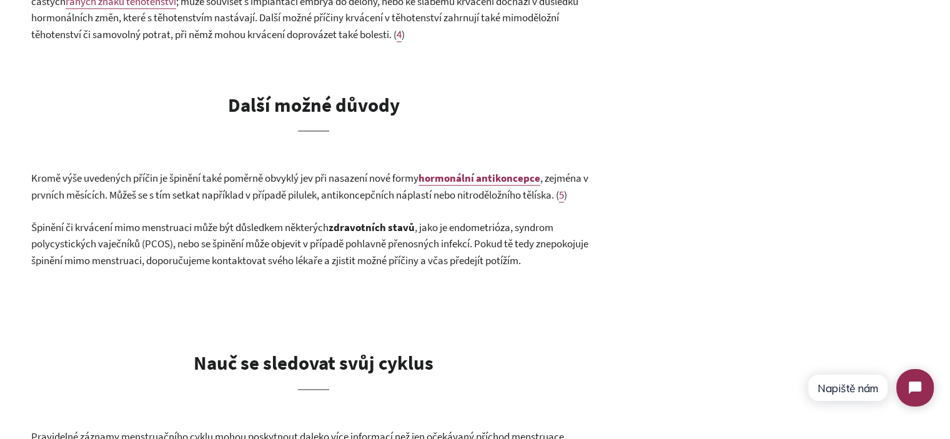
click at [347, 228] on b "zdravotních stavů" at bounding box center [371, 227] width 86 height 14
click at [337, 194] on span ", zejména v prvních měsících. Můžeš se s tím setkat například v případě pilulek…" at bounding box center [309, 186] width 557 height 31
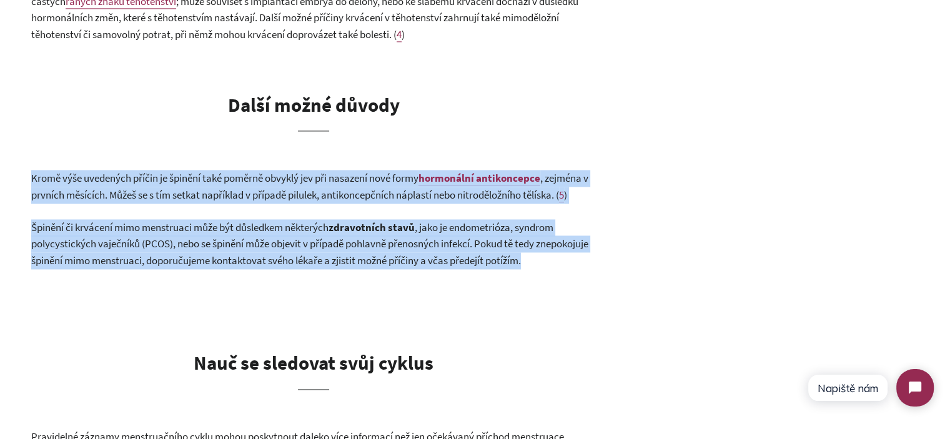
drag, startPoint x: 337, startPoint y: 194, endPoint x: 361, endPoint y: 253, distance: 63.8
click at [361, 253] on span ", jako je endometrióza, syndrom polycystických vaječníků (PCOS), nebo se špiněn…" at bounding box center [309, 243] width 557 height 47
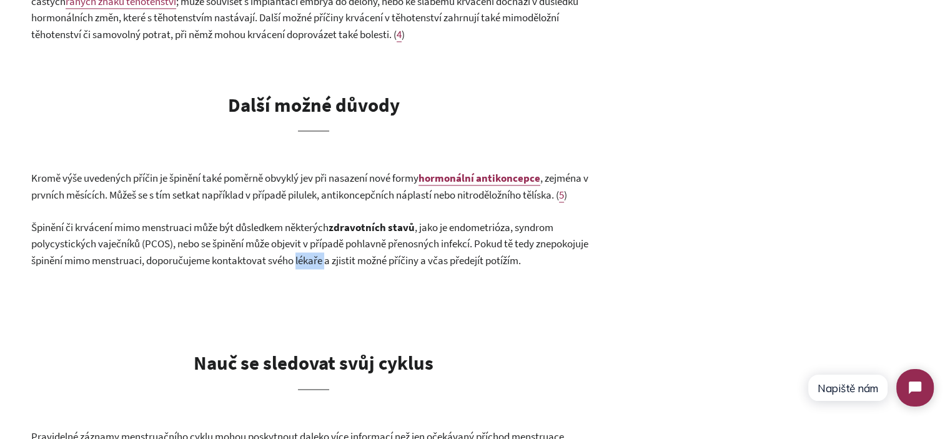
click at [361, 253] on span ", jako je endometrióza, syndrom polycystických vaječníků (PCOS), nebo se špiněn…" at bounding box center [309, 243] width 557 height 47
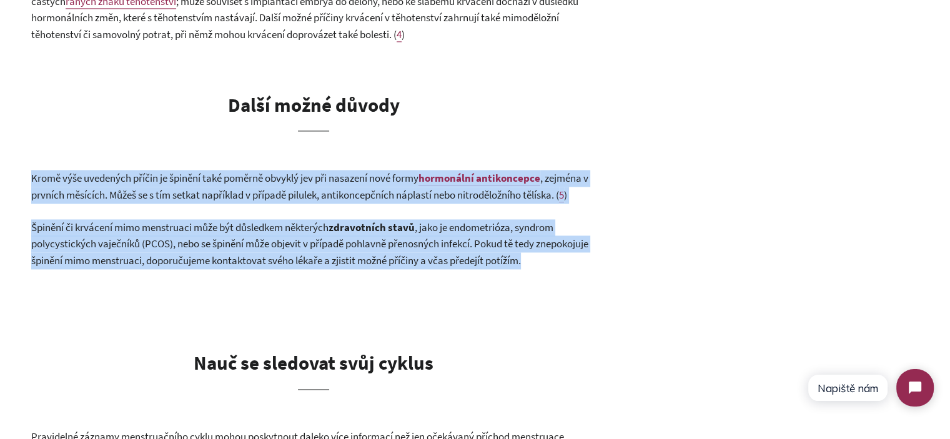
drag, startPoint x: 361, startPoint y: 253, endPoint x: 322, endPoint y: 186, distance: 77.5
click at [322, 186] on p "Kromě výše uvedených příčin je špinění také poměrně obvyklý jev při nasazení no…" at bounding box center [313, 186] width 564 height 33
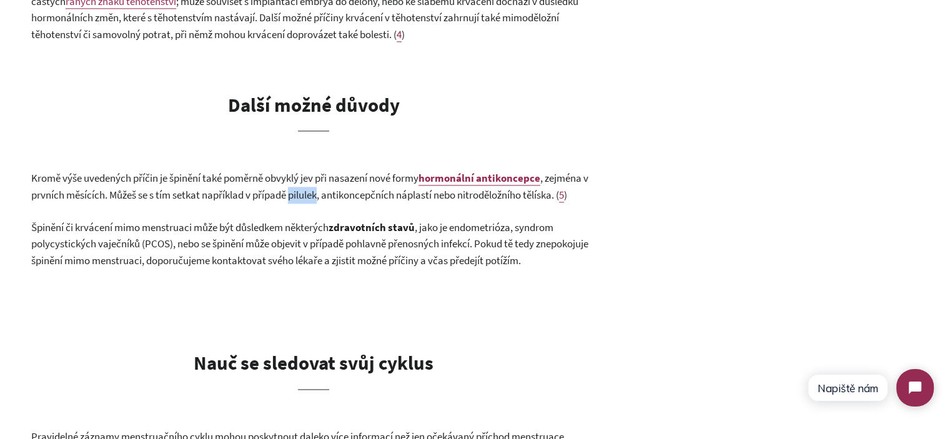
click at [322, 186] on p "Kromě výše uvedených příčin je špinění také poměrně obvyklý jev při nasazení no…" at bounding box center [313, 186] width 564 height 33
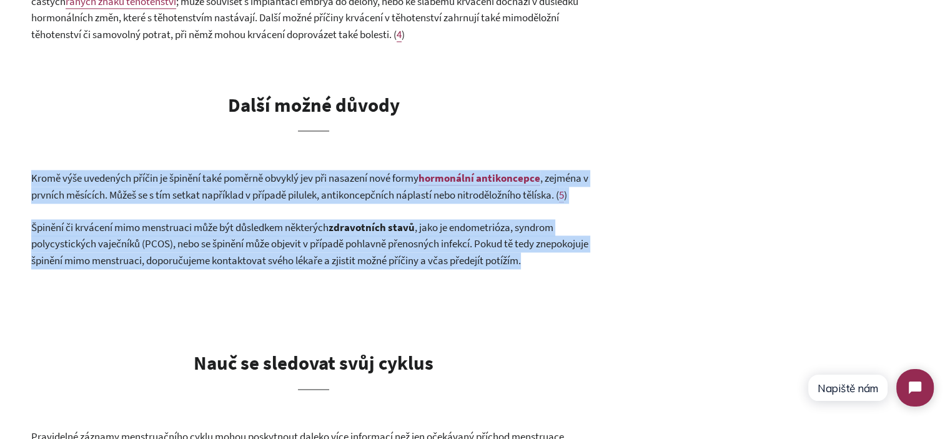
drag, startPoint x: 322, startPoint y: 186, endPoint x: 349, endPoint y: 240, distance: 60.0
drag, startPoint x: 365, startPoint y: 245, endPoint x: 377, endPoint y: 245, distance: 12.5
click at [365, 245] on span ", jako je endometrióza, syndrom polycystických vaječníků (PCOS), nebo se špiněn…" at bounding box center [309, 243] width 557 height 47
click at [395, 242] on span ", jako je endometrióza, syndrom polycystických vaječníků (PCOS), nebo se špiněn…" at bounding box center [309, 243] width 557 height 47
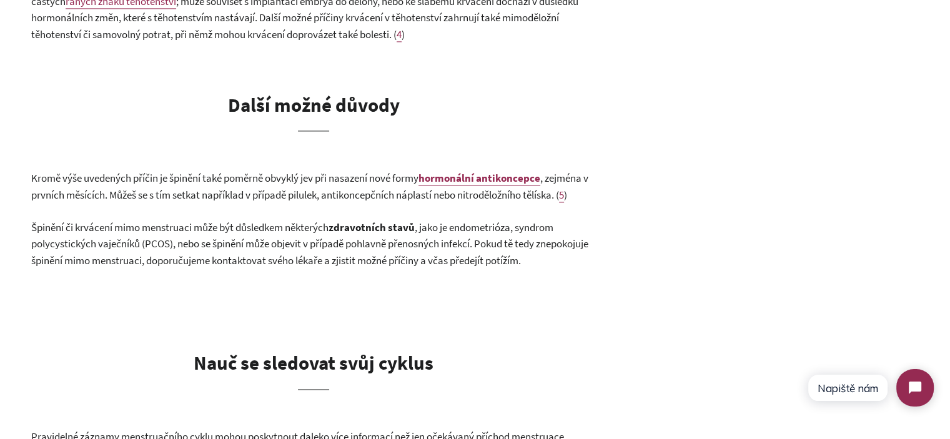
click at [342, 197] on span ", zejména v prvních měsících. Můžeš se s tím setkat například v případě pilulek…" at bounding box center [309, 186] width 557 height 31
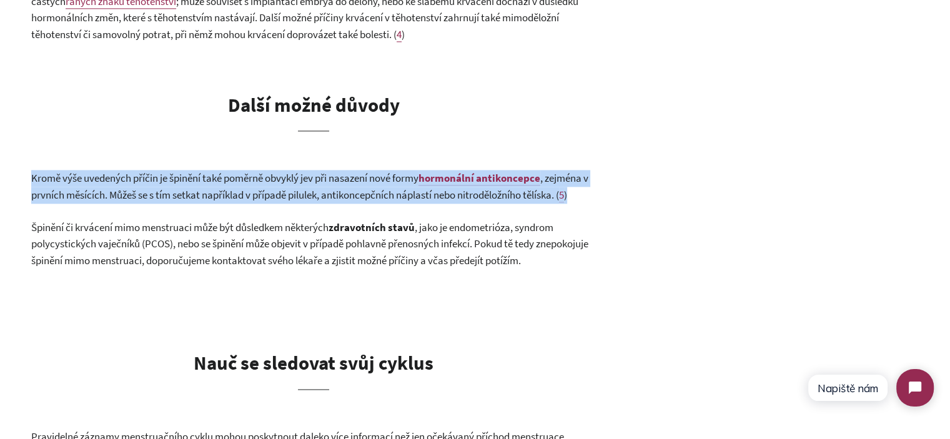
click at [342, 197] on span ", zejména v prvních měsících. Můžeš se s tím setkat například v případě pilulek…" at bounding box center [309, 186] width 557 height 31
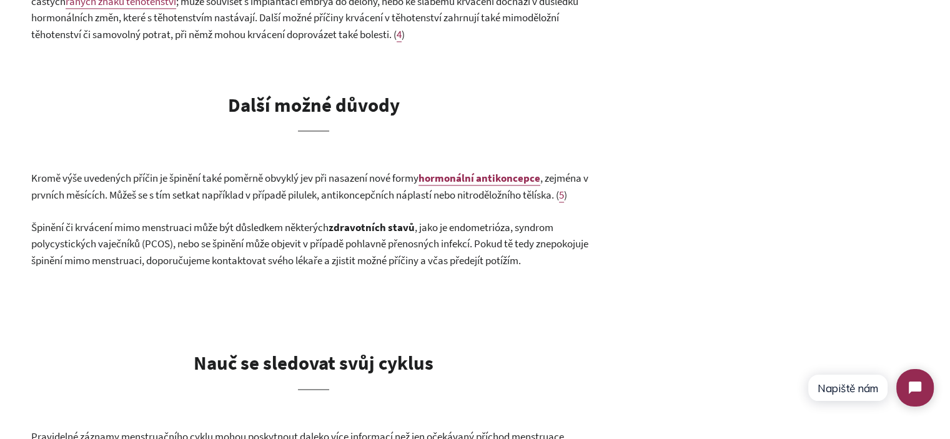
click at [378, 252] on span ", jako je endometrióza, syndrom polycystických vaječníků (PCOS), nebo se špiněn…" at bounding box center [309, 243] width 557 height 47
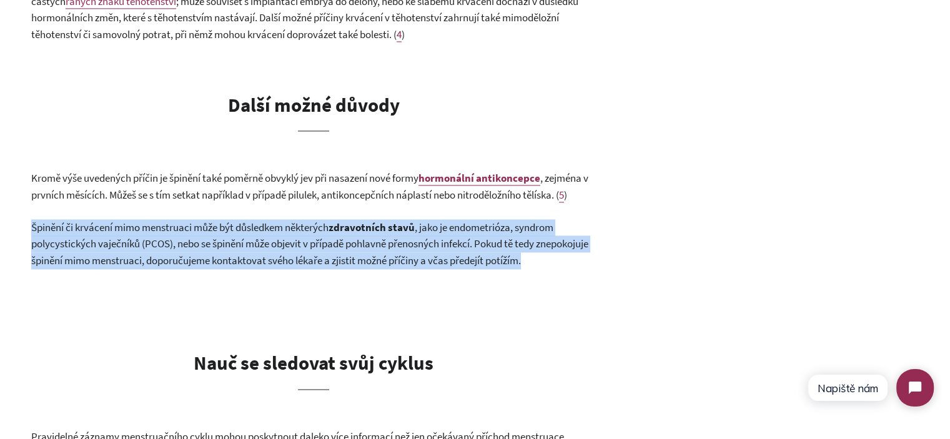
click at [378, 252] on span ", jako je endometrióza, syndrom polycystických vaječníků (PCOS), nebo se špiněn…" at bounding box center [309, 243] width 557 height 47
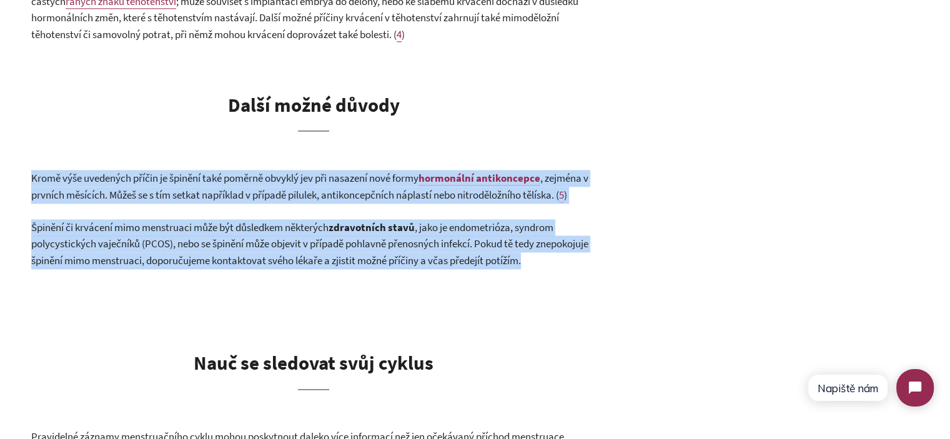
drag, startPoint x: 378, startPoint y: 252, endPoint x: 349, endPoint y: 200, distance: 60.1
click at [349, 200] on span ", zejména v prvních měsících. Můžeš se s tím setkat například v případě pilulek…" at bounding box center [309, 186] width 557 height 31
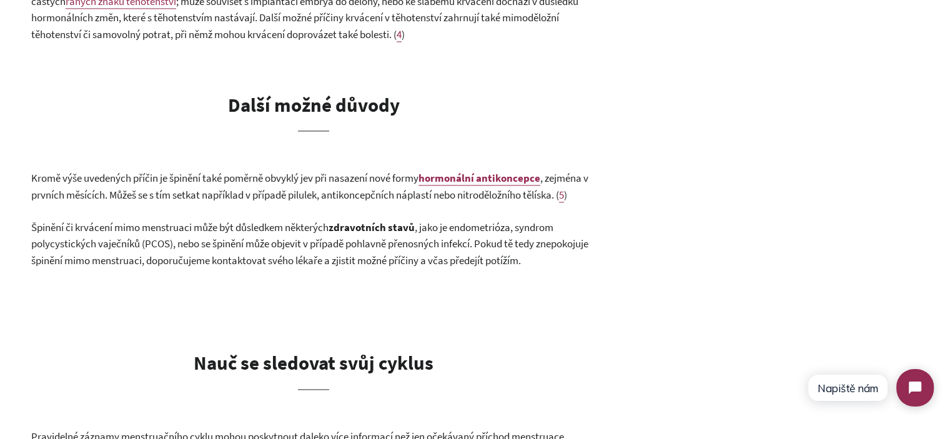
click at [357, 242] on span ", jako je endometrióza, syndrom polycystických vaječníků (PCOS), nebo se špiněn…" at bounding box center [309, 243] width 557 height 47
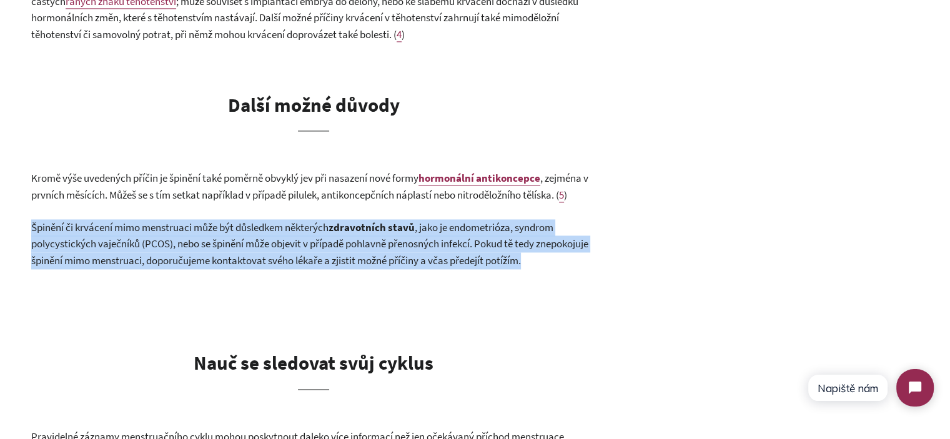
click at [357, 242] on span ", jako je endometrióza, syndrom polycystických vaječníků (PCOS), nebo se špiněn…" at bounding box center [309, 243] width 557 height 47
click at [567, 262] on span ", jako je endometrióza, syndrom polycystických vaječníků (PCOS), nebo se špiněn…" at bounding box center [309, 243] width 557 height 47
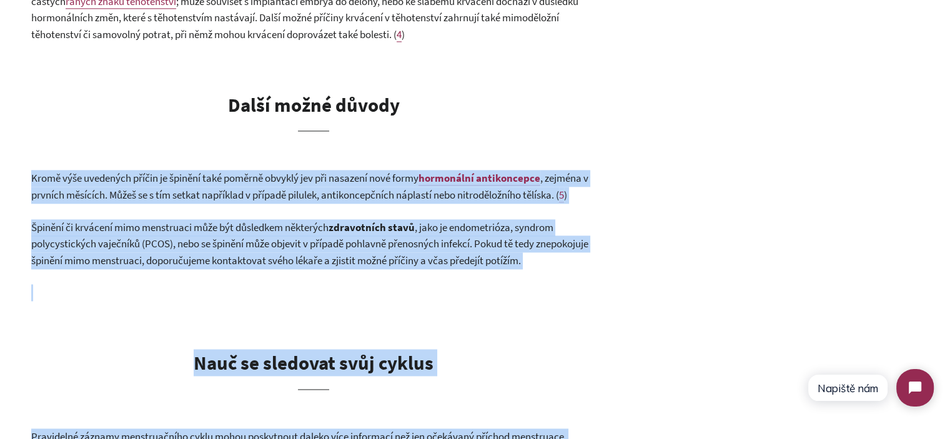
drag, startPoint x: 599, startPoint y: 259, endPoint x: 27, endPoint y: 169, distance: 578.9
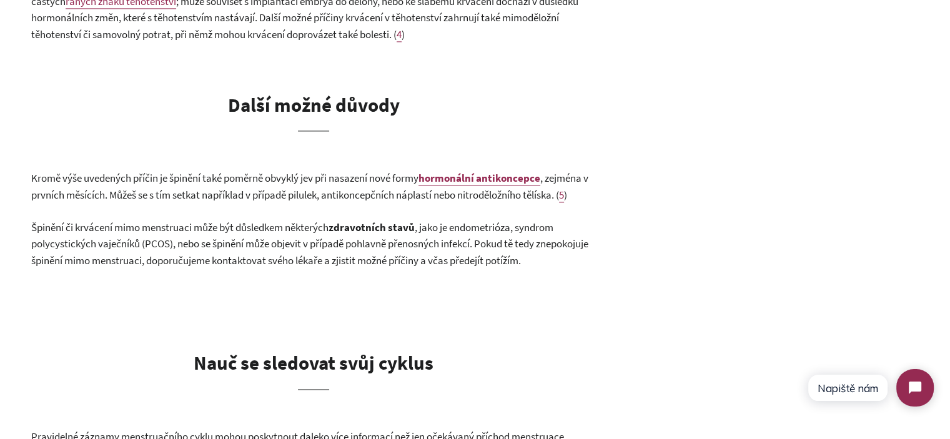
click at [34, 180] on span "Kromě výše uvedených příčin je špinění také poměrně obvyklý jev při nasazení no…" at bounding box center [224, 178] width 387 height 14
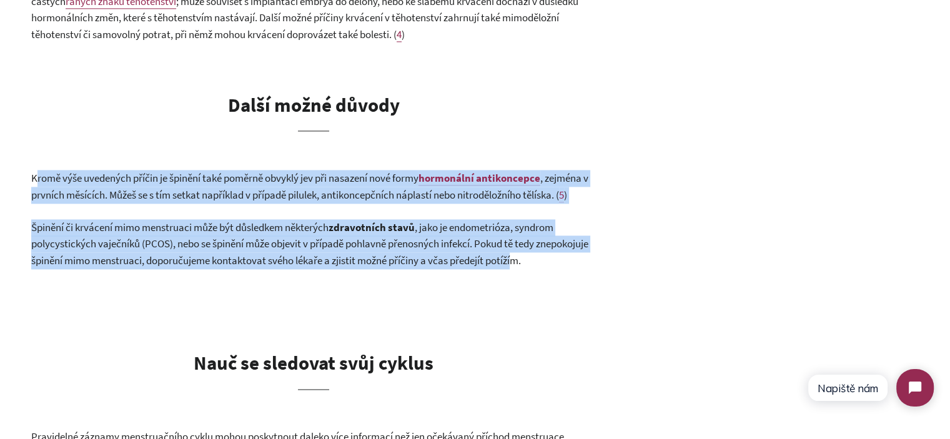
drag, startPoint x: 35, startPoint y: 178, endPoint x: 616, endPoint y: 264, distance: 587.0
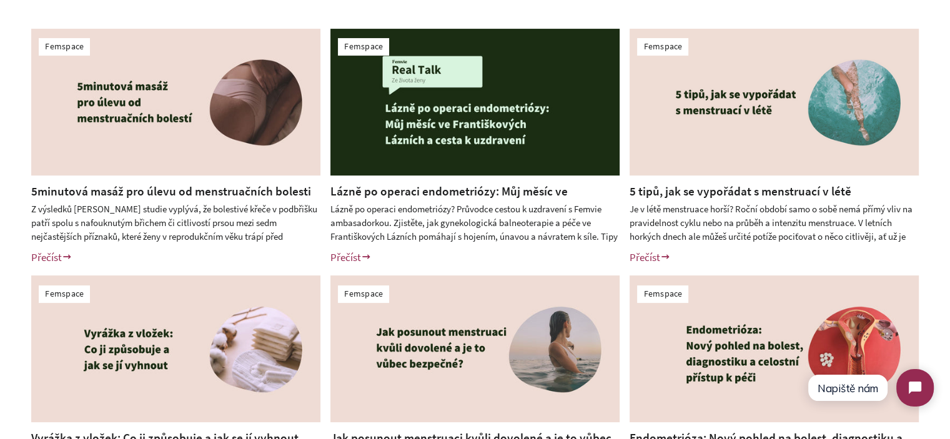
click at [696, 197] on link "5 tipů, jak se vypořádat s menstruací v létě" at bounding box center [740, 191] width 222 height 15
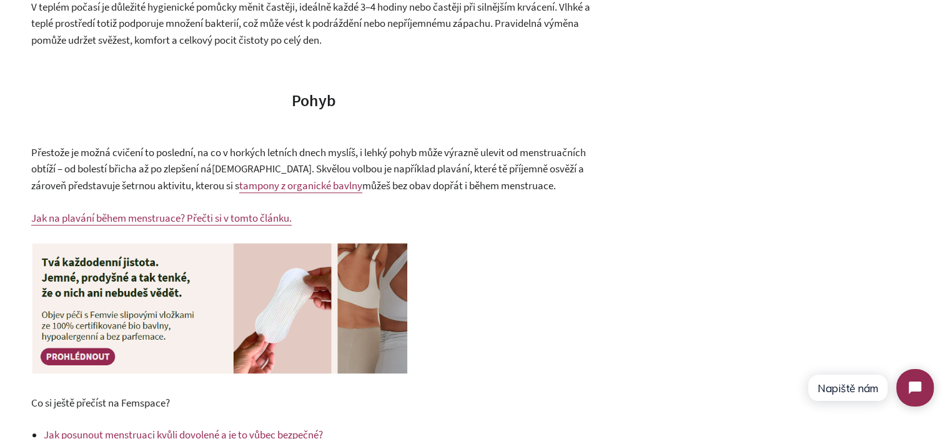
scroll to position [1280, 0]
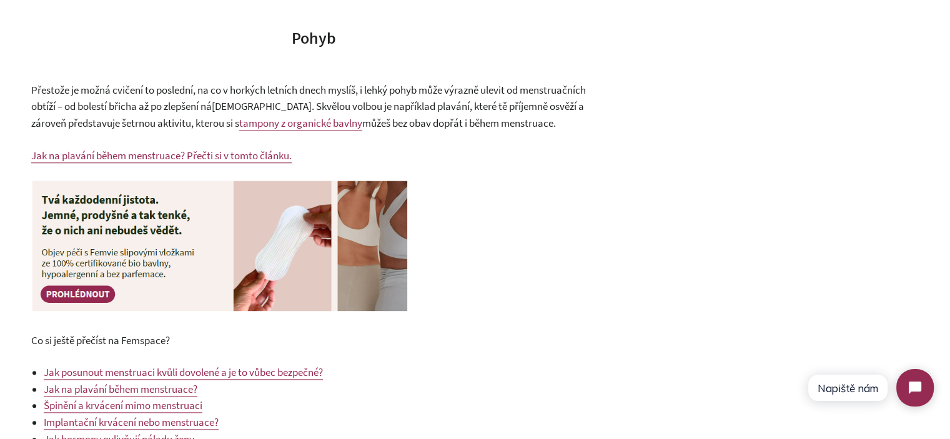
click at [47, 99] on span "Přestože je možná cvičení to poslední, na co v horkých letních dnech myslíš, i …" at bounding box center [308, 106] width 554 height 47
click at [47, 99] on p "Přestože je možná cvičení to poslední, na co v horkých letních dnech myslíš, i …" at bounding box center [313, 107] width 564 height 50
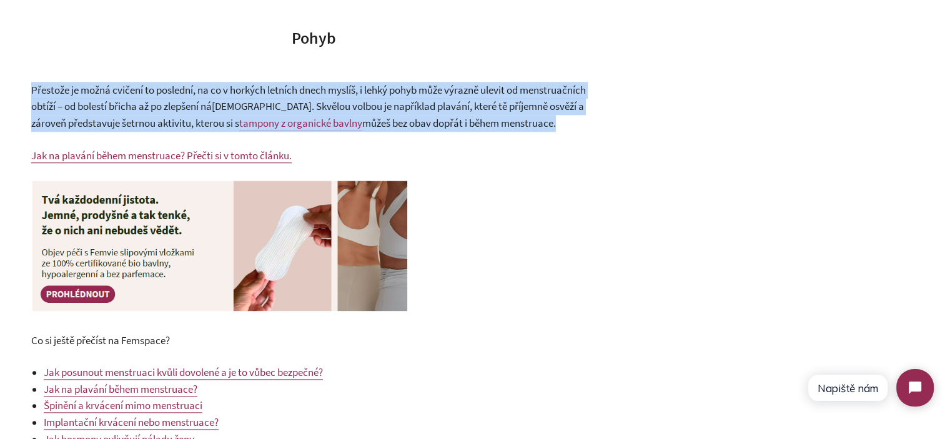
click at [47, 99] on p "Přestože je možná cvičení to poslední, na co v horkých letních dnech myslíš, i …" at bounding box center [313, 107] width 564 height 50
click at [144, 109] on span "Přestože je možná cvičení to poslední, na co v horkých letních dnech myslíš, i …" at bounding box center [308, 106] width 554 height 47
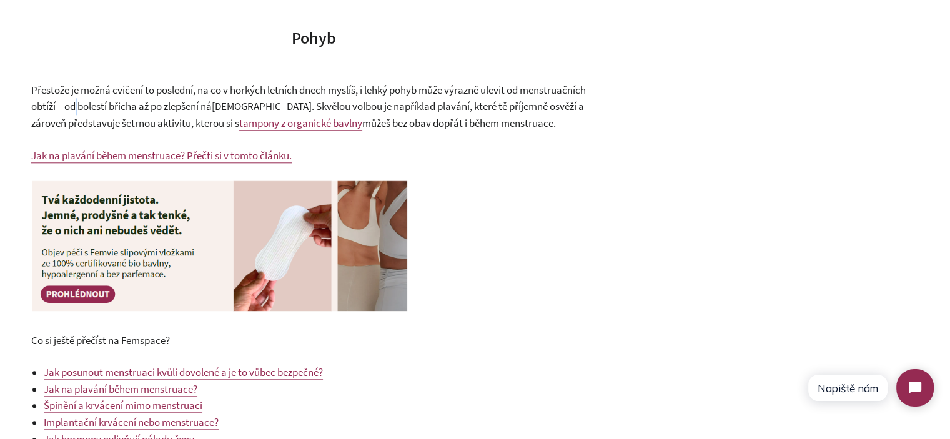
click at [144, 109] on span "Přestože je možná cvičení to poslední, na co v horkých letních dnech myslíš, i …" at bounding box center [308, 106] width 554 height 47
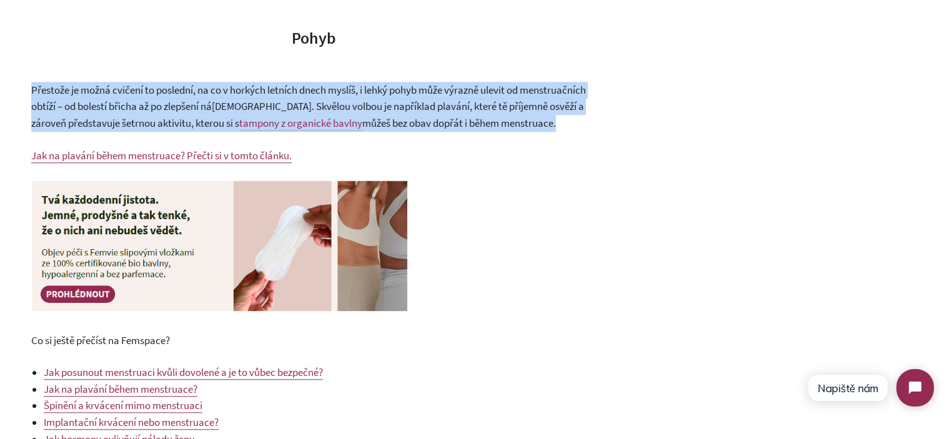
click at [144, 109] on span "Přestože je možná cvičení to poslední, na co v horkých letních dnech myslíš, i …" at bounding box center [308, 106] width 554 height 47
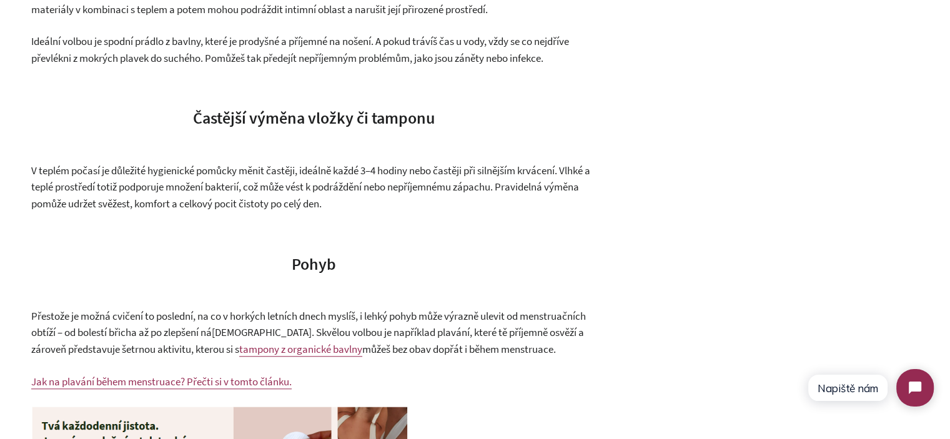
scroll to position [968, 0]
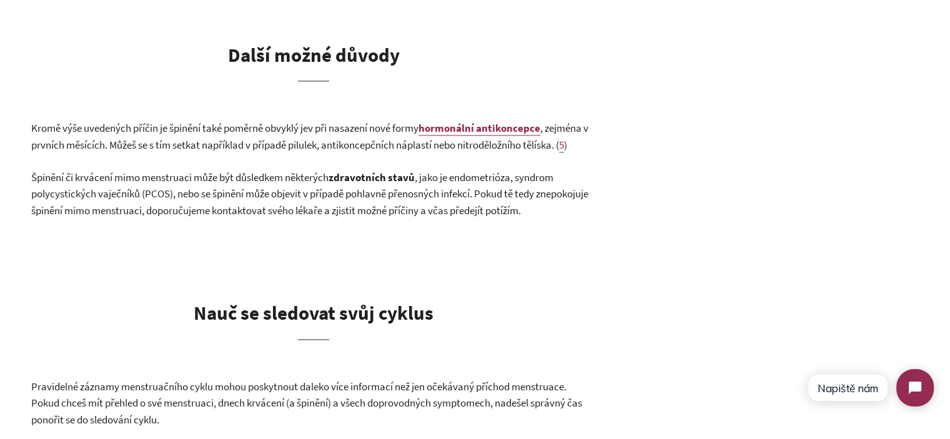
scroll to position [1873, 0]
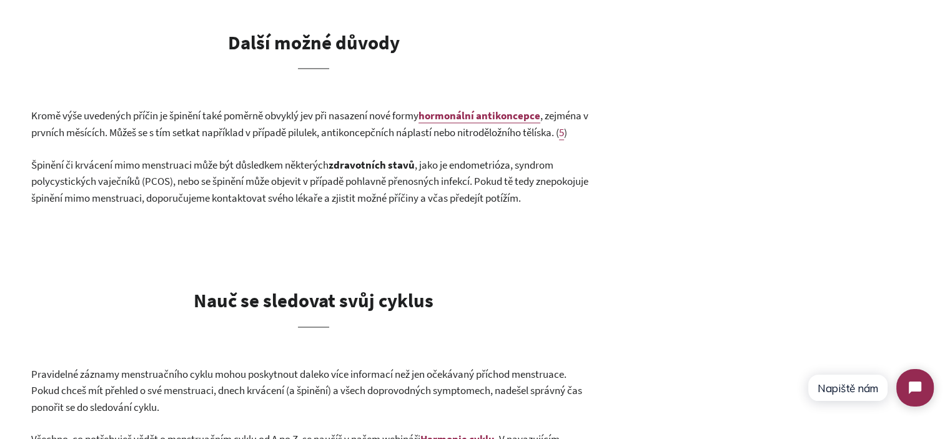
click at [287, 129] on span ", zejména v prvních měsících. Můžeš se s tím setkat například v případě pilulek…" at bounding box center [309, 124] width 557 height 31
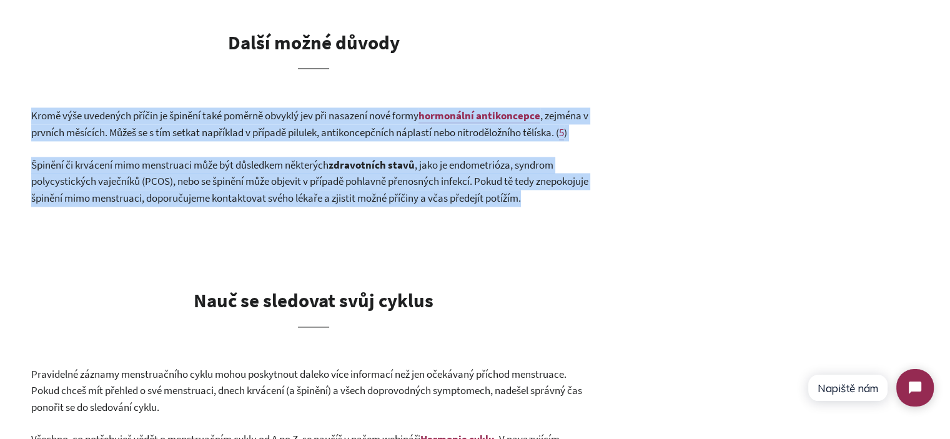
drag, startPoint x: 287, startPoint y: 129, endPoint x: 386, endPoint y: 191, distance: 116.7
copy div "Kromě výše uvedených příčin je špinění také poměrně obvyklý jev při nasazení no…"
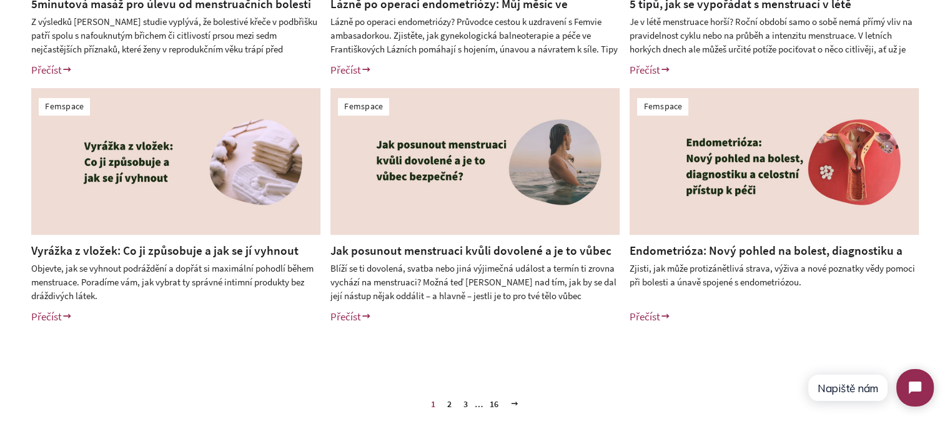
click at [447, 404] on link "2" at bounding box center [449, 404] width 14 height 19
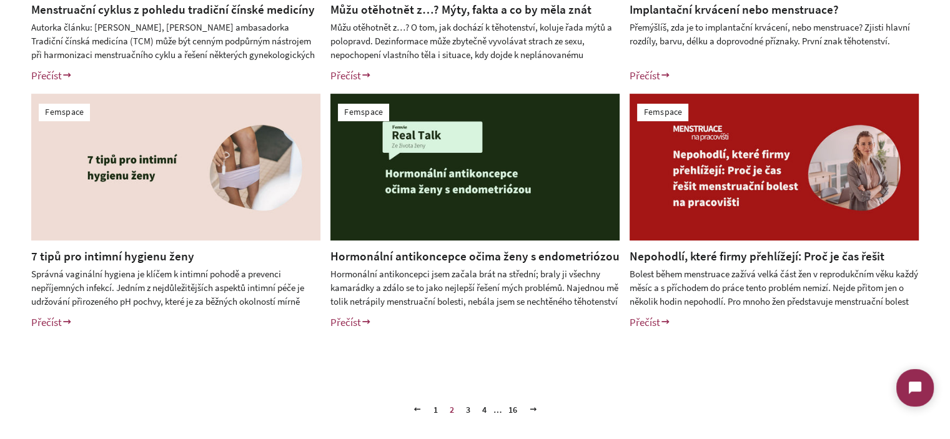
scroll to position [499, 0]
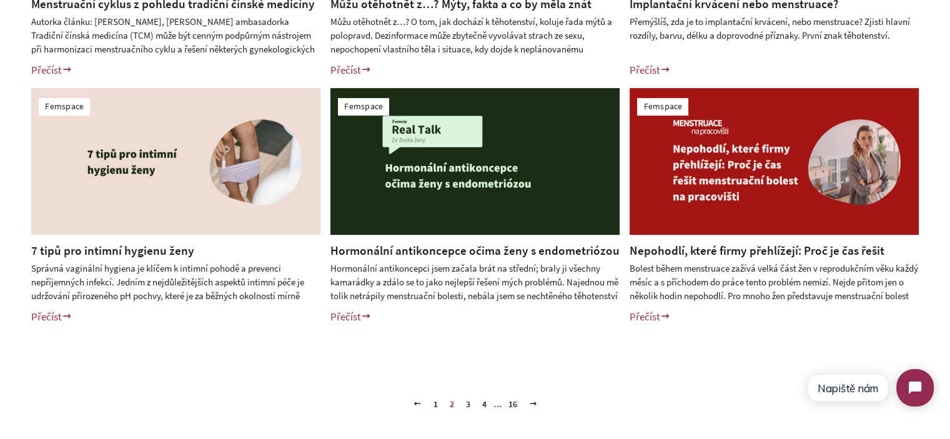
click at [467, 402] on link "3" at bounding box center [468, 404] width 14 height 19
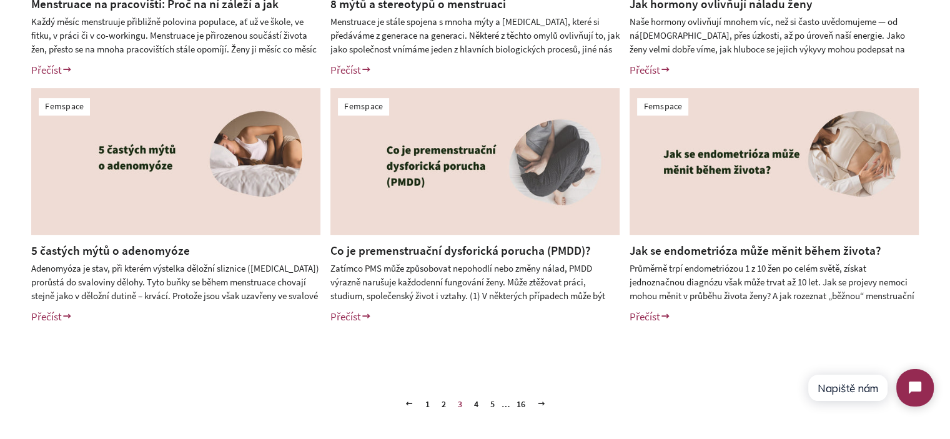
click at [475, 402] on link "4" at bounding box center [476, 404] width 14 height 19
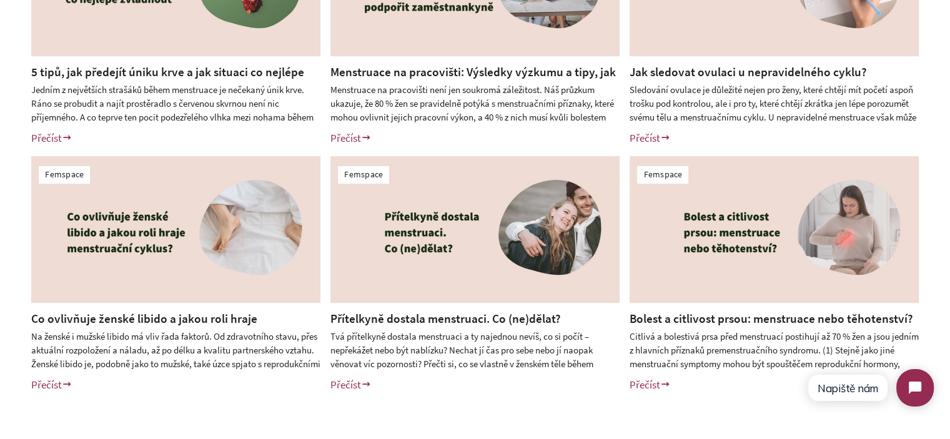
scroll to position [499, 0]
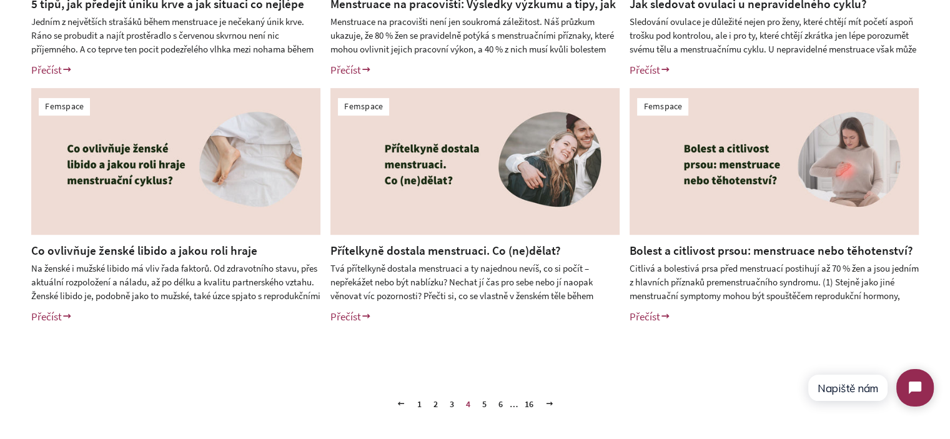
click at [484, 402] on link "5" at bounding box center [484, 404] width 14 height 19
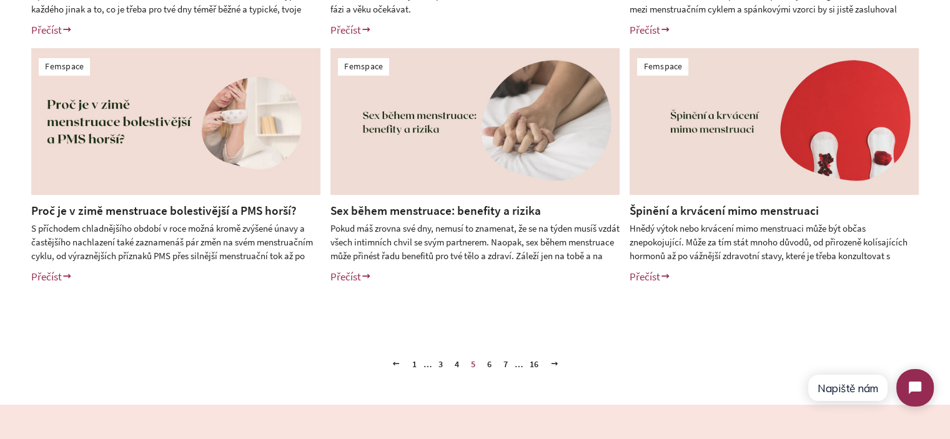
scroll to position [562, 0]
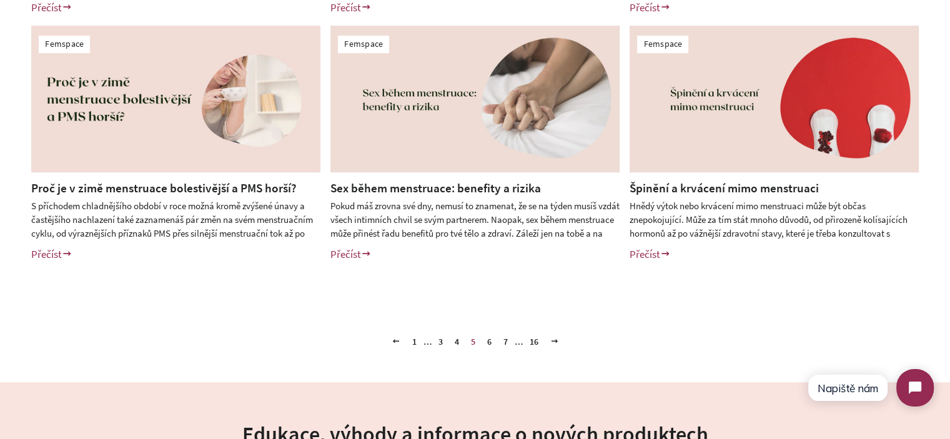
click at [489, 342] on link "6" at bounding box center [489, 341] width 14 height 19
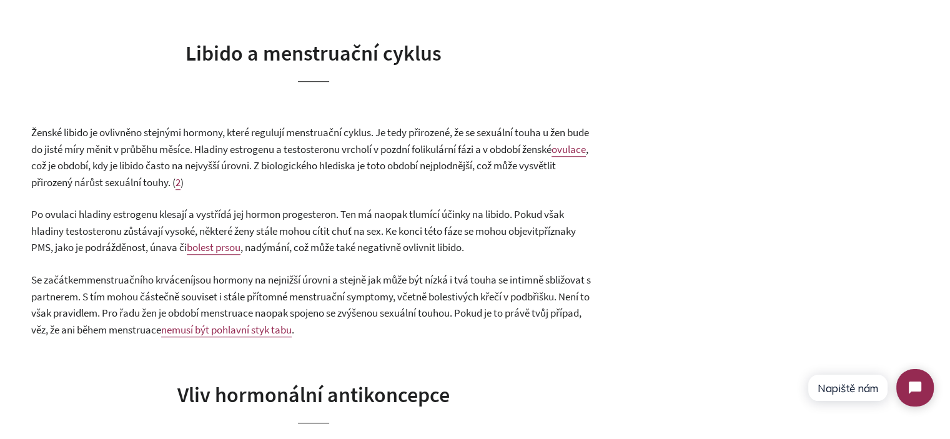
scroll to position [812, 0]
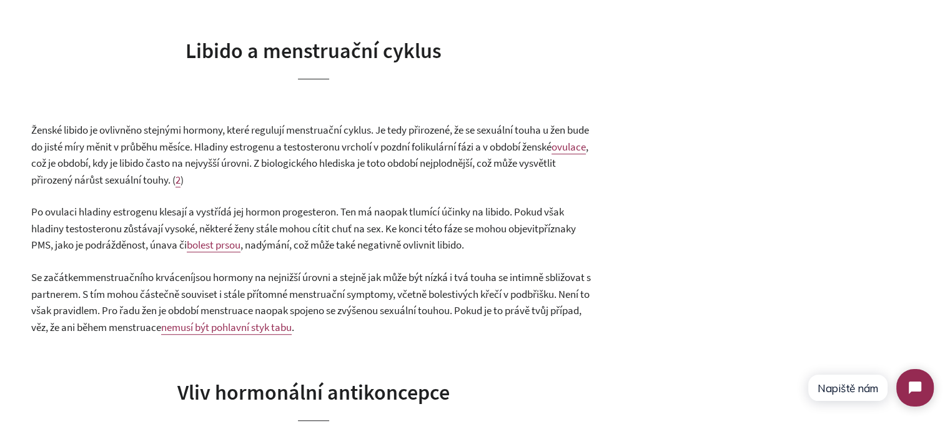
click at [364, 154] on p "Ženské libido je ovlivněno stejnými hormony, které regulují menstruační cyklus.…" at bounding box center [313, 155] width 564 height 66
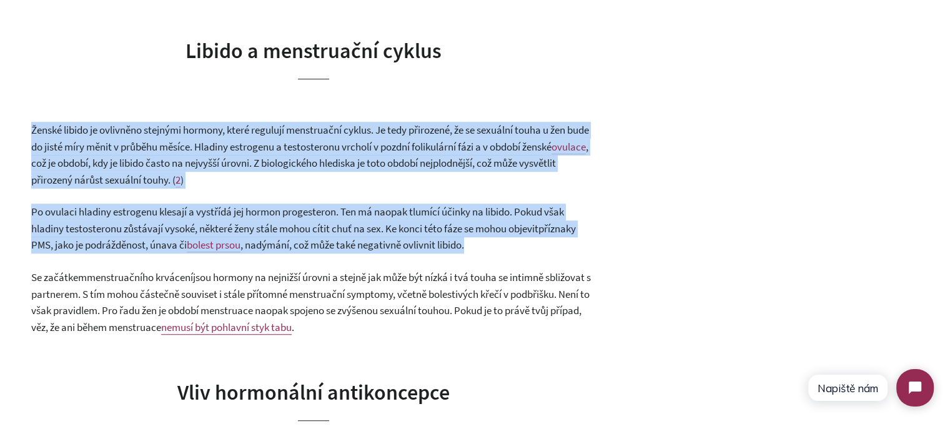
drag, startPoint x: 364, startPoint y: 154, endPoint x: 386, endPoint y: 209, distance: 59.4
click at [386, 209] on span "Po ovulaci hladiny estrogenu klesají a vystřídá jej hormon progesteron. Ten má …" at bounding box center [297, 220] width 533 height 31
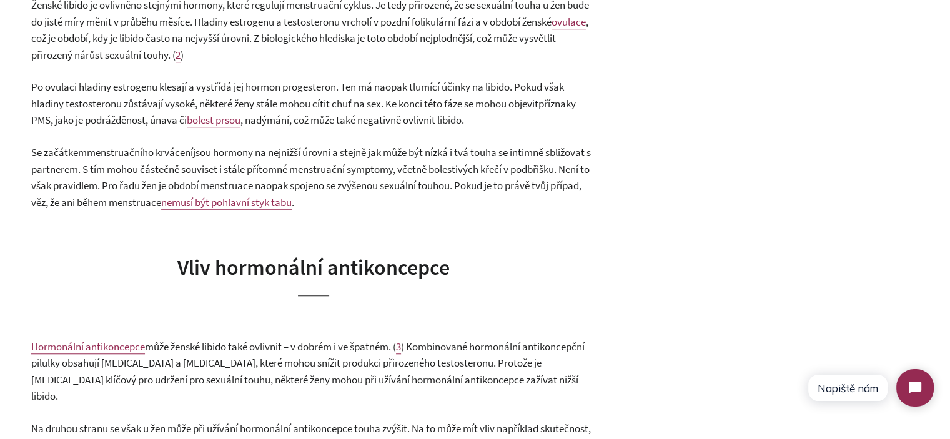
scroll to position [749, 0]
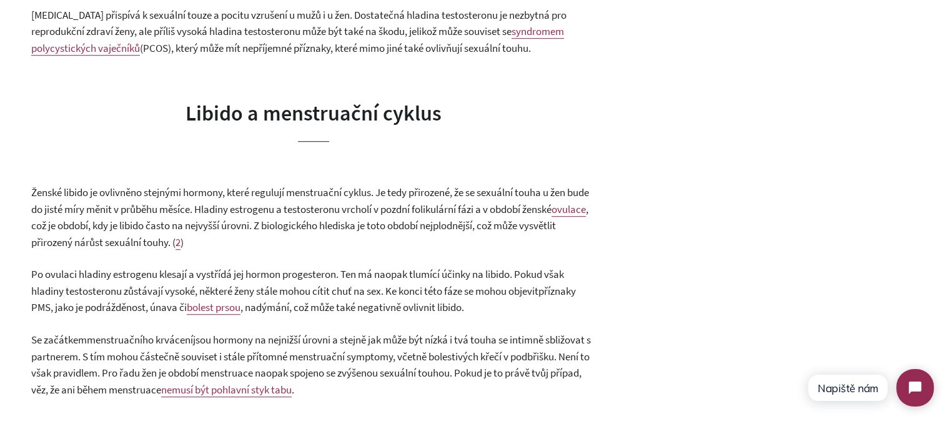
click at [313, 202] on span ", což je období, kdy je libido často na nejvyšší úrovni. Z biologického hledisk…" at bounding box center [309, 225] width 557 height 47
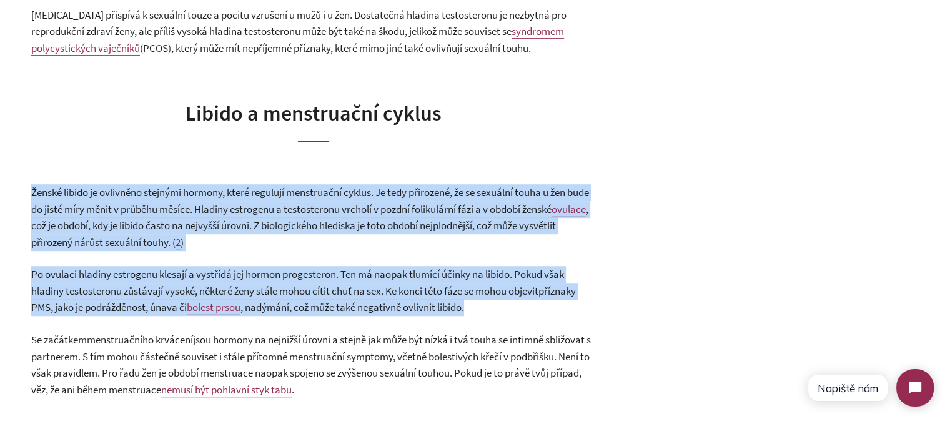
drag, startPoint x: 313, startPoint y: 202, endPoint x: 337, endPoint y: 273, distance: 74.2
click at [337, 273] on span "Po ovulaci hladiny estrogenu klesají a vystřídá jej hormon progesteron. Ten má …" at bounding box center [297, 282] width 533 height 31
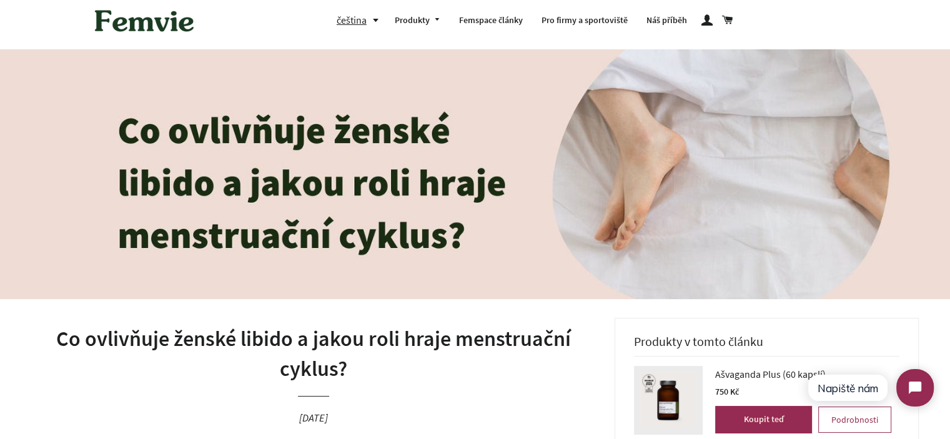
scroll to position [0, 0]
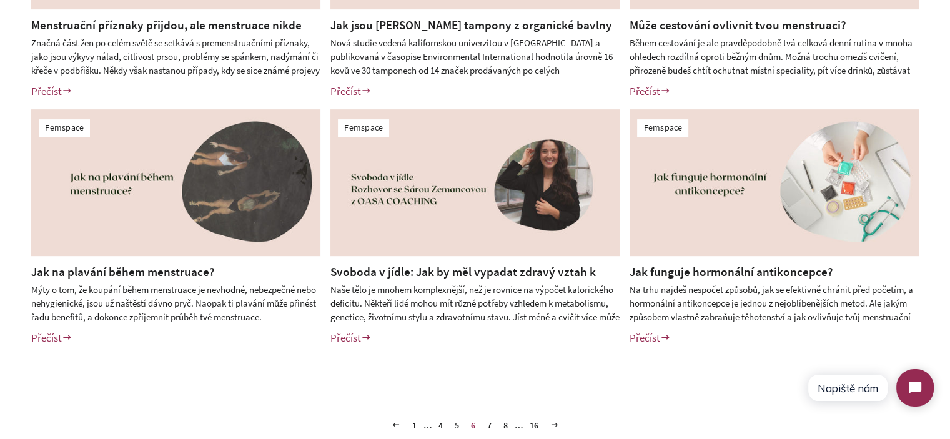
scroll to position [499, 0]
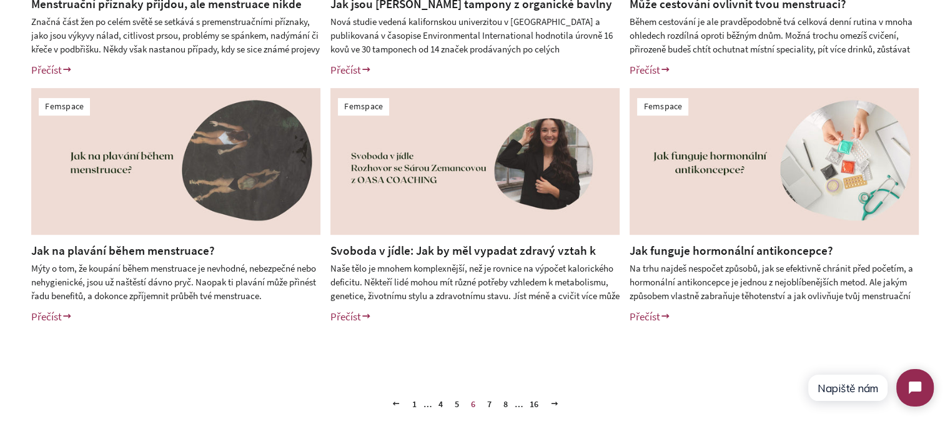
click at [488, 405] on link "7" at bounding box center [489, 404] width 14 height 19
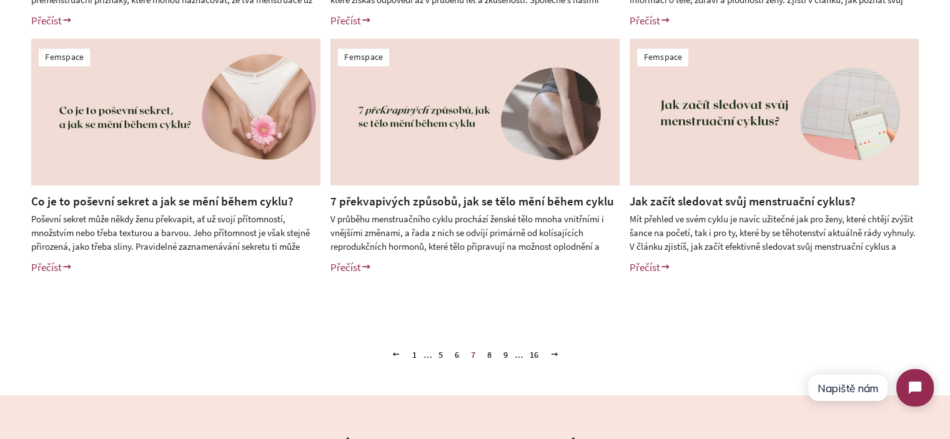
scroll to position [562, 0]
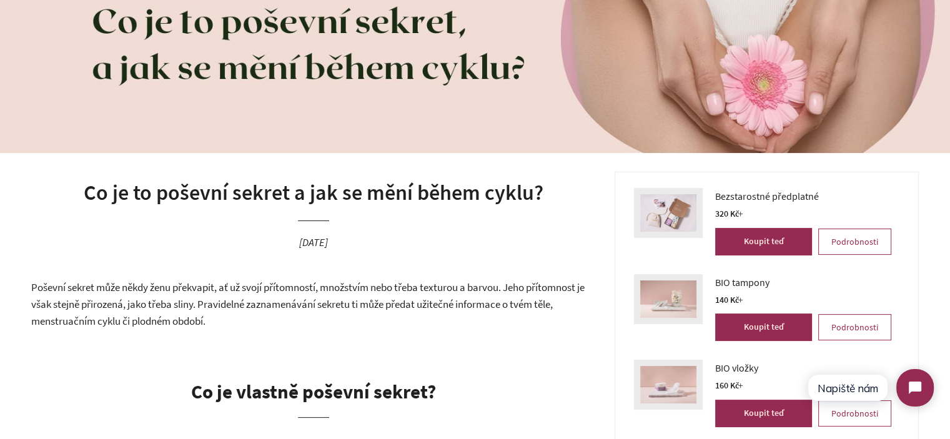
scroll to position [375, 0]
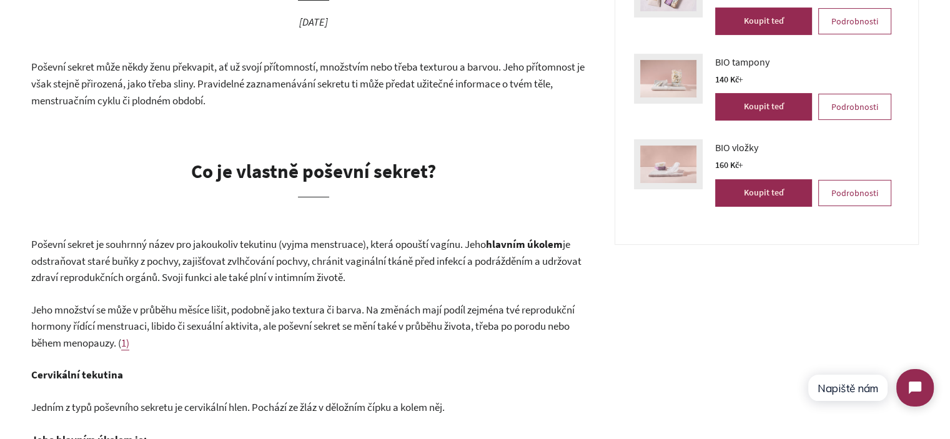
click at [318, 248] on span "Poševní sekret je souhrnný název pro jakoukoliv tekutinu (vyjma menstruace), kt…" at bounding box center [258, 244] width 455 height 14
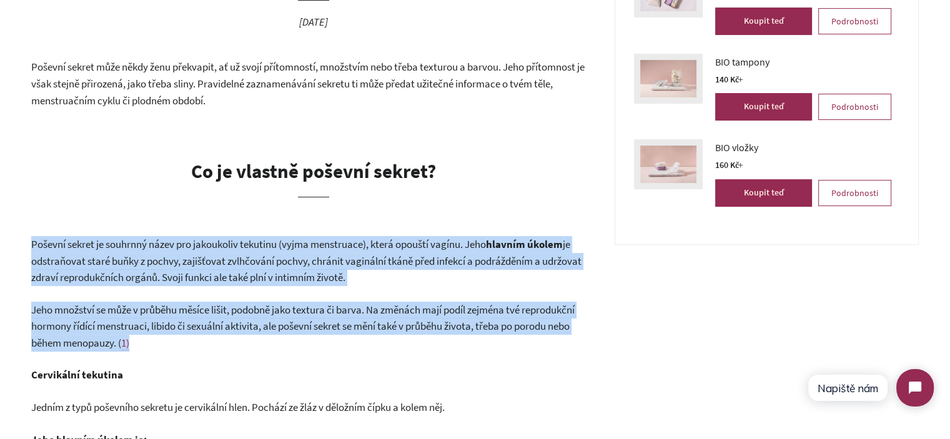
drag, startPoint x: 318, startPoint y: 248, endPoint x: 356, endPoint y: 331, distance: 90.8
click at [356, 331] on span "Jeho množství se může v průběhu měsíce lišit, podobně jako textura či barva. Na…" at bounding box center [302, 326] width 543 height 47
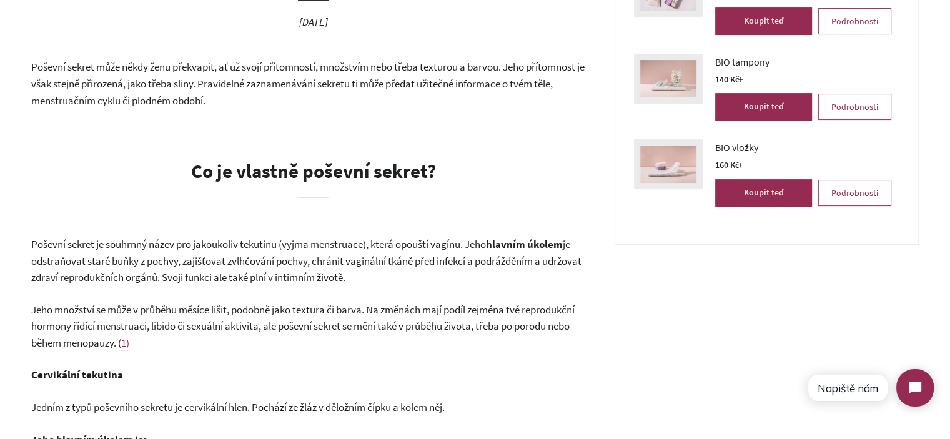
click at [342, 250] on span "Poševní sekret je souhrnný název pro jakoukoliv tekutinu (vyjma menstruace), kt…" at bounding box center [258, 244] width 455 height 14
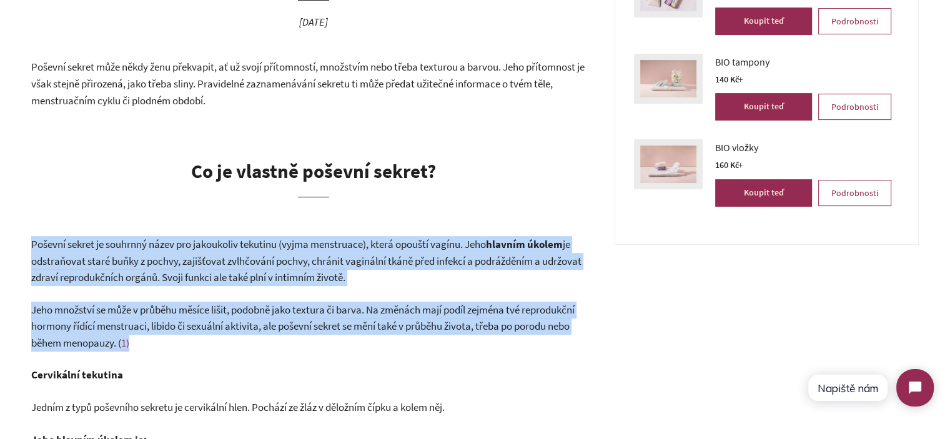
drag, startPoint x: 342, startPoint y: 250, endPoint x: 355, endPoint y: 330, distance: 80.9
click at [355, 330] on span "Jeho množství se může v průběhu měsíce lišit, podobně jako textura či barva. Na…" at bounding box center [302, 326] width 543 height 47
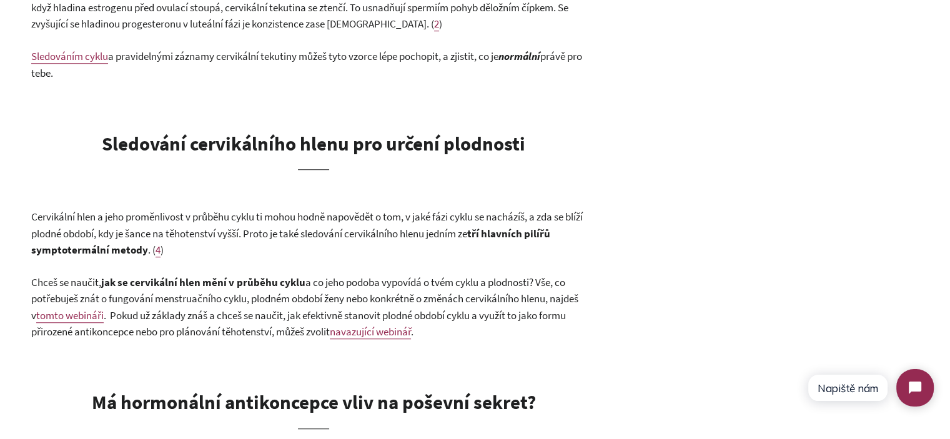
scroll to position [999, 0]
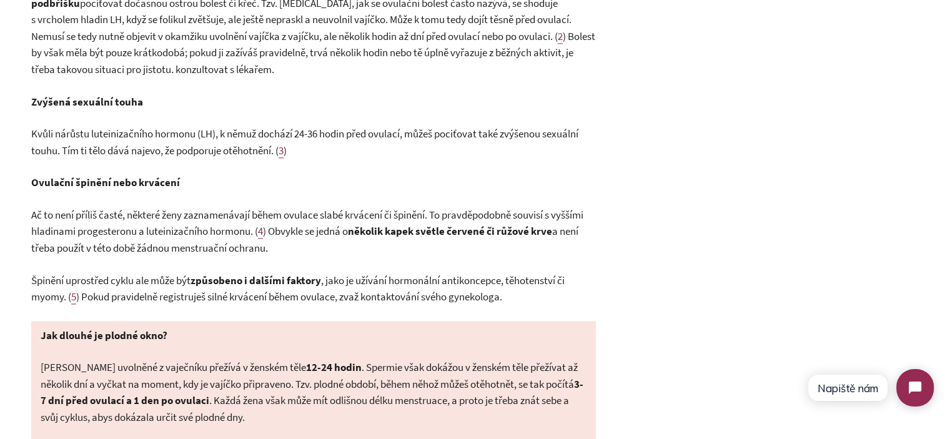
scroll to position [1498, 0]
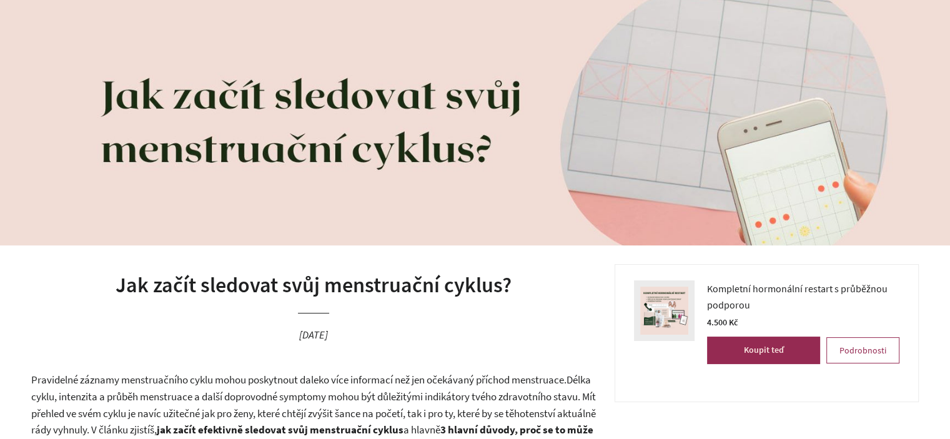
scroll to position [187, 0]
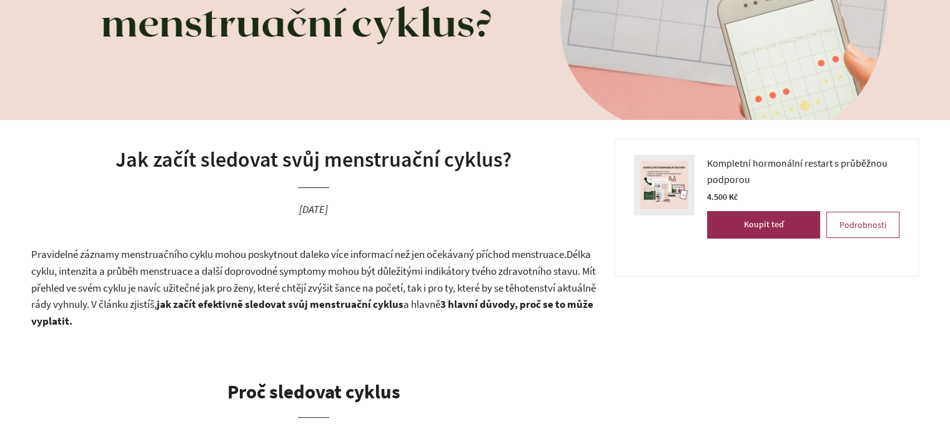
click at [176, 268] on span "Délka cyklu, intenzita a průběh menstruace a další doprovodné symptomy mohou bý…" at bounding box center [313, 279] width 564 height 64
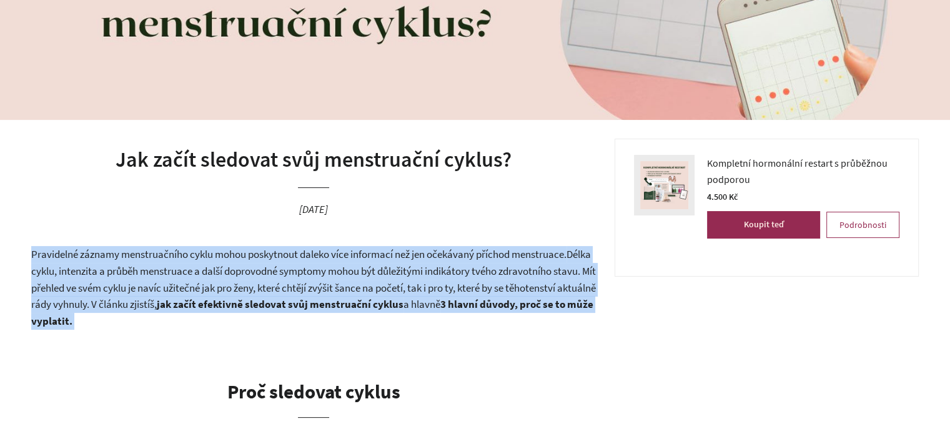
click at [176, 268] on span "Délka cyklu, intenzita a průběh menstruace a další doprovodné symptomy mohou bý…" at bounding box center [313, 279] width 564 height 64
click at [235, 300] on span "Délka cyklu, intenzita a průběh menstruace a další doprovodné symptomy mohou bý…" at bounding box center [313, 279] width 564 height 64
drag, startPoint x: 275, startPoint y: 318, endPoint x: 31, endPoint y: 247, distance: 254.3
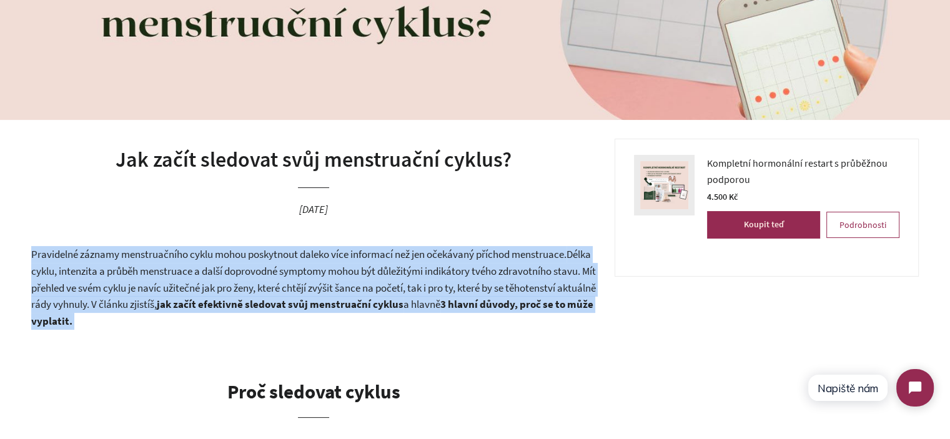
click at [122, 263] on p "Pravidelné záznamy menstruačního cyklu mohou poskytnout daleko více informací n…" at bounding box center [313, 287] width 564 height 83
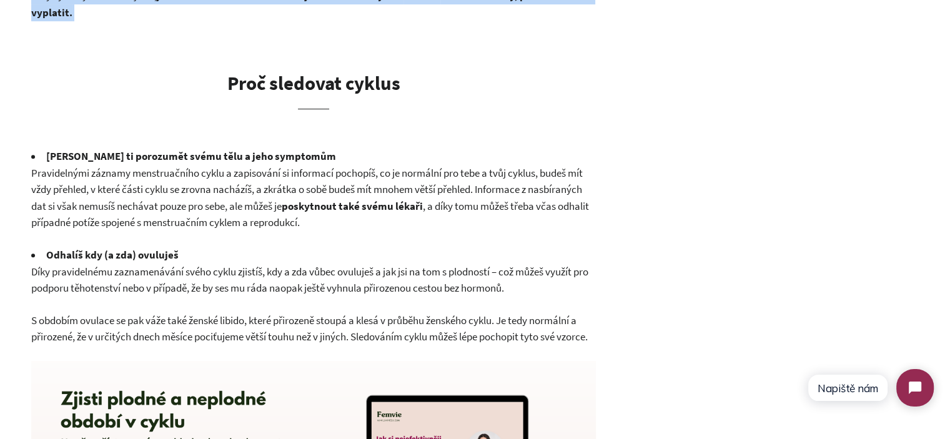
scroll to position [499, 0]
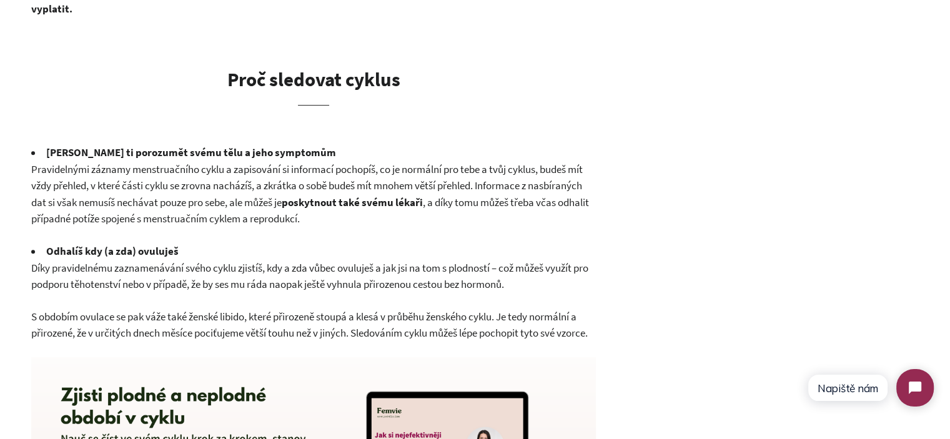
click at [141, 216] on span ", a díky tomu můžeš třeba včas odhalit případné potíže spojené s menstruačním c…" at bounding box center [310, 210] width 558 height 31
click at [146, 200] on span "Pravidelnými záznamy menstruačního cyklu a zapisování si informací pochopíš, co…" at bounding box center [306, 185] width 551 height 47
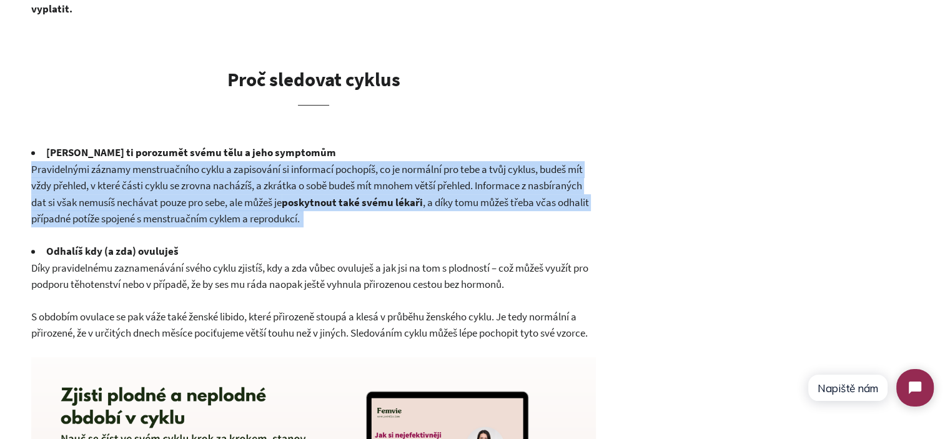
click at [146, 200] on span "Pravidelnými záznamy menstruačního cyklu a zapisování si informací pochopíš, co…" at bounding box center [306, 185] width 551 height 47
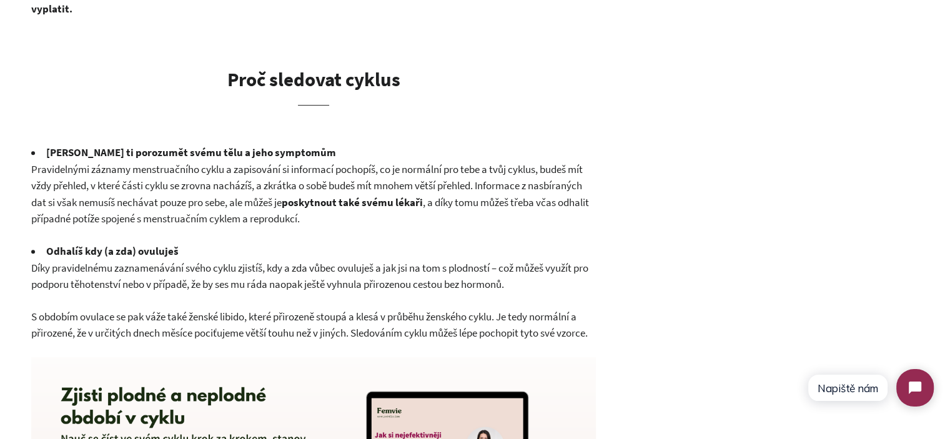
click at [310, 269] on span "Díky pravidelnému zaznamenávání svého cyklu zjistíš, kdy a zda vůbec ovuluješ a…" at bounding box center [309, 276] width 557 height 31
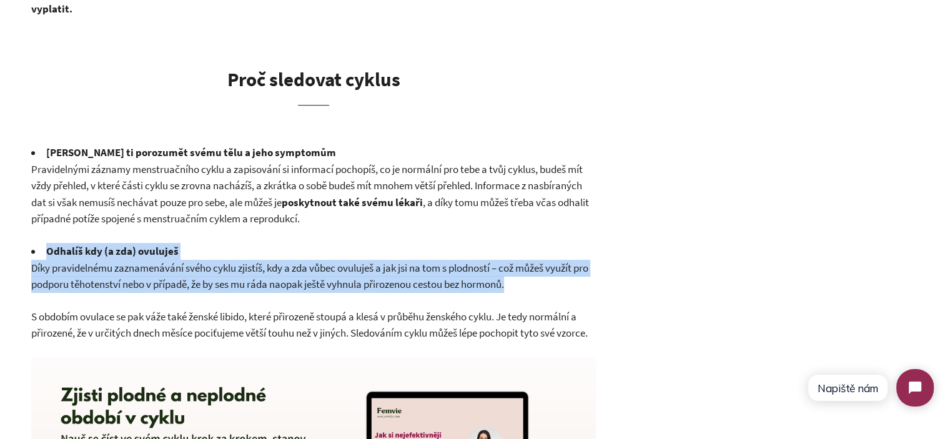
drag, startPoint x: 310, startPoint y: 269, endPoint x: 104, endPoint y: 255, distance: 207.2
click at [104, 255] on li "Odhalíš kdy (a zda) ovuluješ" at bounding box center [313, 251] width 564 height 17
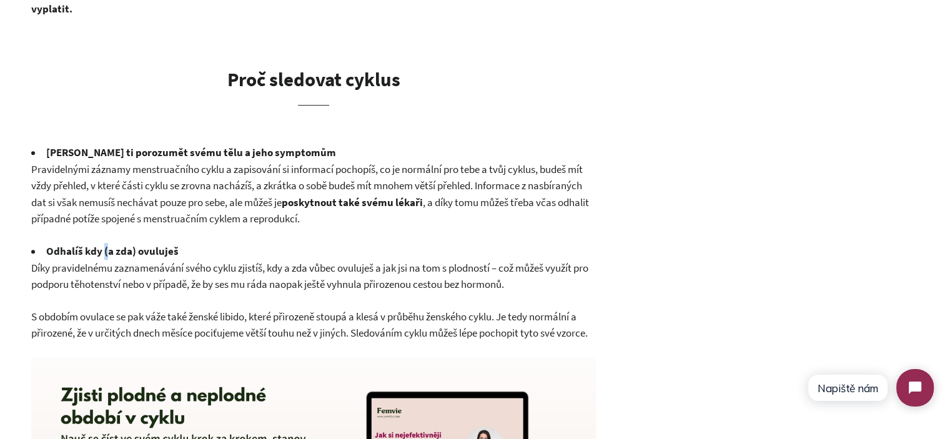
click at [104, 255] on li "Odhalíš kdy (a zda) ovuluješ" at bounding box center [313, 251] width 564 height 17
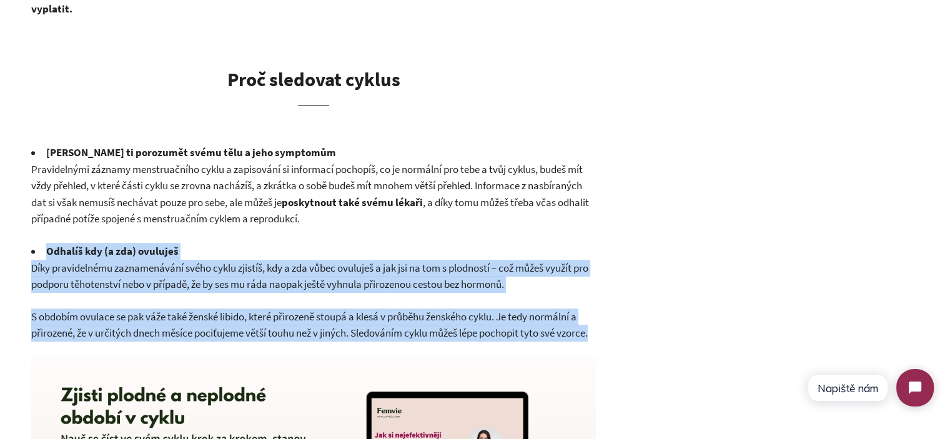
drag, startPoint x: 104, startPoint y: 255, endPoint x: 187, endPoint y: 332, distance: 113.6
click at [187, 332] on span "S obdobím ovulace se pak váže také ženské libido, které přirozeně stoupá a kles…" at bounding box center [309, 325] width 556 height 31
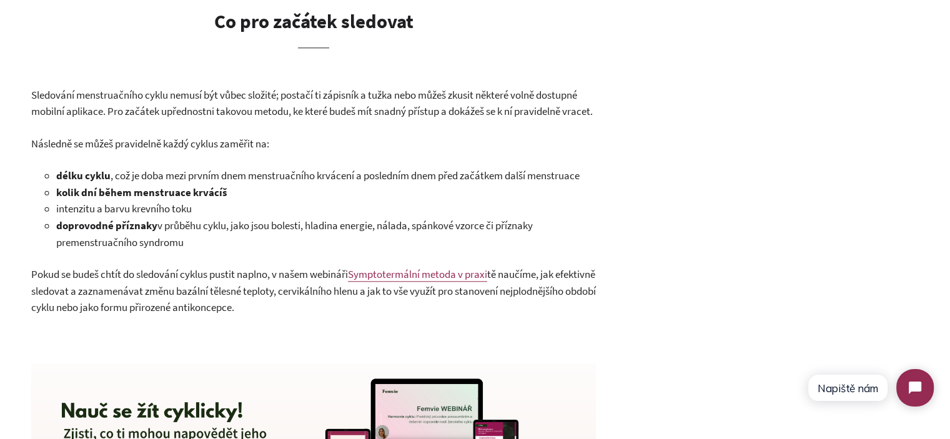
scroll to position [1249, 0]
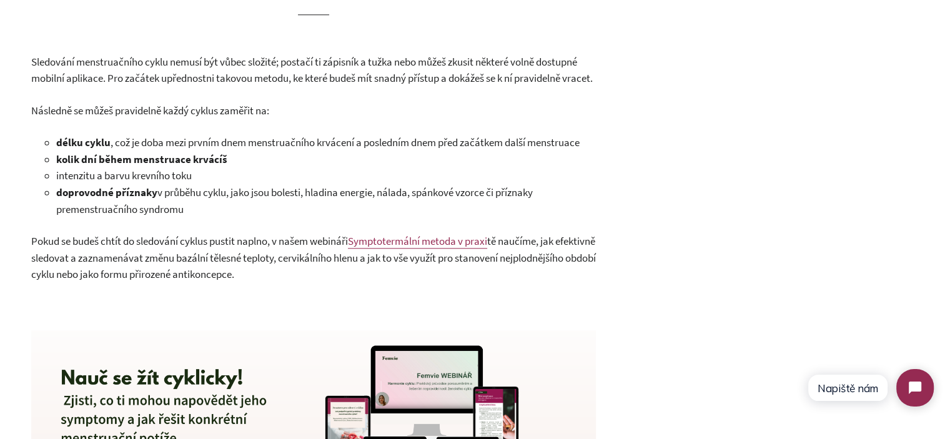
click at [124, 184] on li "intenzitu a barvu krevního toku" at bounding box center [325, 175] width 539 height 17
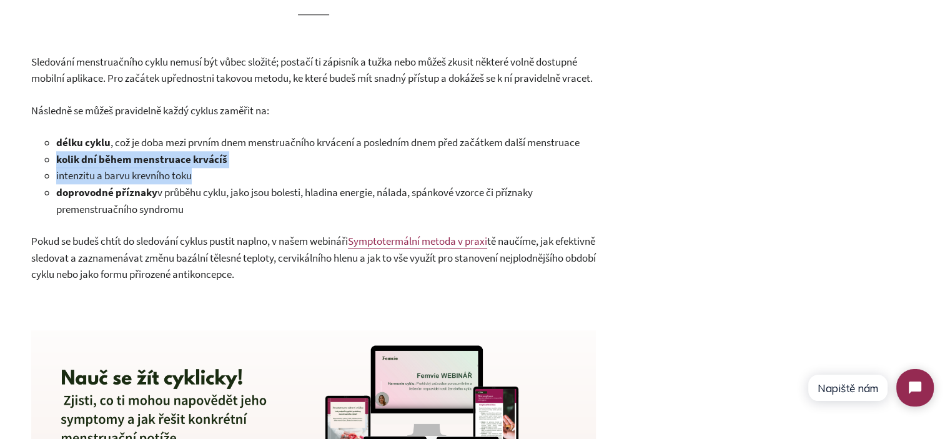
click at [124, 200] on ul "délku cyklu , což je doba mezi prvním dnem menstruačního krvácení a posledním d…" at bounding box center [325, 175] width 539 height 83
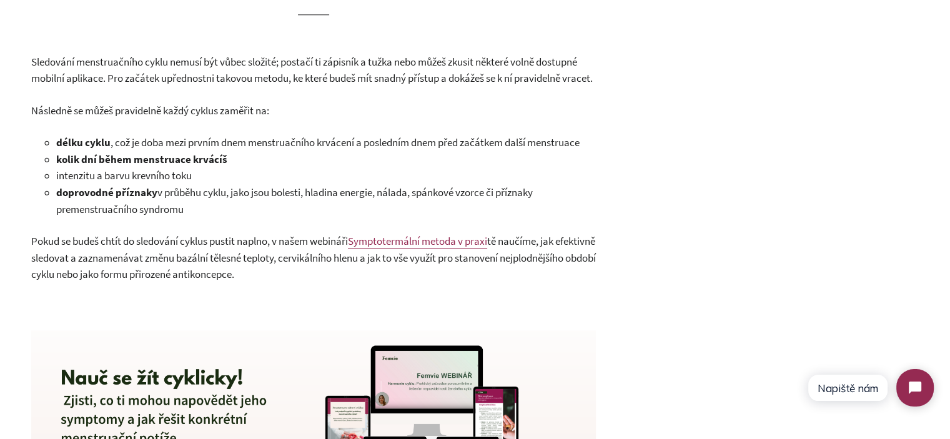
click at [109, 119] on p "Následně se můžeš pravidelně každý cyklus zaměřit na:" at bounding box center [313, 110] width 564 height 17
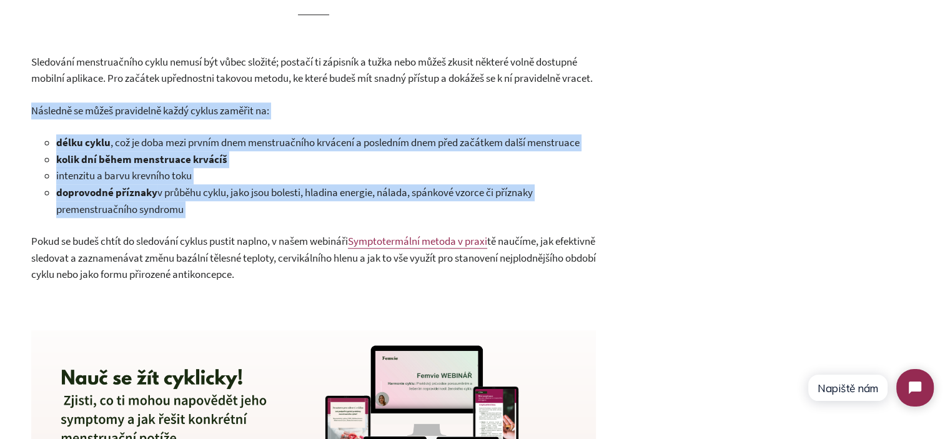
drag, startPoint x: 109, startPoint y: 150, endPoint x: 192, endPoint y: 240, distance: 121.9
click at [192, 217] on li "doprovodné příznaky v průběhu cyklu, jako jsou bolesti, hladina energie, nálada…" at bounding box center [325, 200] width 539 height 33
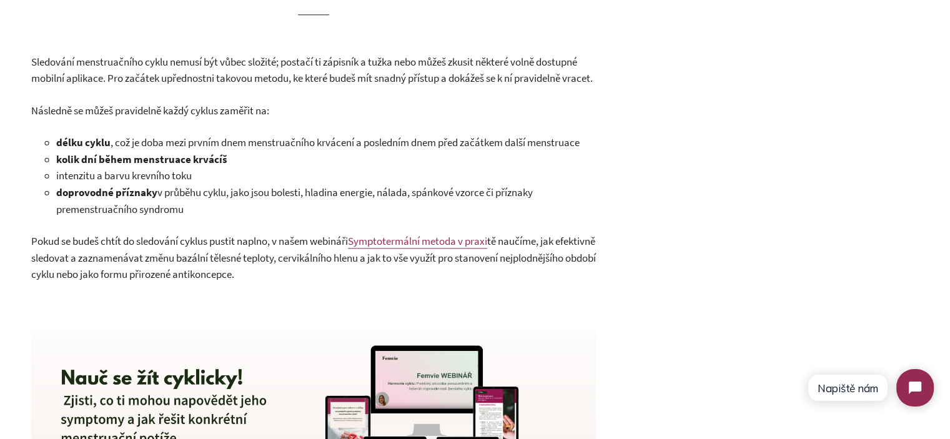
click at [167, 117] on span "Následně se můžeš pravidelně každý cyklus zaměřit na:" at bounding box center [150, 111] width 238 height 14
click at [173, 87] on p "Sledování menstruačního cyklu nemusí být vůbec složité; postačí ti zápisník a t…" at bounding box center [313, 70] width 564 height 33
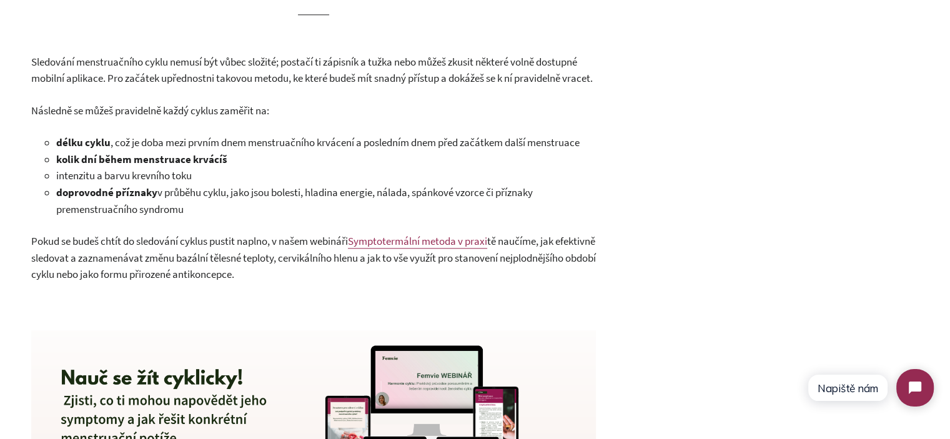
click at [173, 87] on p "Sledování menstruačního cyklu nemusí být vůbec složité; postačí ti zápisník a t…" at bounding box center [313, 70] width 564 height 33
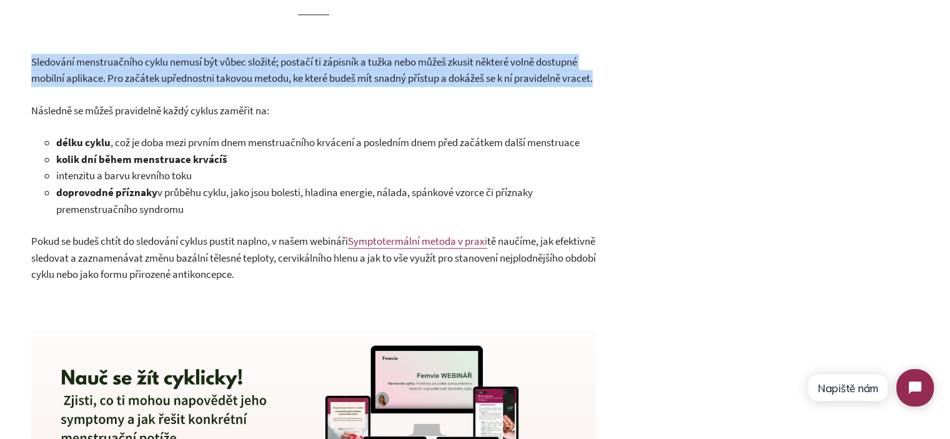
click at [173, 87] on p "Sledování menstruačního cyklu nemusí být vůbec složité; postačí ti zápisník a t…" at bounding box center [313, 70] width 564 height 33
click at [173, 86] on span "Sledování menstruačního cyklu nemusí být vůbec složité; postačí ti zápisník a t…" at bounding box center [311, 70] width 561 height 31
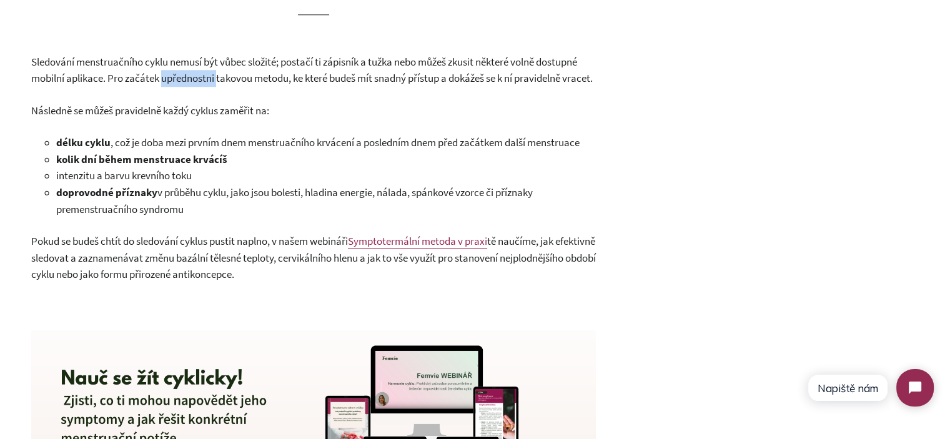
click at [173, 86] on span "Sledování menstruačního cyklu nemusí být vůbec složité; postačí ti zápisník a t…" at bounding box center [311, 70] width 561 height 31
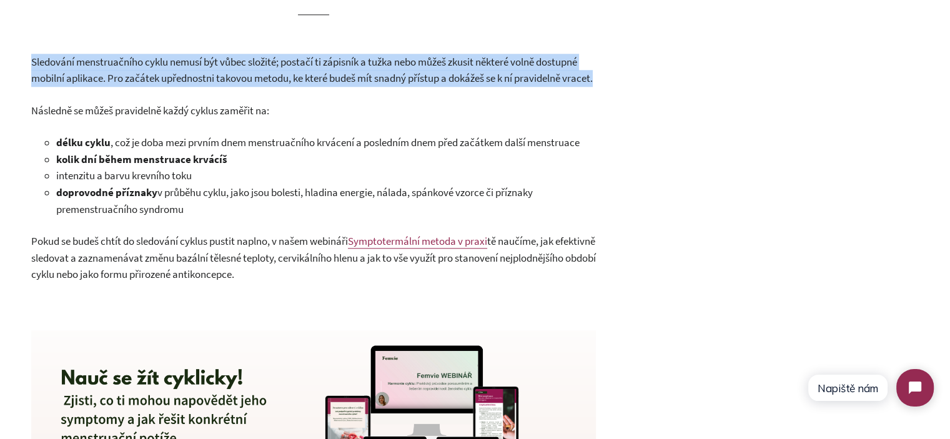
click at [173, 86] on span "Sledování menstruačního cyklu nemusí být vůbec složité; postačí ti zápisník a t…" at bounding box center [311, 70] width 561 height 31
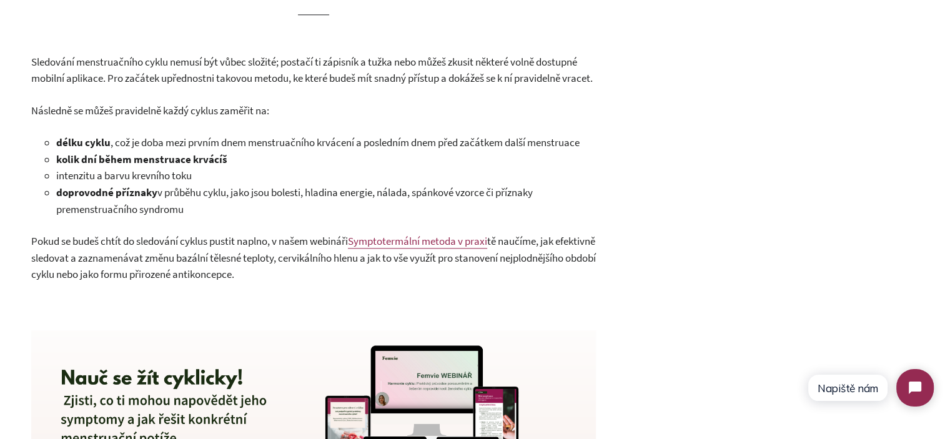
click at [192, 117] on span "Následně se můžeš pravidelně každý cyklus zaměřit na:" at bounding box center [150, 111] width 238 height 14
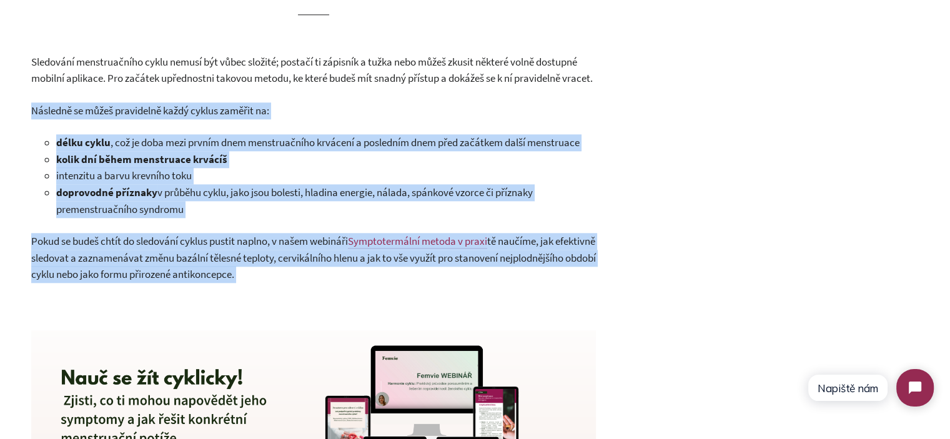
drag, startPoint x: 192, startPoint y: 143, endPoint x: 363, endPoint y: 297, distance: 229.4
click at [363, 281] on span "tě naučíme, jak efektivně sledovat a zaznamenávat změnu bazální tělesné teploty…" at bounding box center [313, 257] width 564 height 47
drag, startPoint x: 360, startPoint y: 307, endPoint x: 28, endPoint y: 88, distance: 397.1
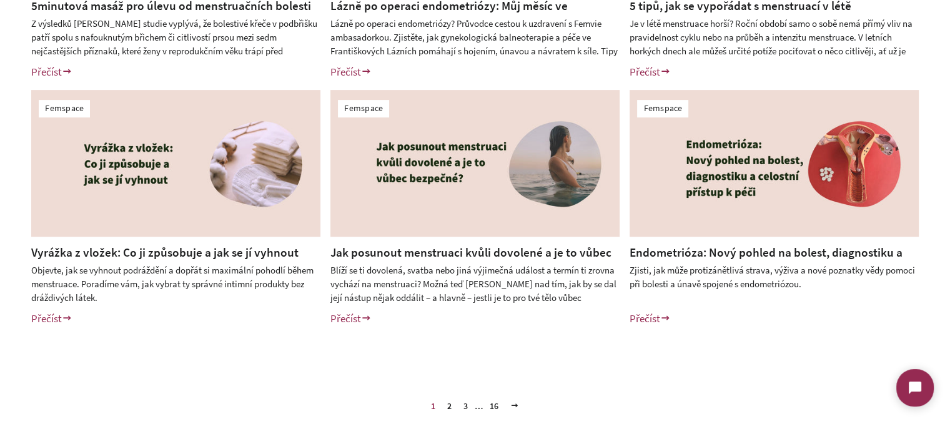
scroll to position [499, 0]
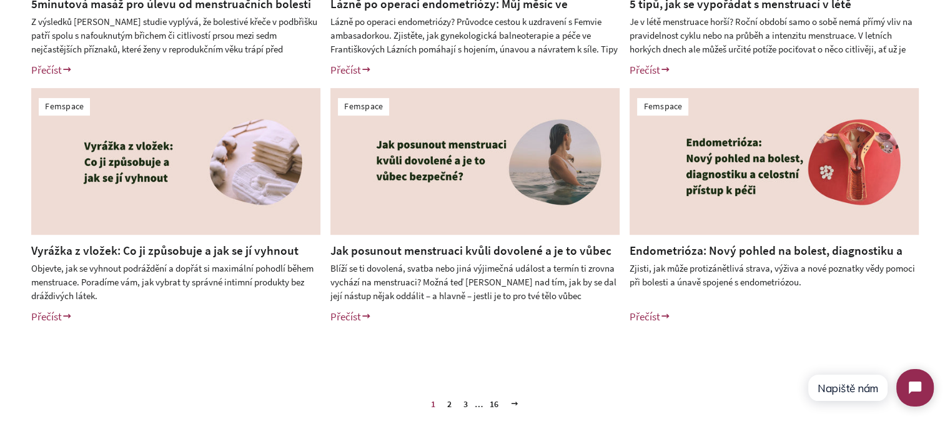
click at [450, 405] on link "2" at bounding box center [449, 404] width 14 height 19
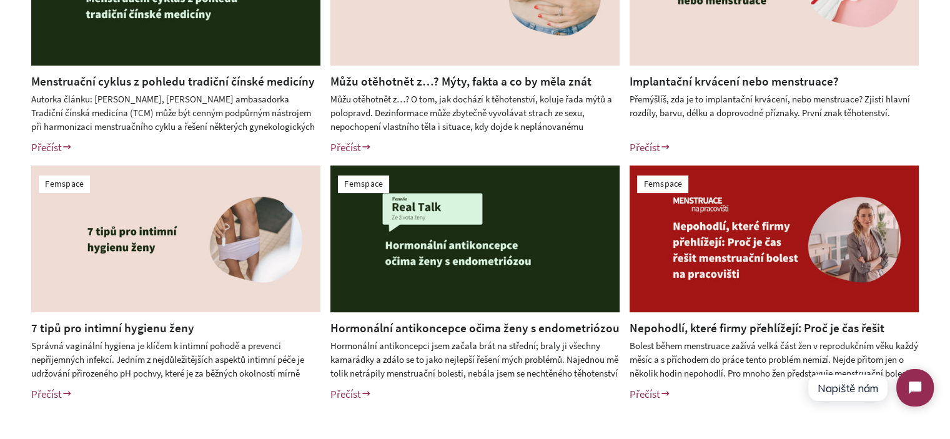
scroll to position [437, 0]
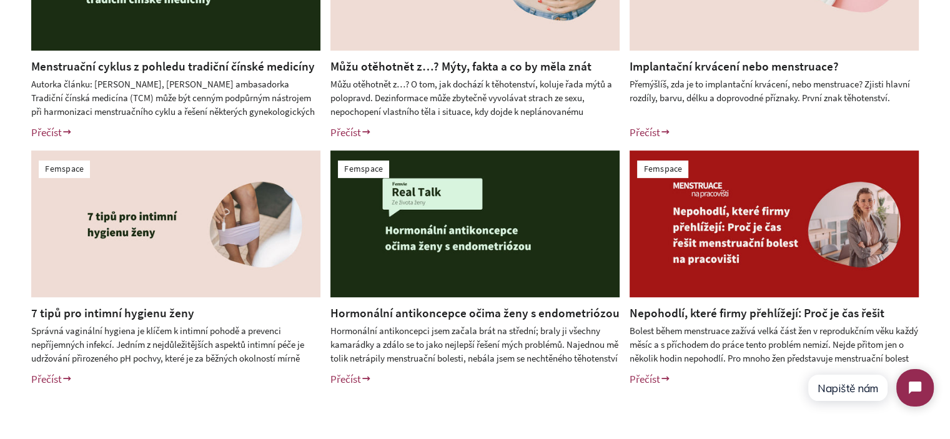
click at [0, 300] on div "Femspace Menstruační cyklus z pohledu tradiční čínské medicíny Přečíst Femspace…" at bounding box center [475, 146] width 950 height 546
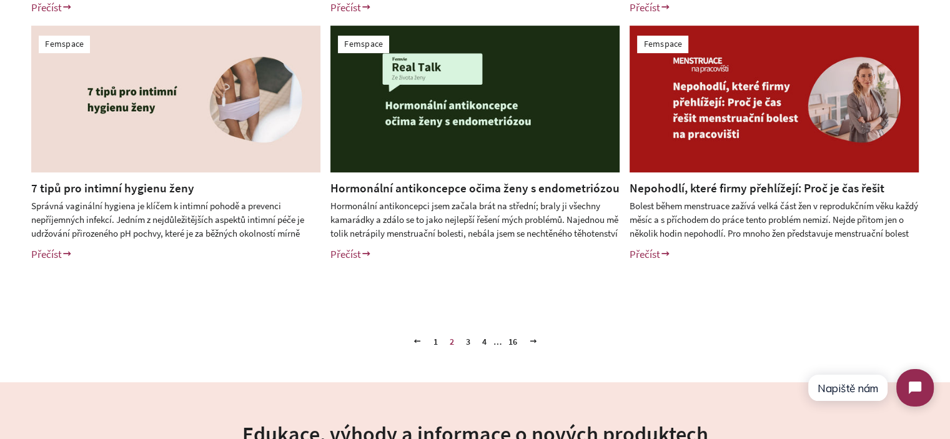
click at [465, 339] on link "3" at bounding box center [468, 341] width 14 height 19
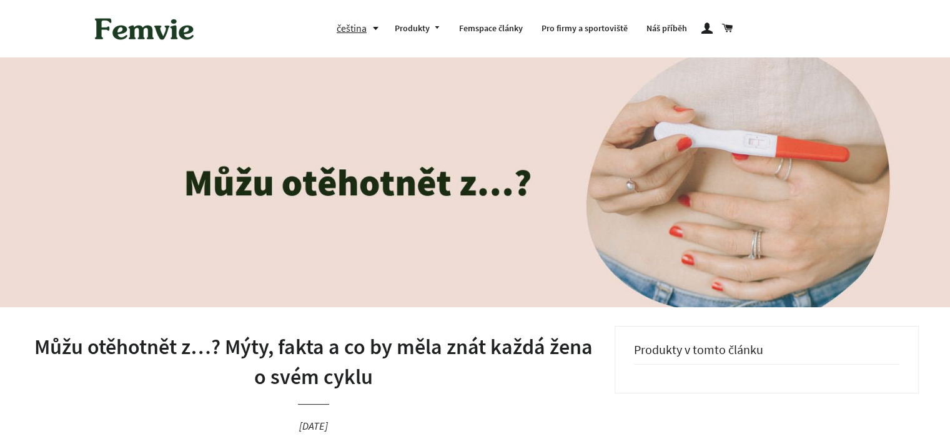
click at [318, 363] on h1 "Můžu otěhotnět z…? Mýty, fakta a co by měla znát každá žena o svém cyklu" at bounding box center [313, 361] width 564 height 59
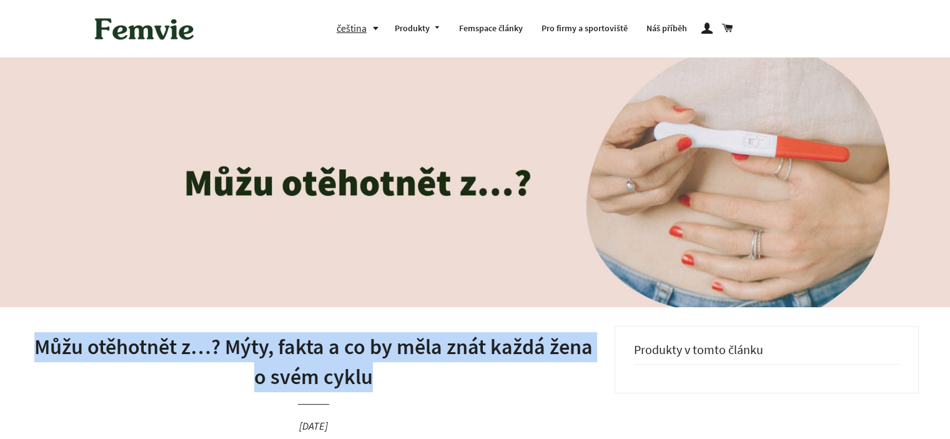
click at [318, 363] on h1 "Můžu otěhotnět z…? Mýty, fakta a co by měla znát každá žena o svém cyklu" at bounding box center [313, 361] width 564 height 59
copy h1 "Můžu otěhotnět z…? Mýty, fakta a co by měla znát každá žena o svém cyklu"
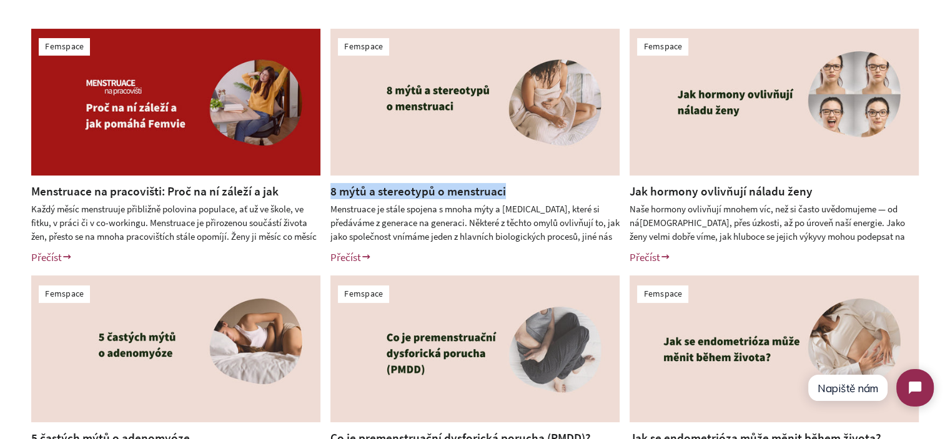
drag, startPoint x: 511, startPoint y: 192, endPoint x: 331, endPoint y: 198, distance: 179.9
click at [331, 198] on h2 "8 mýtů a stereotypů o menstruaci" at bounding box center [474, 191] width 289 height 16
copy link "8 mýtů a stereotypů o menstruaci"
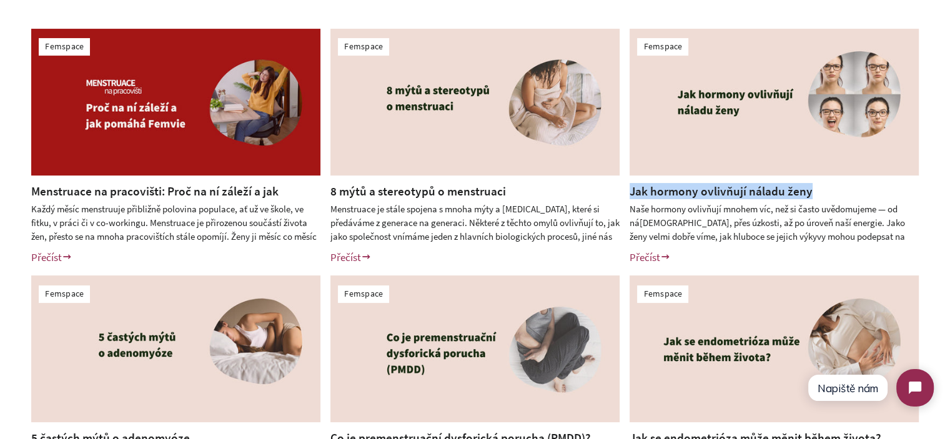
drag, startPoint x: 828, startPoint y: 191, endPoint x: 630, endPoint y: 195, distance: 198.6
click at [630, 195] on h2 "Jak hormony ovlivňují náladu ženy" at bounding box center [773, 191] width 289 height 16
copy link "Jak hormony ovlivňují náladu ženy"
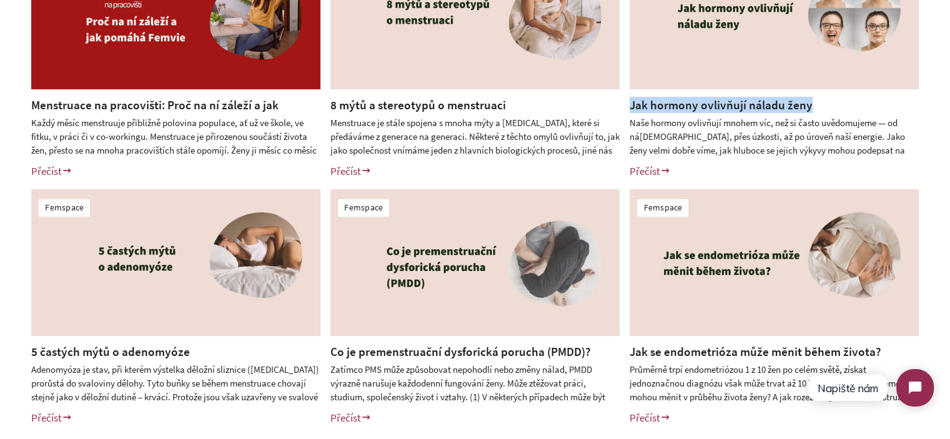
scroll to position [562, 0]
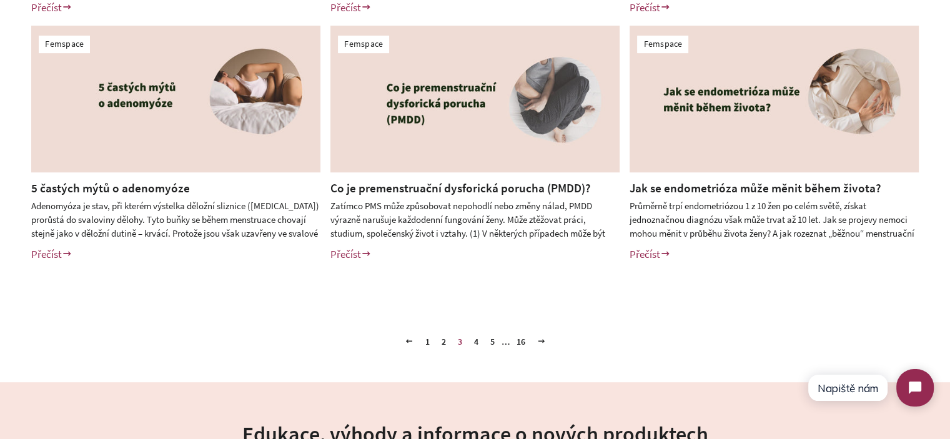
click at [426, 343] on link "1" at bounding box center [427, 341] width 14 height 19
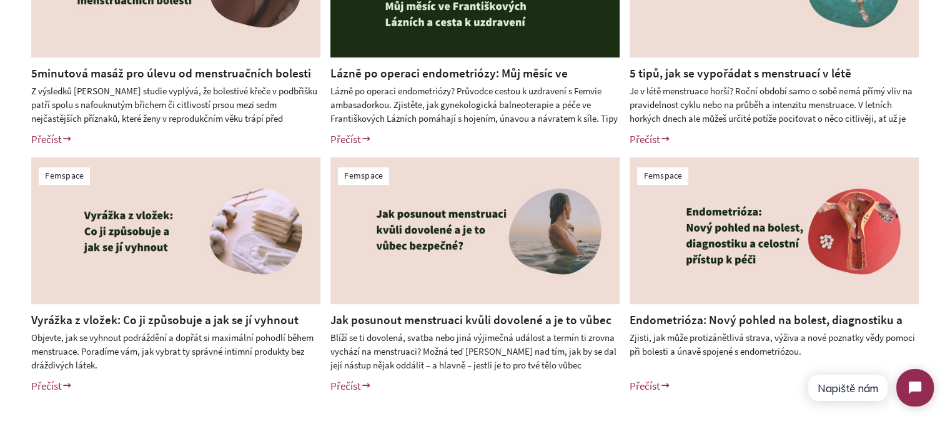
scroll to position [437, 0]
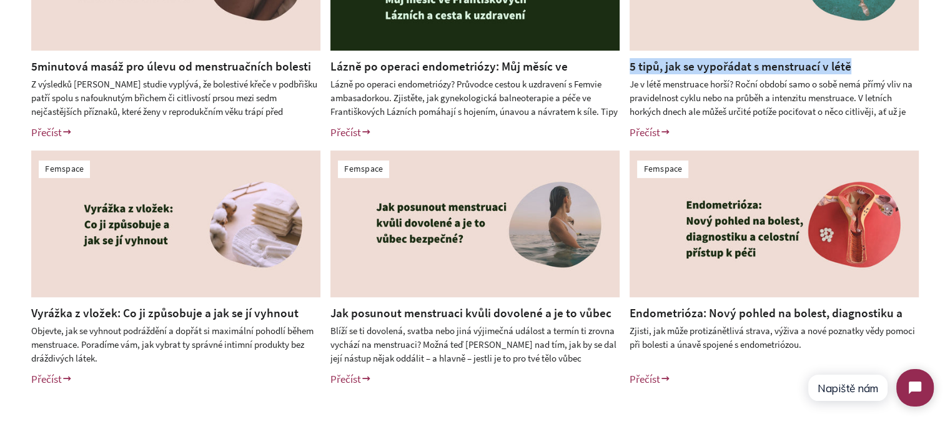
drag, startPoint x: 862, startPoint y: 61, endPoint x: 629, endPoint y: 72, distance: 233.1
click at [629, 72] on h2 "5 tipů, jak se vypořádat s menstruací v létě" at bounding box center [773, 66] width 289 height 16
copy link "5 tipů, jak se vypořádat s menstruací v létě"
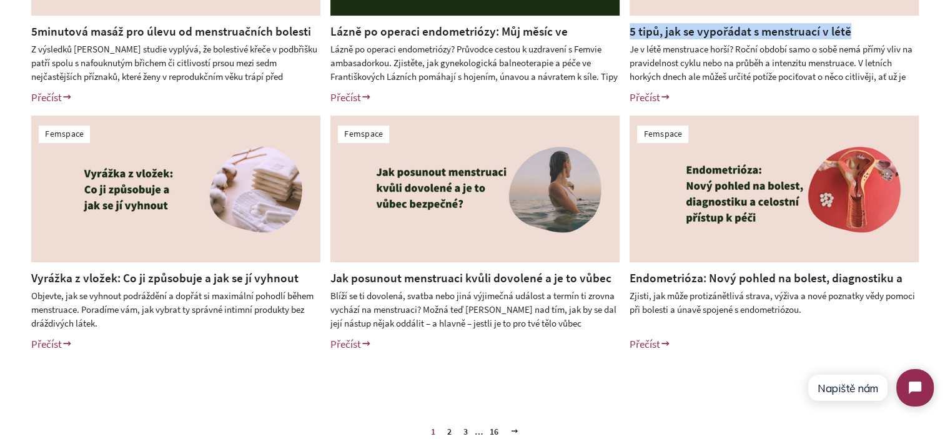
scroll to position [562, 0]
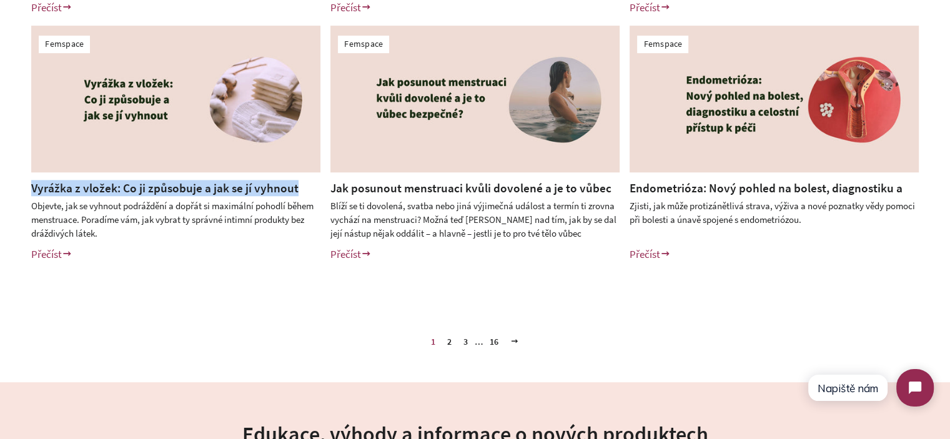
drag, startPoint x: 300, startPoint y: 190, endPoint x: 28, endPoint y: 190, distance: 271.6
click at [28, 190] on div "Vyrážka z vložek: Co ji způsobuje a jak se jí vyhnout Objevte, jak se vyhnout p…" at bounding box center [166, 226] width 308 height 92
copy link "Vyrážka z vložek: Co ji způsobuje a jak se jí vyhnout"
click at [684, 329] on div "1 2 3 … 16 Další" at bounding box center [475, 322] width 950 height 57
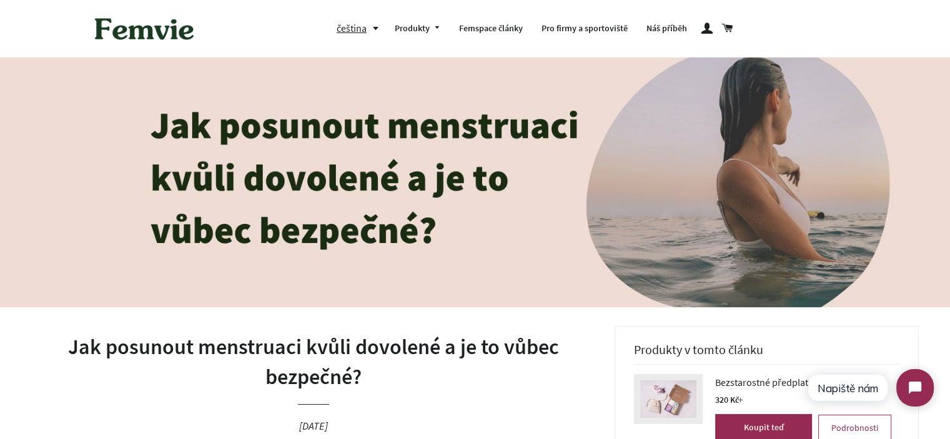
click at [405, 354] on h1 "Jak posunout menstruaci kvůli dovolené a je to vůbec bezpečné?" at bounding box center [313, 361] width 564 height 59
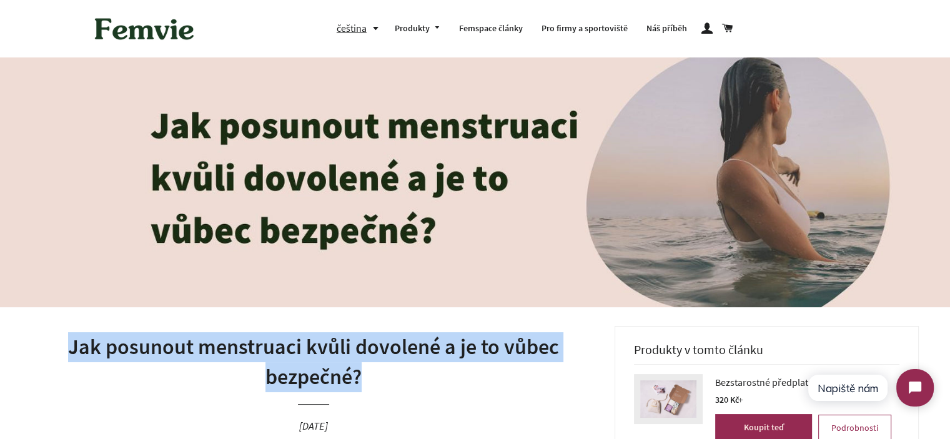
click at [405, 354] on h1 "Jak posunout menstruaci kvůli dovolené a je to vůbec bezpečné?" at bounding box center [313, 361] width 564 height 59
copy h1 "Jak posunout menstruaci kvůli dovolené a je to vůbec bezpečné?"
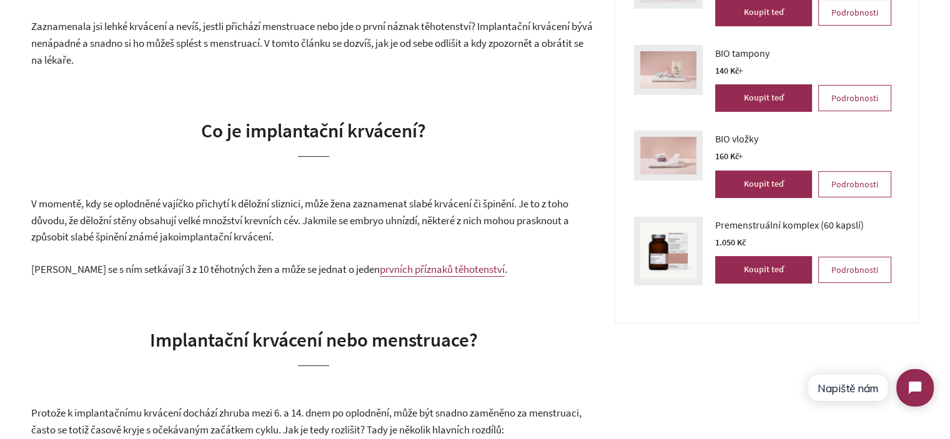
scroll to position [437, 0]
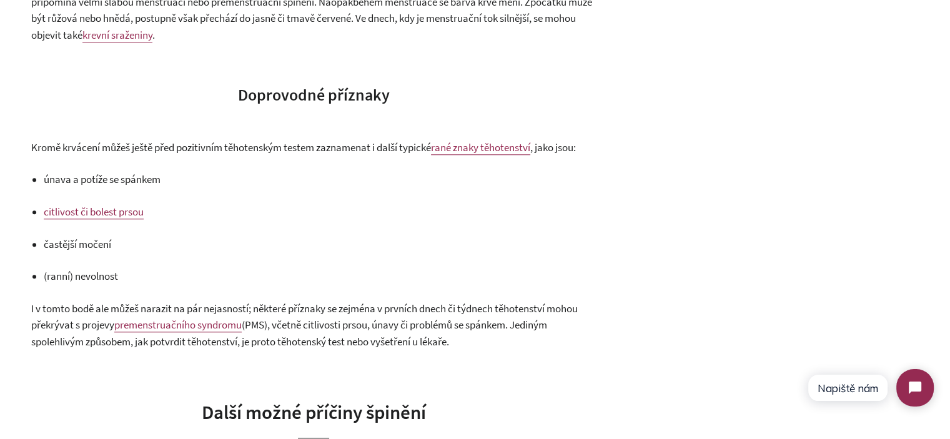
scroll to position [1249, 0]
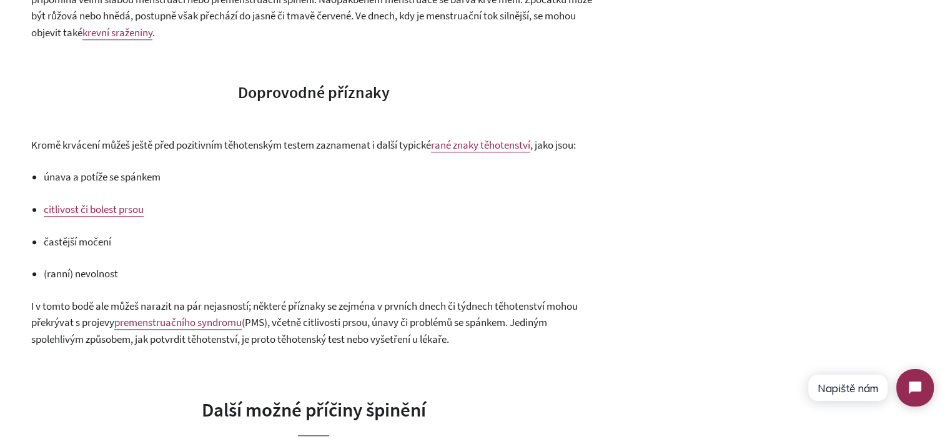
click at [61, 174] on span "únava a potíže se spánkem" at bounding box center [102, 177] width 117 height 14
click at [185, 179] on p "únava a potíže se spánkem" at bounding box center [320, 177] width 552 height 17
click at [145, 179] on span "únava a potíže se spánkem" at bounding box center [102, 177] width 117 height 14
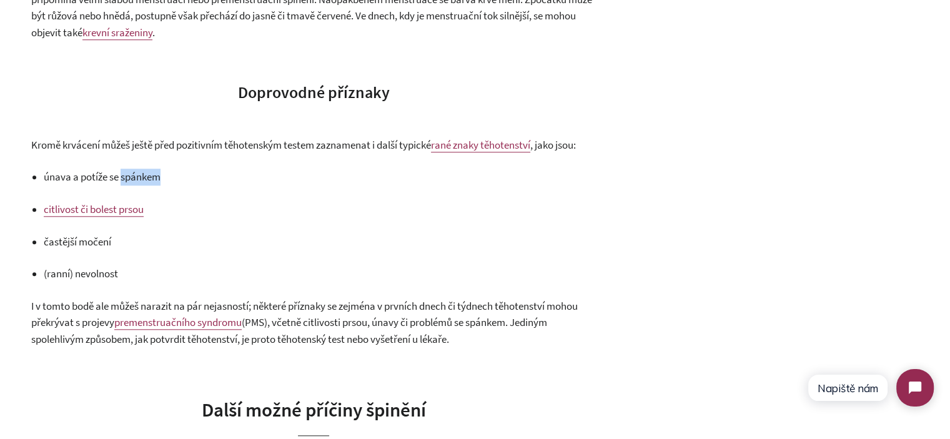
click at [145, 179] on span "únava a potíže se spánkem" at bounding box center [102, 177] width 117 height 14
drag, startPoint x: 145, startPoint y: 179, endPoint x: 76, endPoint y: 179, distance: 69.3
click at [76, 179] on span "únava a potíže se spánkem" at bounding box center [102, 177] width 117 height 14
click at [59, 179] on span "únava a potíže se spánkem" at bounding box center [102, 177] width 117 height 14
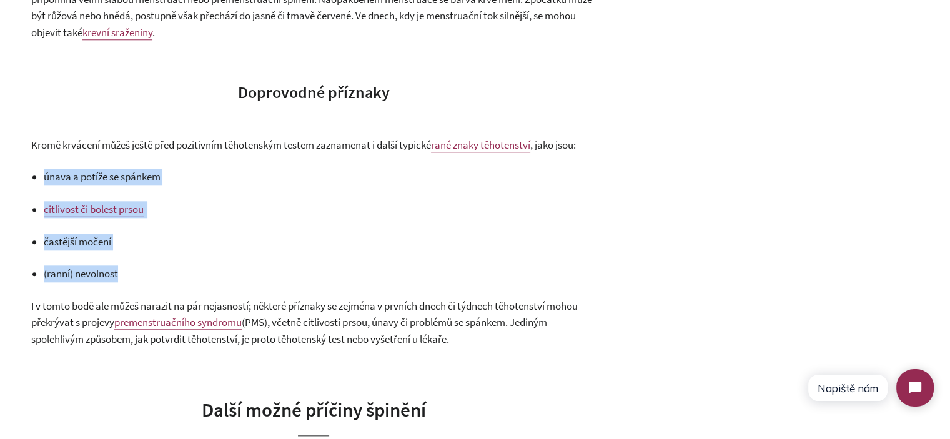
drag, startPoint x: 59, startPoint y: 179, endPoint x: 132, endPoint y: 273, distance: 119.3
click at [132, 273] on ul "únava a potíže se spánkem citlivost či bolest prsou častější močení (ranní) nev…" at bounding box center [320, 225] width 552 height 113
copy div "únava a potíže se spánkem citlivost či bolest prsou častější močení (ranní) nev…"
click at [286, 199] on ul "únava a potíže se spánkem citlivost či bolest prsou častější močení (ranní) nev…" at bounding box center [320, 225] width 552 height 113
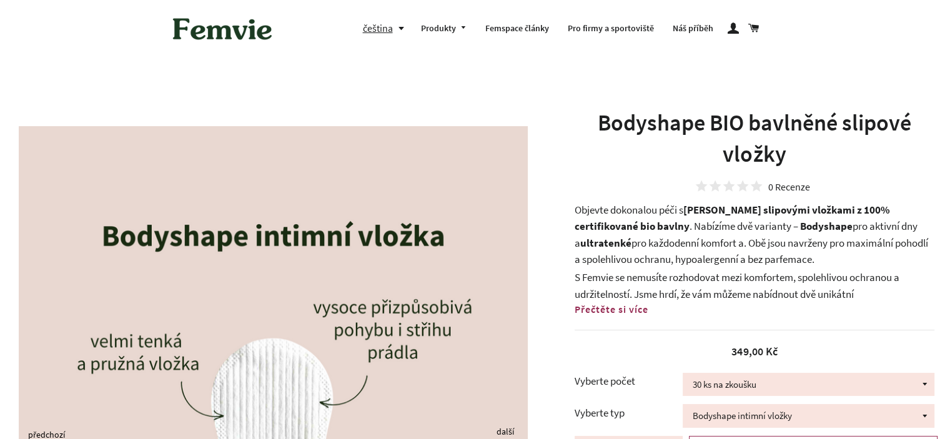
click at [637, 303] on span "Přečtěte si více" at bounding box center [611, 309] width 74 height 12
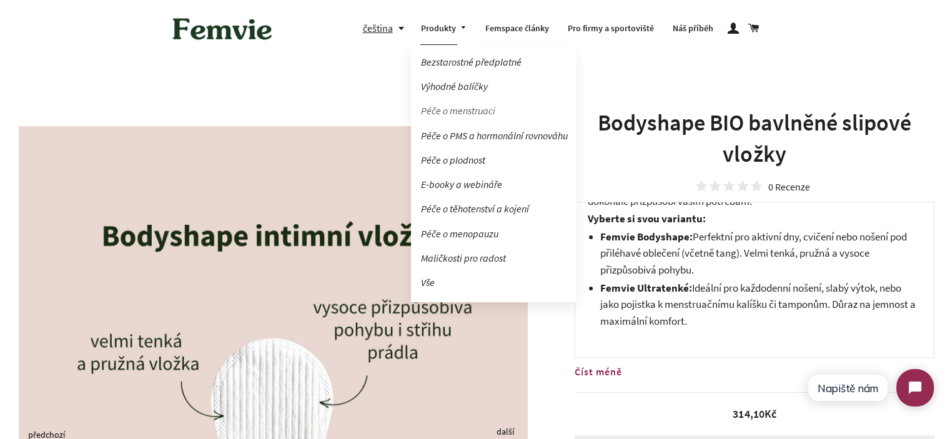
click at [457, 106] on link "Péče o menstruaci" at bounding box center [493, 111] width 165 height 22
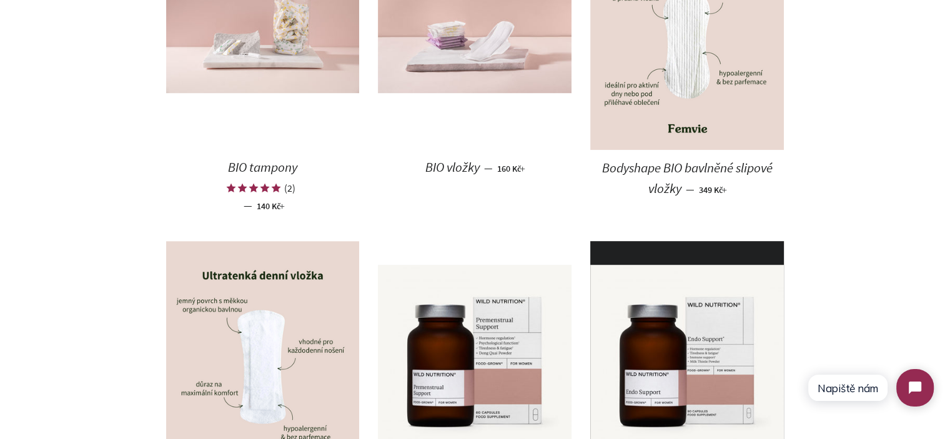
scroll to position [749, 0]
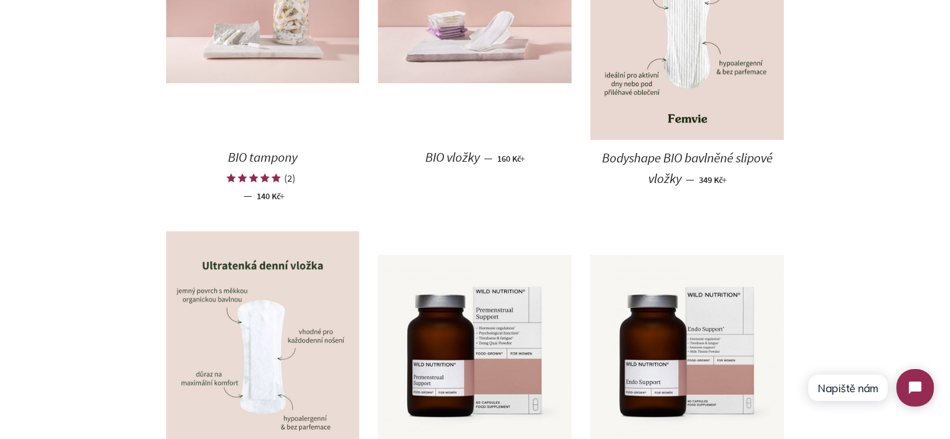
click at [276, 309] on img at bounding box center [263, 352] width 194 height 242
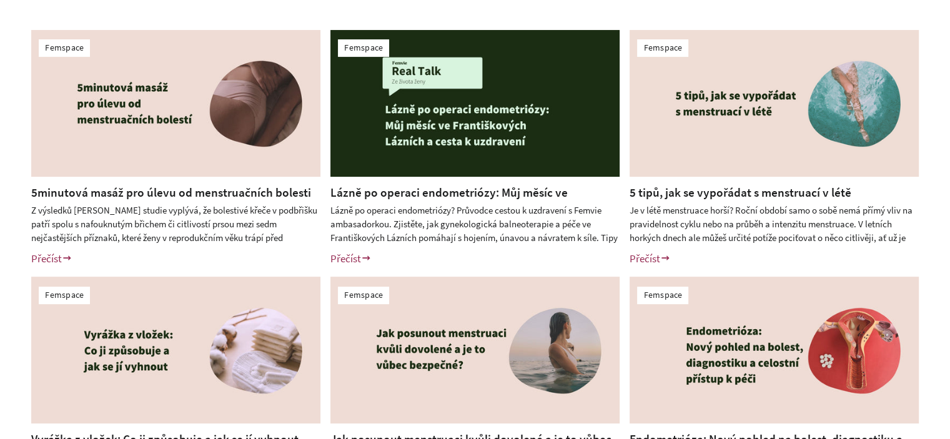
scroll to position [312, 0]
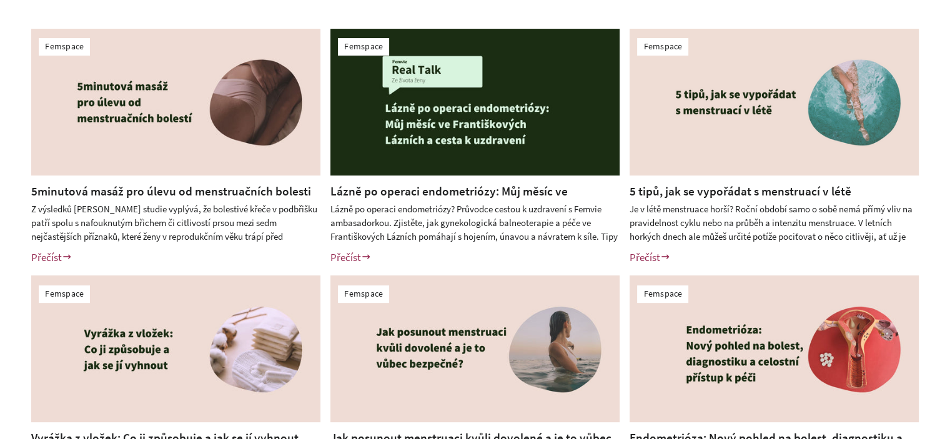
click at [220, 198] on link "5minutová masáž pro úlevu od menstruačních bolesti" at bounding box center [171, 191] width 280 height 15
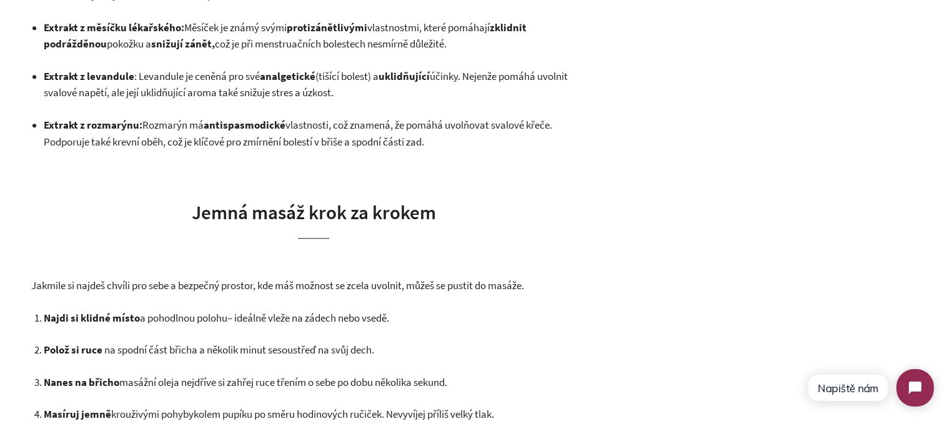
scroll to position [1311, 0]
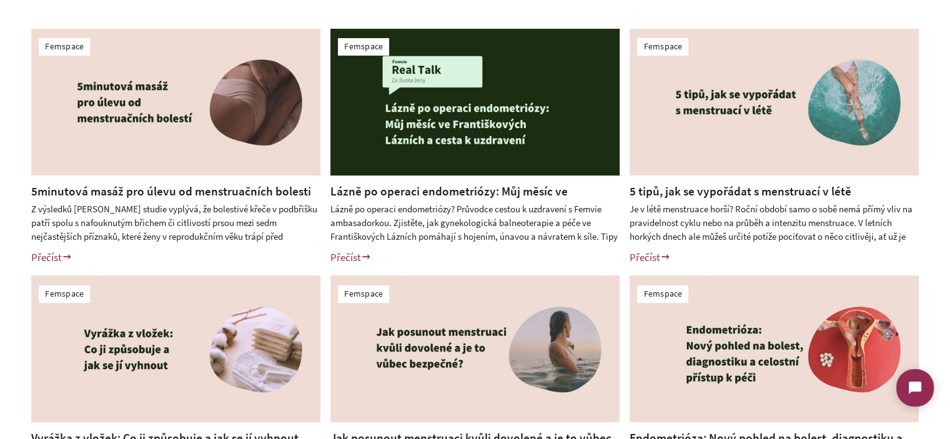
click at [706, 187] on link "5 tipů, jak se vypořádat s menstruací v létě" at bounding box center [740, 191] width 222 height 15
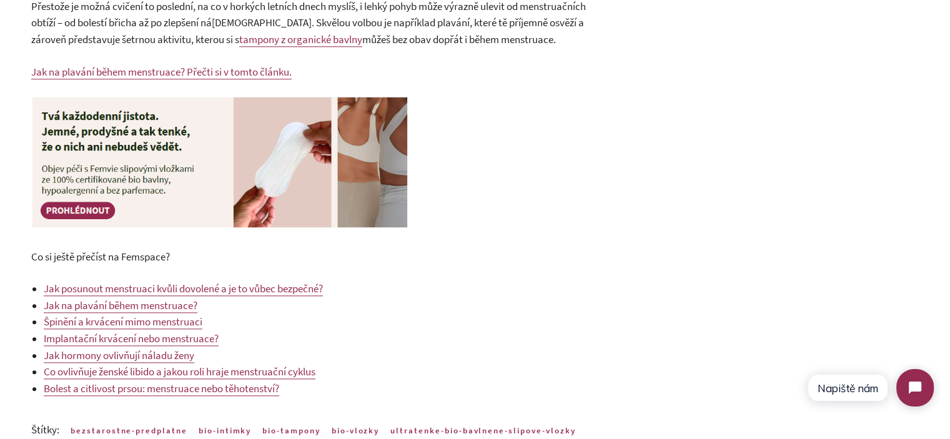
scroll to position [1367, 0]
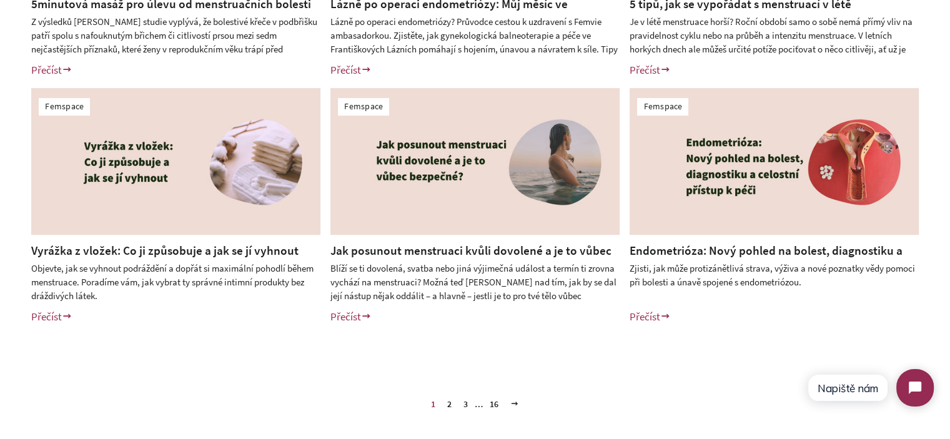
click at [415, 253] on link "Jak posunout menstruaci kvůli dovolené a je to vůbec bezpečné?" at bounding box center [470, 259] width 281 height 32
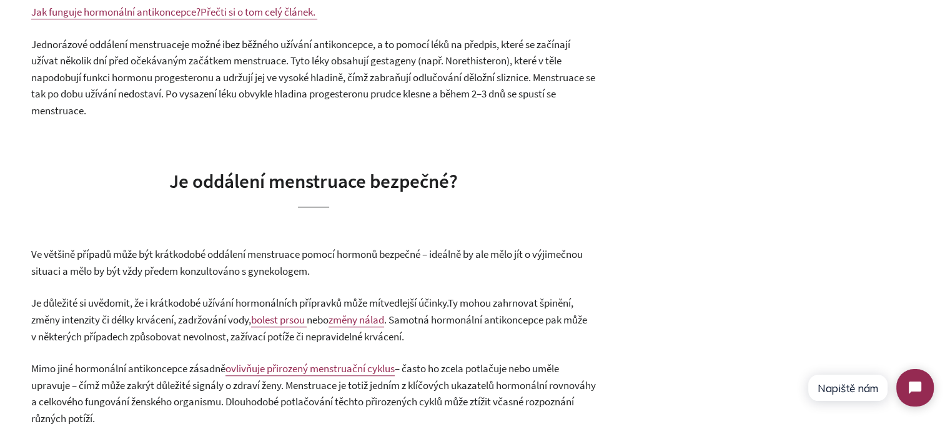
scroll to position [518, 0]
